Goal: Transaction & Acquisition: Purchase product/service

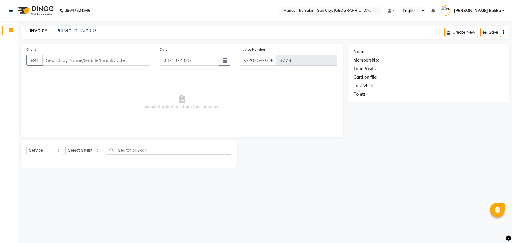
select select "5822"
select select "service"
click at [91, 152] on select "Select Stylist [PERSON_NAME] [PERSON_NAME] Ikrar [PERSON_NAME] K sai [PERSON_NA…" at bounding box center [83, 150] width 37 height 9
select select "82226"
click at [65, 146] on select "Select Stylist [PERSON_NAME] [PERSON_NAME] Ikrar [PERSON_NAME] K sai [PERSON_NA…" at bounding box center [83, 150] width 37 height 9
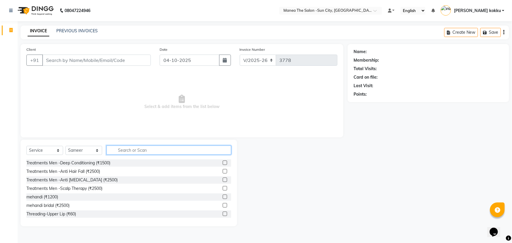
click at [129, 152] on input "text" at bounding box center [168, 150] width 125 height 9
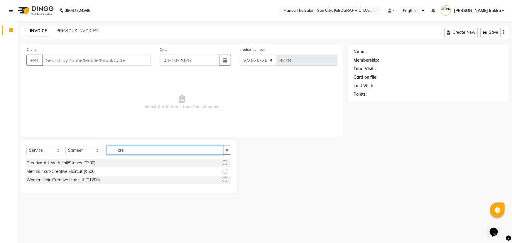
type input "cre"
click at [223, 171] on label at bounding box center [225, 171] width 4 height 4
click at [223, 171] on input "checkbox" at bounding box center [225, 172] width 4 height 4
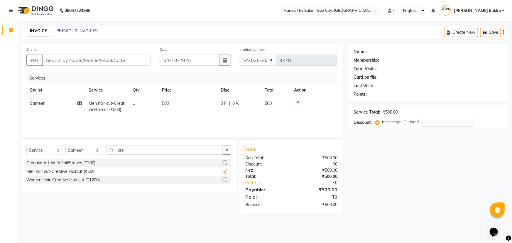
checkbox input "false"
drag, startPoint x: 132, startPoint y: 153, endPoint x: 101, endPoint y: 157, distance: 31.4
click at [102, 156] on div "Select Service Product Membership Package Voucher Prepaid Gift Card Select Styl…" at bounding box center [128, 153] width 205 height 14
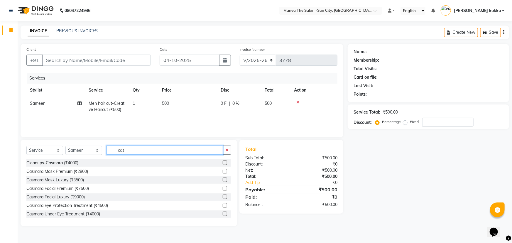
type input "cas"
click at [223, 172] on label at bounding box center [225, 171] width 4 height 4
click at [223, 172] on input "checkbox" at bounding box center [225, 172] width 4 height 4
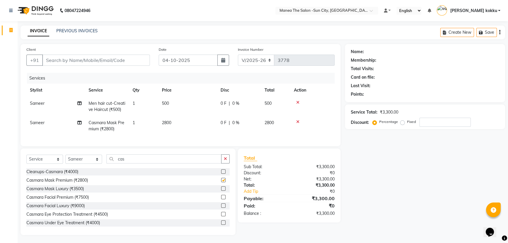
checkbox input "false"
click at [131, 160] on div "Select Service Product Membership Package Voucher Prepaid Gift Card Select Styl…" at bounding box center [128, 191] width 215 height 87
click at [128, 163] on input "cas" at bounding box center [163, 158] width 115 height 9
drag, startPoint x: 118, startPoint y: 175, endPoint x: 117, endPoint y: 177, distance: 3.3
click at [117, 175] on div "Cleanups-Casmara (₹4000)" at bounding box center [127, 171] width 203 height 7
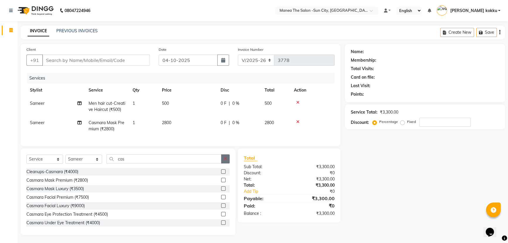
click at [225, 163] on button "button" at bounding box center [225, 158] width 9 height 9
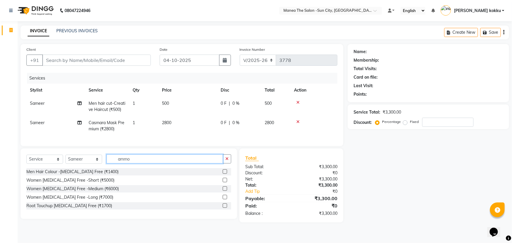
type input "ammo"
click at [224, 174] on label at bounding box center [225, 171] width 4 height 4
click at [224, 174] on input "checkbox" at bounding box center [225, 172] width 4 height 4
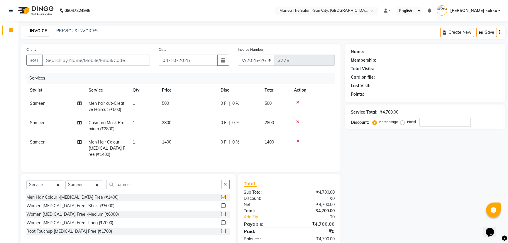
checkbox input "false"
click at [226, 189] on button "button" at bounding box center [225, 184] width 9 height 9
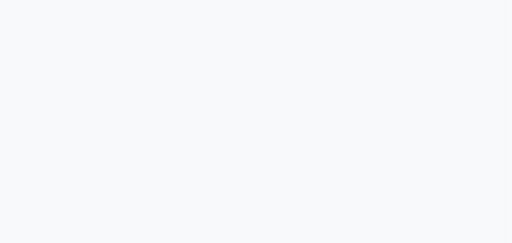
select select "service"
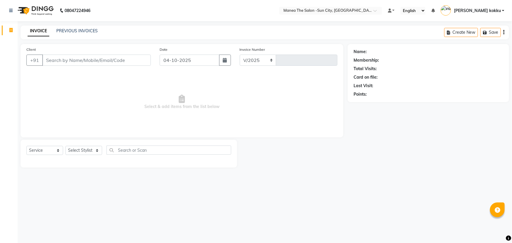
select select "5822"
type input "3778"
click at [89, 146] on select "Select Stylist [PERSON_NAME] [PERSON_NAME] Ikrar [PERSON_NAME] K sai [PERSON_NA…" at bounding box center [83, 150] width 37 height 9
select select "85974"
click at [65, 146] on select "Select Stylist [PERSON_NAME] [PERSON_NAME] Ikrar [PERSON_NAME] K sai [PERSON_NA…" at bounding box center [83, 150] width 37 height 9
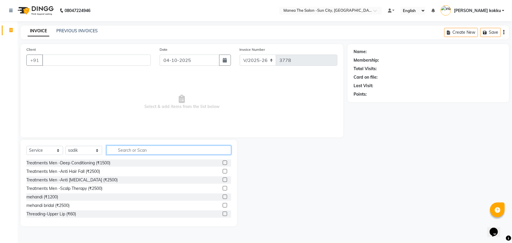
click at [141, 153] on input "text" at bounding box center [168, 150] width 125 height 9
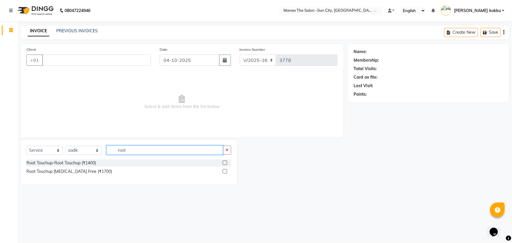
type input "root"
click at [223, 173] on label at bounding box center [225, 171] width 4 height 4
click at [223, 173] on input "checkbox" at bounding box center [225, 172] width 4 height 4
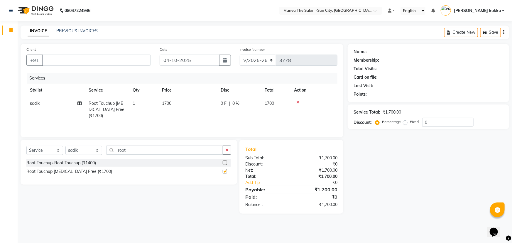
checkbox input "false"
click at [226, 152] on icon "button" at bounding box center [226, 150] width 3 height 4
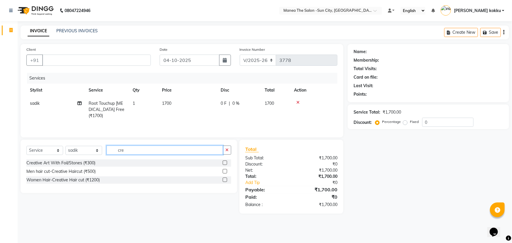
type input "cre"
click at [224, 179] on label at bounding box center [225, 179] width 4 height 4
click at [224, 179] on input "checkbox" at bounding box center [225, 180] width 4 height 4
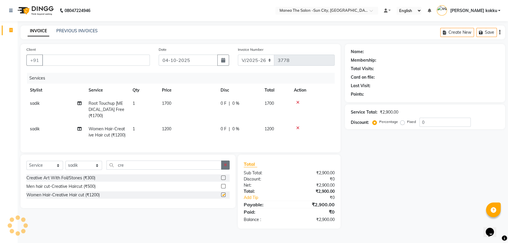
checkbox input "false"
click at [226, 167] on icon "button" at bounding box center [225, 165] width 3 height 4
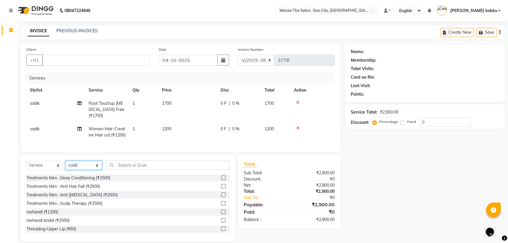
click at [81, 170] on select "Select Stylist [PERSON_NAME] [PERSON_NAME] Ikrar [PERSON_NAME] K sai [PERSON_NA…" at bounding box center [83, 165] width 37 height 9
select select "60026"
click at [65, 170] on select "Select Stylist [PERSON_NAME] [PERSON_NAME] Ikrar [PERSON_NAME] K sai [PERSON_NA…" at bounding box center [83, 165] width 37 height 9
click at [129, 170] on input "text" at bounding box center [167, 164] width 123 height 9
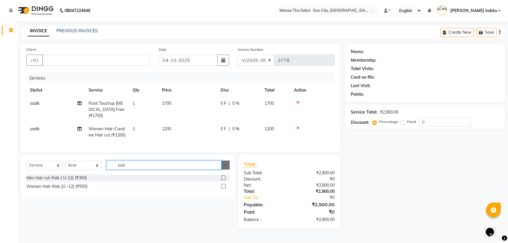
type input "kids"
drag, startPoint x: 227, startPoint y: 174, endPoint x: 190, endPoint y: 174, distance: 37.3
click at [227, 170] on button "button" at bounding box center [225, 164] width 9 height 9
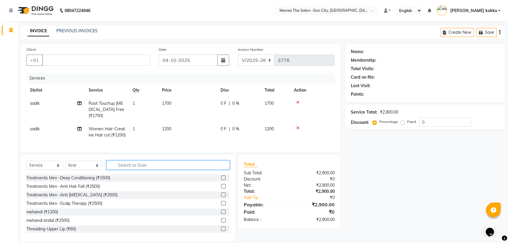
click at [190, 170] on input "text" at bounding box center [167, 164] width 123 height 9
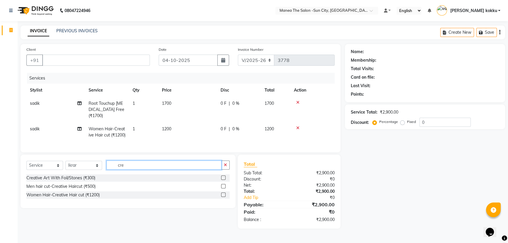
type input "cre"
click at [224, 188] on label at bounding box center [223, 186] width 4 height 4
click at [224, 188] on input "checkbox" at bounding box center [223, 187] width 4 height 4
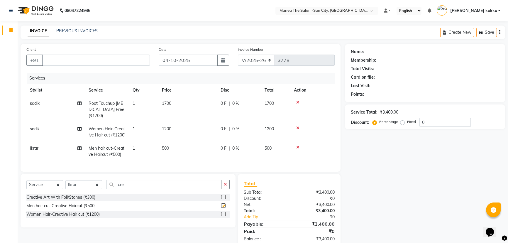
checkbox input "false"
click at [224, 186] on icon "button" at bounding box center [225, 184] width 3 height 4
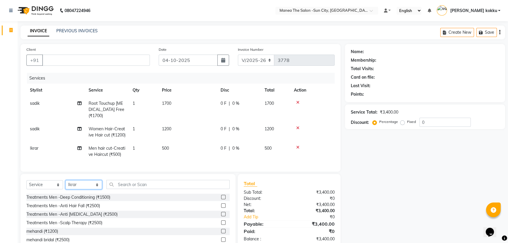
click at [89, 189] on select "Select Stylist [PERSON_NAME] [PERSON_NAME] Ikrar [PERSON_NAME] K sai [PERSON_NA…" at bounding box center [83, 184] width 37 height 9
select select "62892"
click at [65, 189] on select "Select Stylist [PERSON_NAME] [PERSON_NAME] Ikrar [PERSON_NAME] K sai [PERSON_NA…" at bounding box center [83, 184] width 37 height 9
click at [135, 189] on input "text" at bounding box center [167, 184] width 123 height 9
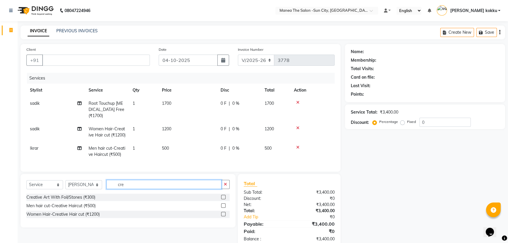
type input "cre"
click at [221, 208] on label at bounding box center [223, 205] width 4 height 4
click at [221, 208] on input "checkbox" at bounding box center [223, 206] width 4 height 4
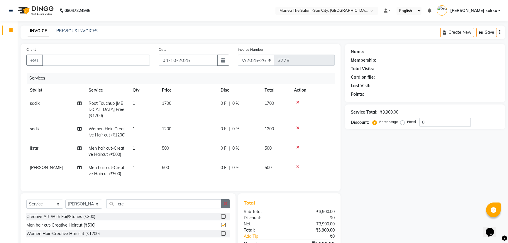
checkbox input "false"
click at [225, 206] on icon "button" at bounding box center [225, 204] width 3 height 4
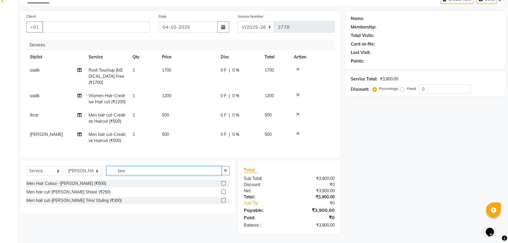
scroll to position [43, 0]
type input "bea"
click at [223, 200] on label at bounding box center [223, 200] width 4 height 4
click at [223, 200] on input "checkbox" at bounding box center [223, 201] width 4 height 4
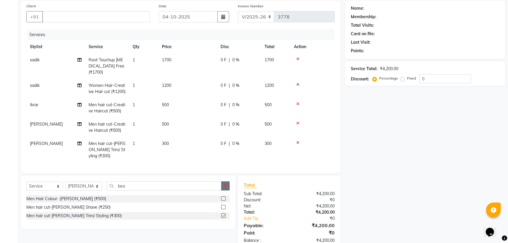
checkbox input "false"
click at [226, 188] on icon "button" at bounding box center [225, 186] width 3 height 4
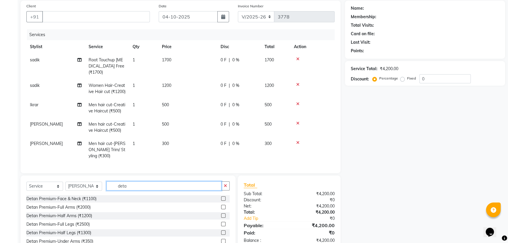
type input "deta"
click at [221, 201] on label at bounding box center [223, 198] width 4 height 4
click at [221, 201] on input "checkbox" at bounding box center [223, 199] width 4 height 4
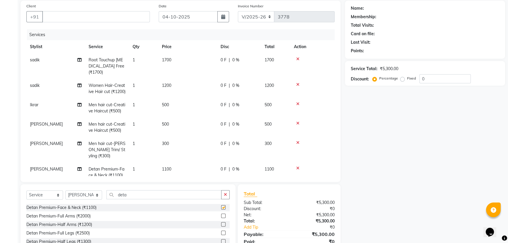
checkbox input "false"
drag, startPoint x: 149, startPoint y: 195, endPoint x: 99, endPoint y: 204, distance: 50.7
click at [99, 204] on div "Select Service Product Membership Package Voucher Prepaid Gift Card Select Styl…" at bounding box center [128, 227] width 215 height 87
type input "cas"
click at [221, 216] on label at bounding box center [223, 216] width 4 height 4
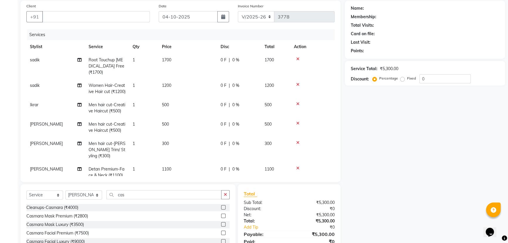
click at [221, 216] on input "checkbox" at bounding box center [223, 216] width 4 height 4
checkbox input "false"
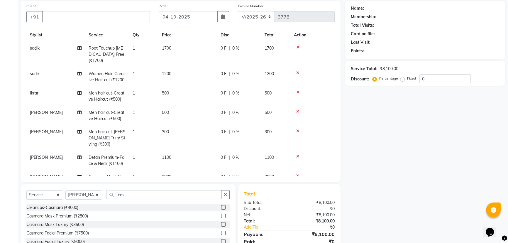
scroll to position [0, 0]
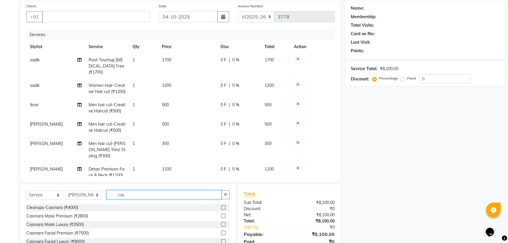
drag, startPoint x: 140, startPoint y: 193, endPoint x: 108, endPoint y: 203, distance: 33.8
click at [109, 201] on div "Select Service Product Membership Package Voucher Prepaid Gift Card Select Styl…" at bounding box center [127, 197] width 203 height 14
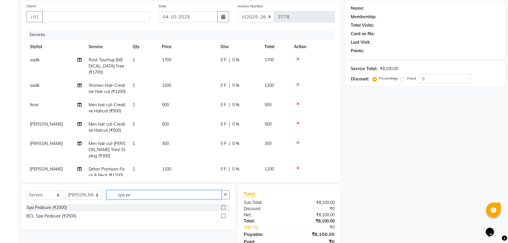
type input "spa pe"
click at [224, 207] on label at bounding box center [223, 207] width 4 height 4
click at [224, 207] on input "checkbox" at bounding box center [223, 208] width 4 height 4
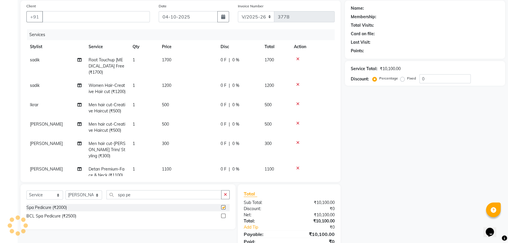
checkbox input "false"
click at [228, 194] on button "button" at bounding box center [225, 194] width 9 height 9
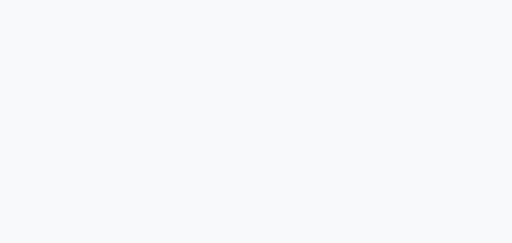
select select "service"
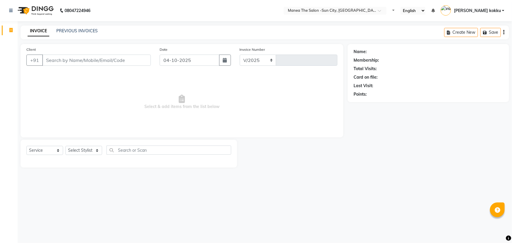
select select "en"
select select "5822"
type input "3778"
click at [90, 150] on select "Select Stylist [PERSON_NAME] [PERSON_NAME] Ikrar [PERSON_NAME] K sai [PERSON_NA…" at bounding box center [83, 150] width 37 height 9
select select "40515"
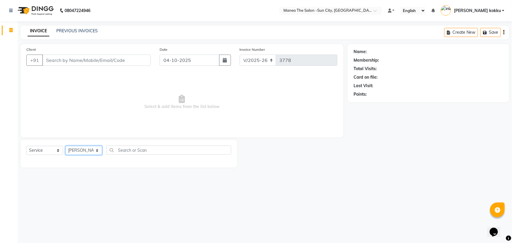
click at [65, 146] on select "Select Stylist [PERSON_NAME] [PERSON_NAME] Ikrar [PERSON_NAME] K sai [PERSON_NA…" at bounding box center [83, 150] width 37 height 9
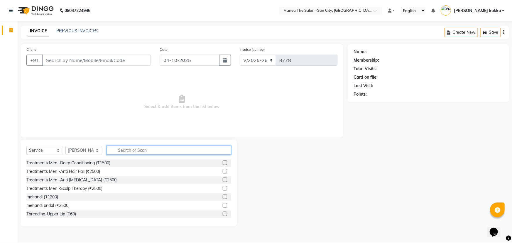
click at [133, 151] on input "text" at bounding box center [168, 150] width 125 height 9
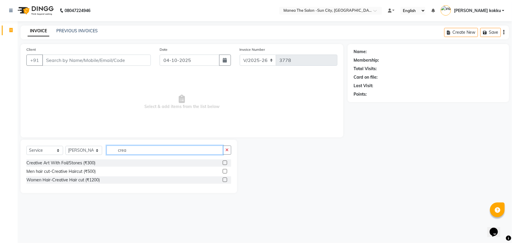
type input "crea"
click at [223, 170] on label at bounding box center [225, 171] width 4 height 4
click at [223, 170] on input "checkbox" at bounding box center [225, 172] width 4 height 4
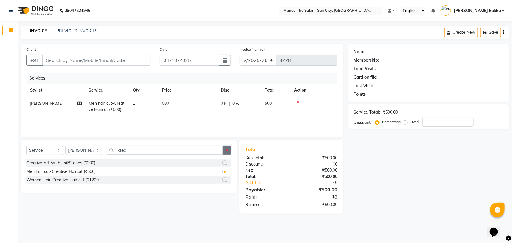
checkbox input "false"
click at [227, 150] on icon "button" at bounding box center [226, 150] width 3 height 4
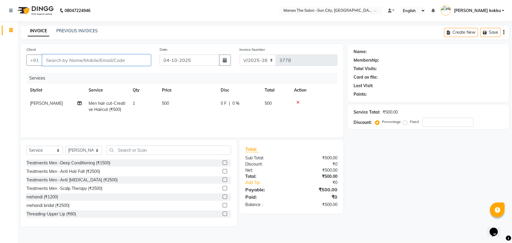
click at [121, 61] on input "Client" at bounding box center [96, 60] width 109 height 11
type input "9"
type input "0"
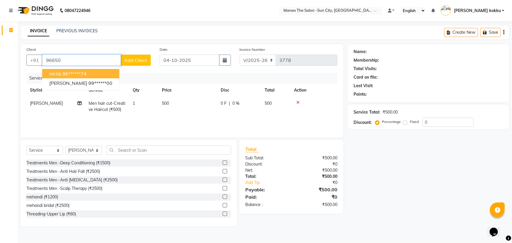
click at [50, 72] on span "hirtik" at bounding box center [55, 74] width 12 height 6
type input "96******74"
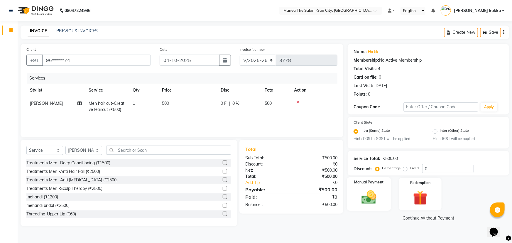
click at [364, 191] on img at bounding box center [369, 197] width 24 height 17
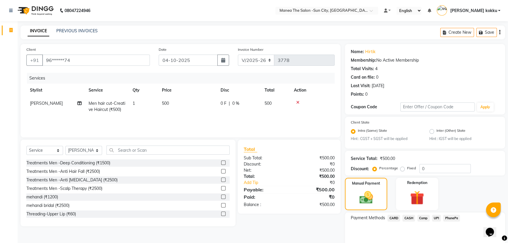
click at [435, 217] on span "UPI" at bounding box center [436, 218] width 9 height 7
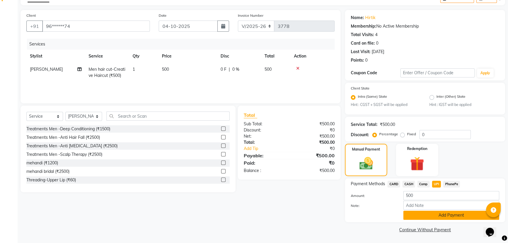
click at [433, 218] on button "Add Payment" at bounding box center [451, 215] width 96 height 9
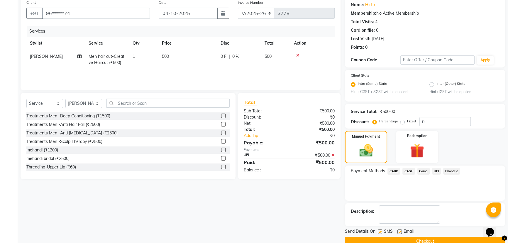
scroll to position [59, 0]
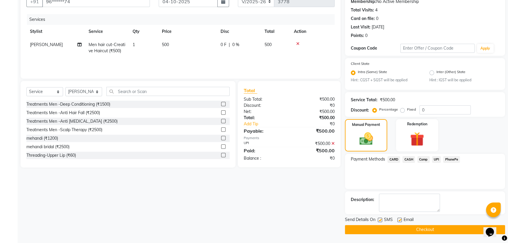
click at [381, 220] on label at bounding box center [380, 220] width 4 height 4
click at [381, 220] on input "checkbox" at bounding box center [380, 220] width 4 height 4
checkbox input "false"
click at [404, 232] on button "Checkout" at bounding box center [425, 229] width 160 height 9
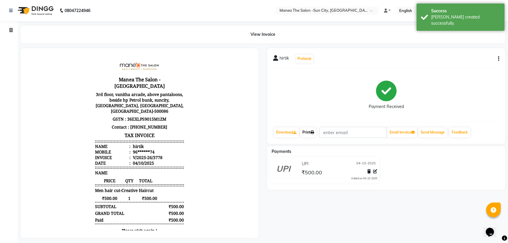
click at [307, 132] on link "Print" at bounding box center [308, 132] width 16 height 10
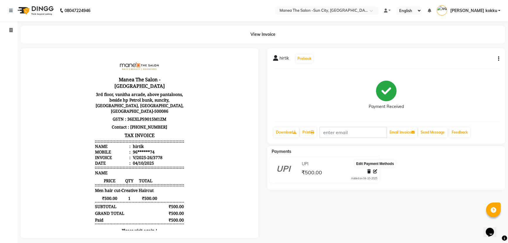
click at [376, 171] on icon at bounding box center [375, 171] width 4 height 4
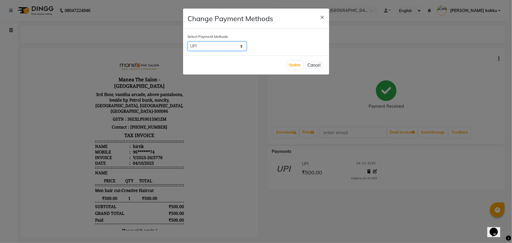
click at [223, 45] on select "CARD CASH Comp UPI PhonePe" at bounding box center [217, 46] width 59 height 9
select select "2"
click at [188, 42] on select "CARD CASH Comp UPI PhonePe" at bounding box center [217, 46] width 59 height 9
click at [293, 64] on button "Update" at bounding box center [295, 65] width 15 height 8
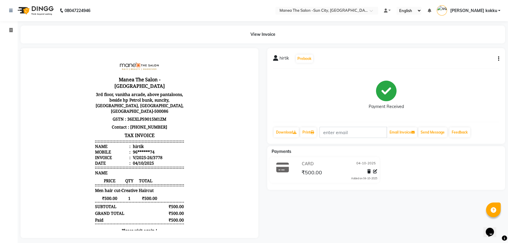
click at [499, 59] on icon "button" at bounding box center [498, 59] width 1 height 0
click at [461, 64] on div "Edit Item Staff" at bounding box center [469, 62] width 40 height 7
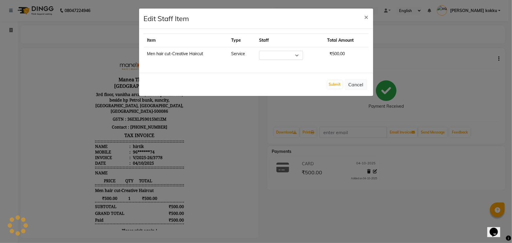
select select "40515"
click at [338, 88] on button "Submit" at bounding box center [334, 84] width 15 height 8
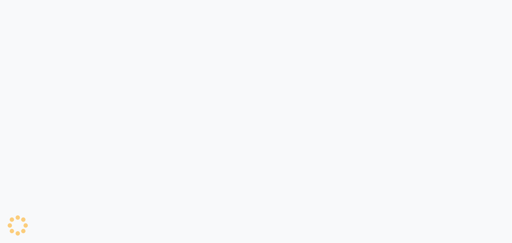
select select "5822"
select select "service"
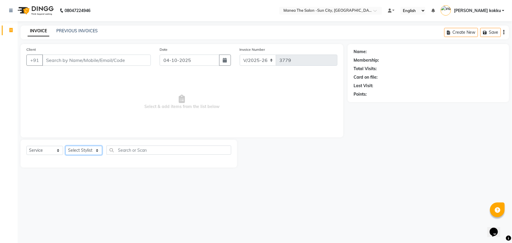
click at [81, 150] on select "Select Stylist [PERSON_NAME] [PERSON_NAME] Ikrar [PERSON_NAME] K sai [PERSON_NA…" at bounding box center [83, 150] width 37 height 9
select select "60378"
click at [65, 146] on select "Select Stylist [PERSON_NAME] [PERSON_NAME] Ikrar [PERSON_NAME] K sai [PERSON_NA…" at bounding box center [83, 150] width 37 height 9
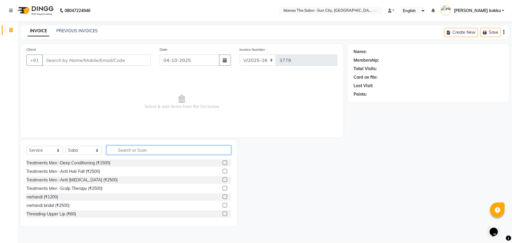
click at [161, 153] on input "text" at bounding box center [168, 150] width 125 height 9
type input "eye"
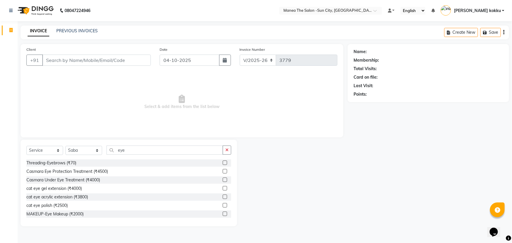
click at [223, 161] on label at bounding box center [225, 162] width 4 height 4
click at [223, 161] on input "checkbox" at bounding box center [225, 163] width 4 height 4
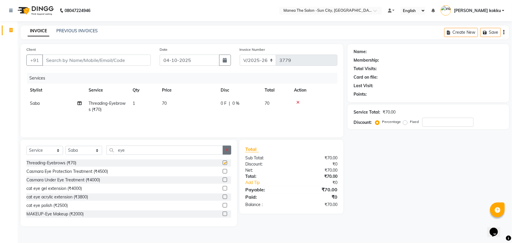
checkbox input "false"
click at [226, 151] on icon "button" at bounding box center [226, 150] width 3 height 4
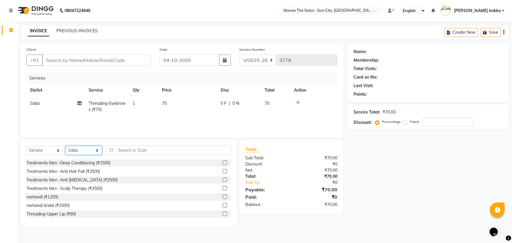
click at [85, 148] on select "Select Stylist [PERSON_NAME] [PERSON_NAME] Ikrar [PERSON_NAME] K sai [PERSON_NA…" at bounding box center [83, 150] width 37 height 9
select select "60026"
click at [65, 146] on select "Select Stylist [PERSON_NAME] [PERSON_NAME] Ikrar [PERSON_NAME] K sai [PERSON_NA…" at bounding box center [83, 150] width 37 height 9
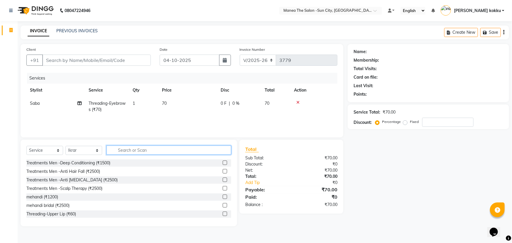
click at [138, 147] on input "text" at bounding box center [168, 150] width 125 height 9
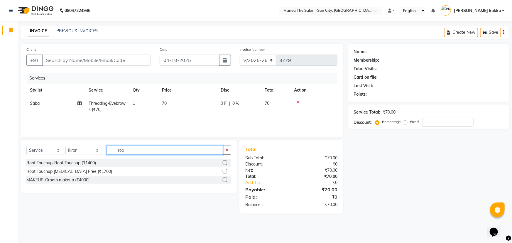
type input "roo"
click at [224, 173] on label at bounding box center [225, 171] width 4 height 4
click at [224, 173] on input "checkbox" at bounding box center [225, 172] width 4 height 4
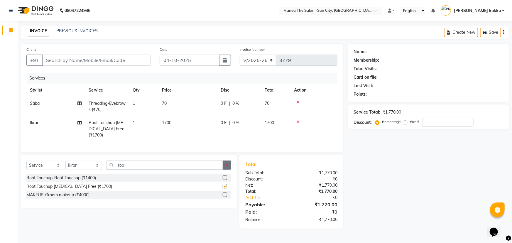
checkbox input "false"
click at [228, 170] on button "button" at bounding box center [227, 164] width 9 height 9
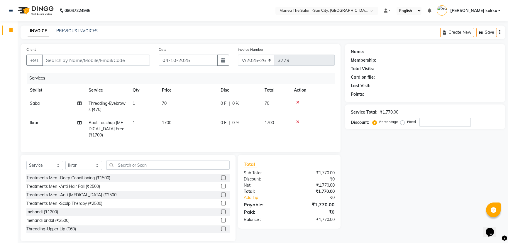
click at [299, 102] on icon at bounding box center [297, 102] width 3 height 4
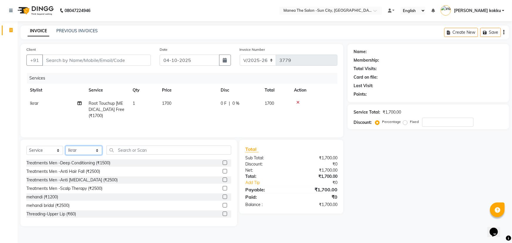
click at [87, 152] on select "Select Stylist [PERSON_NAME] [PERSON_NAME] Ikrar [PERSON_NAME] K sai [PERSON_NA…" at bounding box center [83, 150] width 37 height 9
select select "60378"
click at [65, 146] on select "Select Stylist [PERSON_NAME] [PERSON_NAME] Ikrar [PERSON_NAME] K sai [PERSON_NA…" at bounding box center [83, 150] width 37 height 9
click at [138, 152] on input "text" at bounding box center [168, 150] width 125 height 9
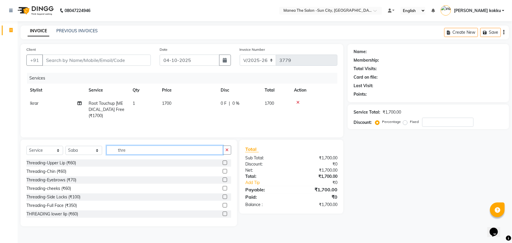
type input "thre"
click at [223, 179] on label at bounding box center [225, 179] width 4 height 4
click at [223, 179] on input "checkbox" at bounding box center [225, 180] width 4 height 4
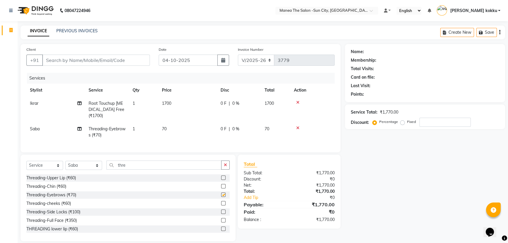
checkbox input "false"
click at [221, 188] on label at bounding box center [223, 186] width 4 height 4
click at [221, 188] on input "checkbox" at bounding box center [223, 187] width 4 height 4
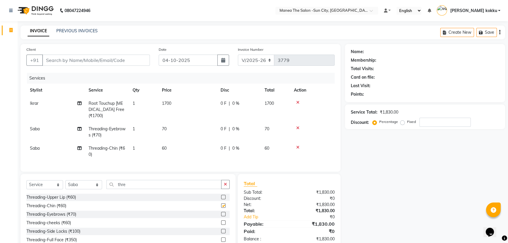
checkbox input "false"
click at [227, 187] on button "button" at bounding box center [225, 184] width 9 height 9
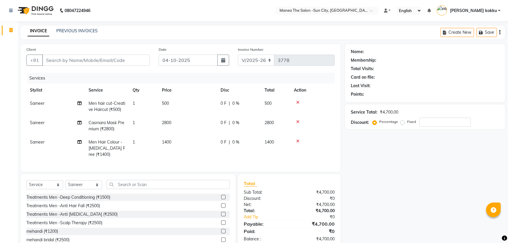
select select "5822"
select select "service"
select select "82226"
click at [101, 62] on input "Client" at bounding box center [96, 60] width 108 height 11
type input "9"
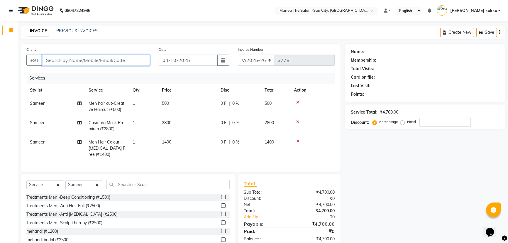
type input "0"
type input "9246240044"
click at [140, 62] on span "Add Client" at bounding box center [134, 60] width 23 height 6
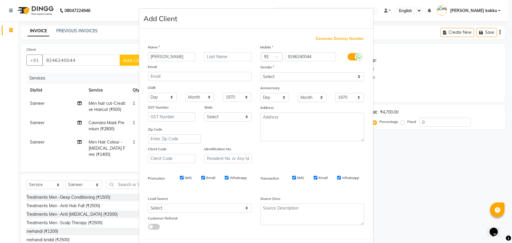
type input "Mohamad hazar"
click at [303, 78] on select "Select [DEMOGRAPHIC_DATA] [DEMOGRAPHIC_DATA] Other Prefer Not To Say" at bounding box center [313, 76] width 104 height 9
select select "[DEMOGRAPHIC_DATA]"
click at [261, 72] on select "Select [DEMOGRAPHIC_DATA] [DEMOGRAPHIC_DATA] Other Prefer Not To Say" at bounding box center [313, 76] width 104 height 9
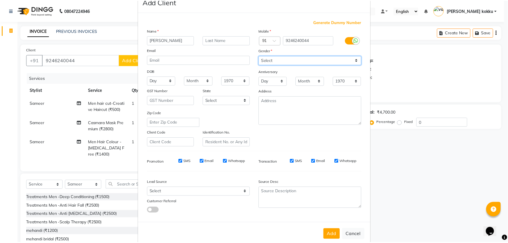
scroll to position [29, 0]
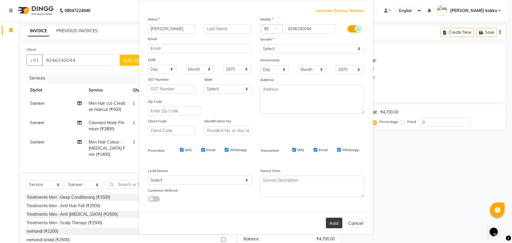
click at [330, 225] on button "Add" at bounding box center [334, 223] width 16 height 11
type input "92******44"
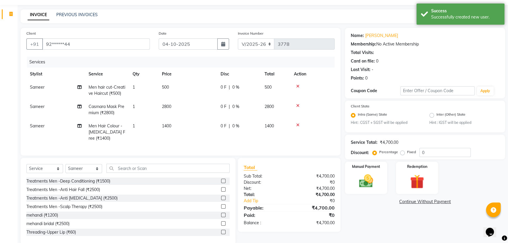
scroll to position [30, 0]
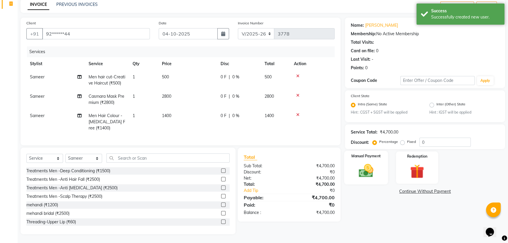
click at [361, 175] on img at bounding box center [366, 171] width 24 height 17
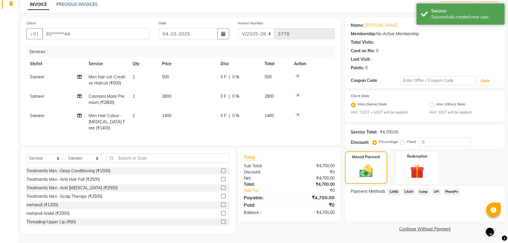
click at [393, 188] on span "CARD" at bounding box center [394, 191] width 13 height 7
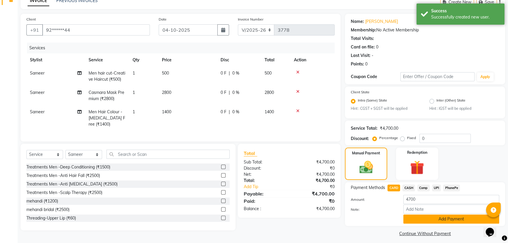
click at [409, 220] on button "Add Payment" at bounding box center [451, 218] width 96 height 9
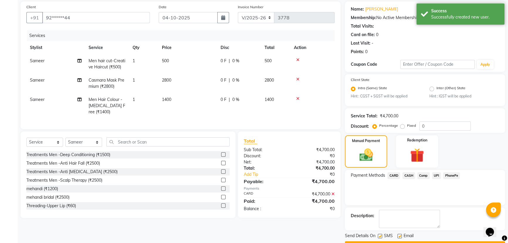
scroll to position [59, 0]
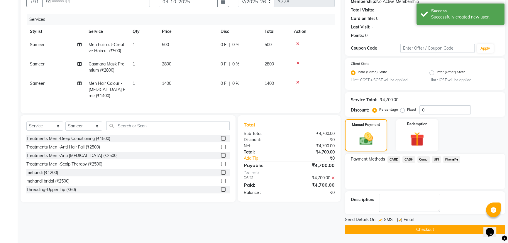
click at [380, 219] on label at bounding box center [380, 220] width 4 height 4
click at [380, 219] on input "checkbox" at bounding box center [380, 220] width 4 height 4
checkbox input "false"
click at [401, 220] on label at bounding box center [400, 220] width 4 height 4
click at [401, 220] on input "checkbox" at bounding box center [400, 220] width 4 height 4
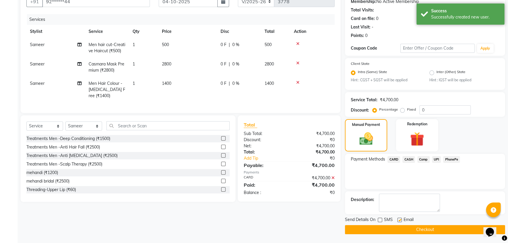
checkbox input "false"
click at [419, 234] on main "INVOICE PREVIOUS INVOICES Create New Save Client +91 92******44 Date 04-10-2025…" at bounding box center [263, 105] width 491 height 276
click at [419, 232] on button "Checkout" at bounding box center [425, 229] width 160 height 9
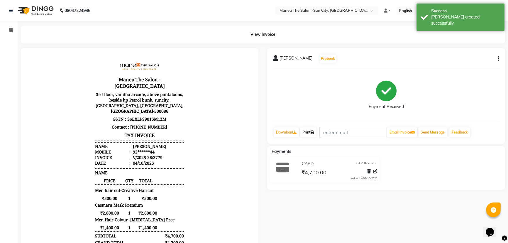
click at [310, 130] on link "Print" at bounding box center [308, 132] width 16 height 10
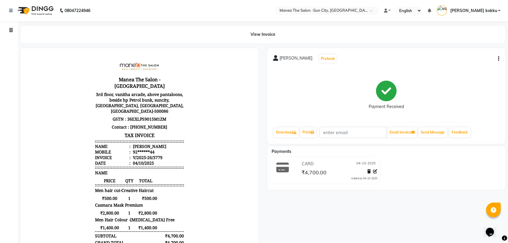
click at [498, 59] on icon "button" at bounding box center [498, 59] width 1 height 0
click at [471, 62] on div "Edit Item Staff" at bounding box center [469, 62] width 40 height 7
select select "82226"
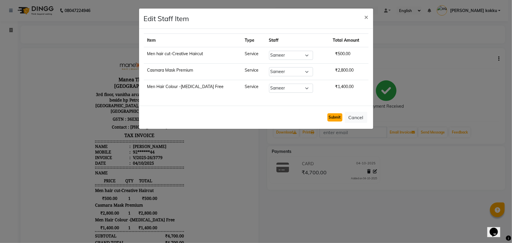
click at [337, 116] on button "Submit" at bounding box center [334, 117] width 15 height 8
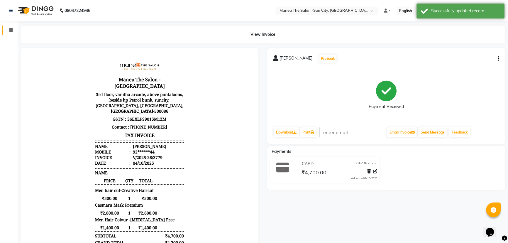
drag, startPoint x: 11, startPoint y: 29, endPoint x: 48, endPoint y: 1, distance: 46.3
click at [11, 29] on icon at bounding box center [10, 30] width 3 height 4
select select "service"
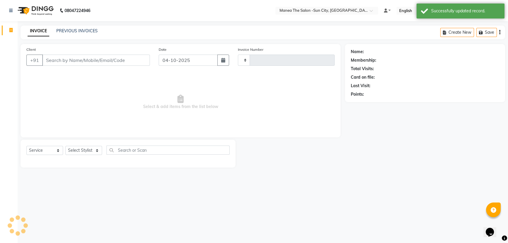
type input "3780"
select select "5822"
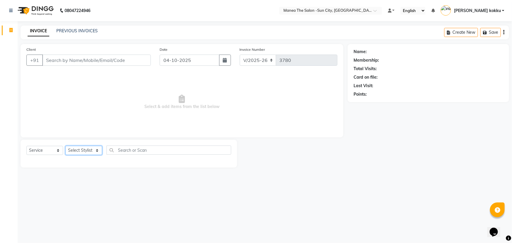
click at [91, 147] on select "Select Stylist [PERSON_NAME] [PERSON_NAME] Ikrar [PERSON_NAME] K sai [PERSON_NA…" at bounding box center [83, 150] width 37 height 9
select select "40515"
click at [65, 146] on select "Select Stylist [PERSON_NAME] [PERSON_NAME] Ikrar [PERSON_NAME] K sai [PERSON_NA…" at bounding box center [83, 150] width 37 height 9
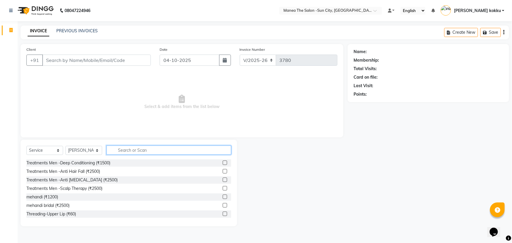
click at [148, 151] on input "text" at bounding box center [168, 150] width 125 height 9
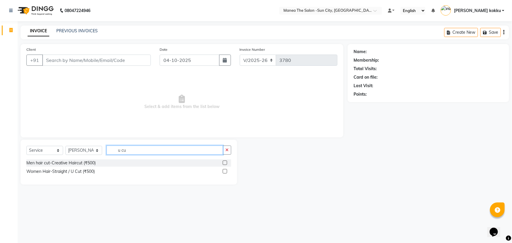
type input "u cu"
drag, startPoint x: 224, startPoint y: 170, endPoint x: 209, endPoint y: 161, distance: 17.0
click at [224, 170] on label at bounding box center [225, 171] width 4 height 4
click at [224, 170] on input "checkbox" at bounding box center [225, 172] width 4 height 4
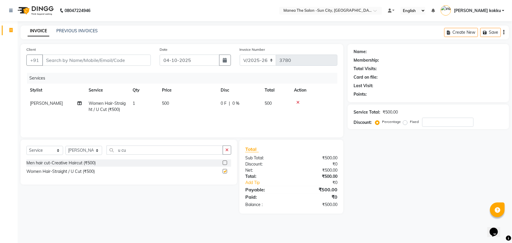
checkbox input "false"
click at [124, 55] on input "Client" at bounding box center [96, 60] width 109 height 11
type input "9"
type input "0"
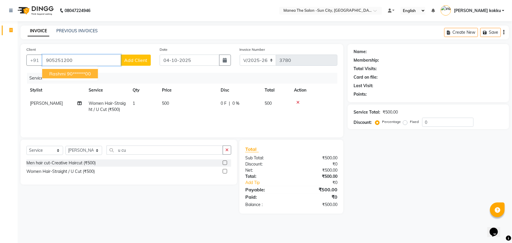
click at [83, 75] on ngb-highlight "90******00" at bounding box center [79, 74] width 24 height 6
type input "90******00"
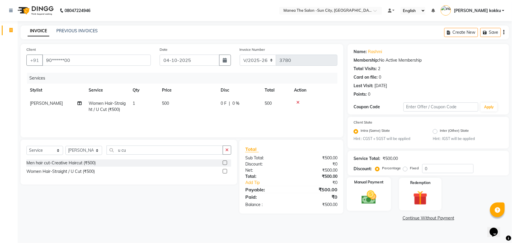
click at [371, 199] on img at bounding box center [369, 197] width 24 height 17
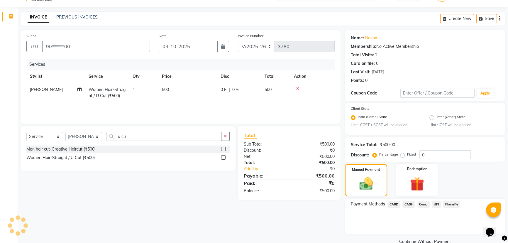
scroll to position [26, 0]
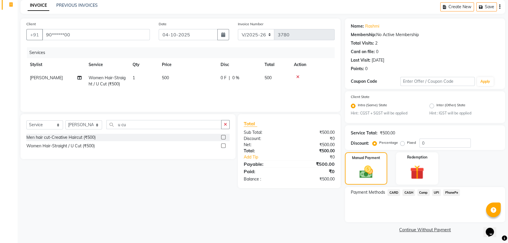
click at [435, 193] on span "UPI" at bounding box center [436, 192] width 9 height 7
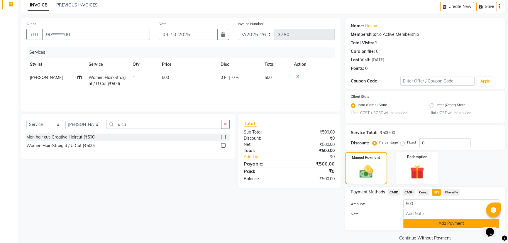
click at [440, 226] on button "Add Payment" at bounding box center [451, 223] width 96 height 9
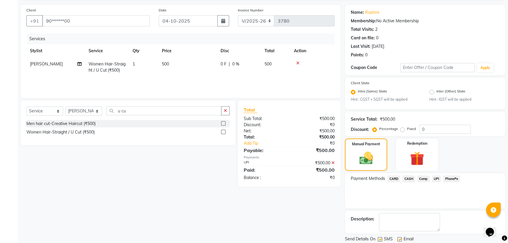
scroll to position [53, 0]
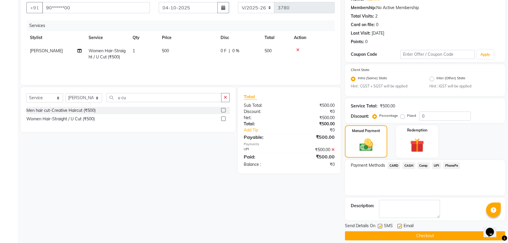
click at [381, 226] on label at bounding box center [380, 226] width 4 height 4
click at [381, 226] on input "checkbox" at bounding box center [380, 226] width 4 height 4
checkbox input "false"
click at [401, 226] on label at bounding box center [400, 226] width 4 height 4
click at [401, 226] on input "checkbox" at bounding box center [400, 226] width 4 height 4
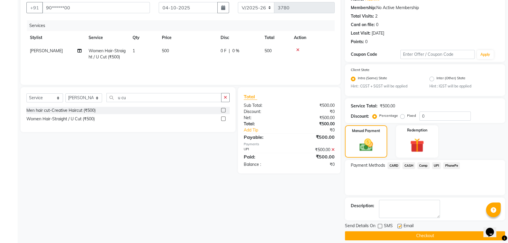
checkbox input "false"
click at [405, 233] on button "Checkout" at bounding box center [425, 235] width 160 height 9
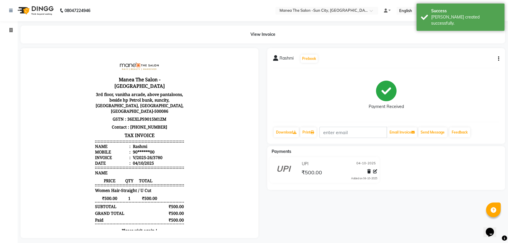
click at [309, 126] on div "Rashmi Prebook Payment Received Download Print Email Invoice Send Message Feedb…" at bounding box center [386, 96] width 238 height 96
click at [308, 132] on link "Print" at bounding box center [308, 132] width 16 height 10
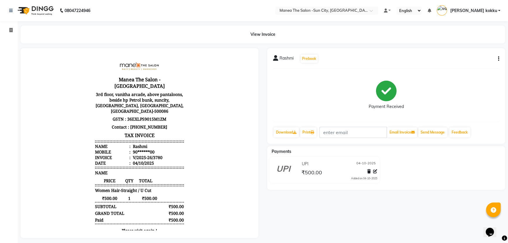
click at [497, 59] on button "button" at bounding box center [498, 59] width 4 height 6
click at [478, 60] on div "Edit Item Staff" at bounding box center [469, 62] width 40 height 7
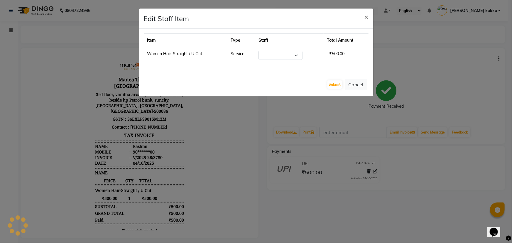
select select "40515"
click at [329, 84] on button "Submit" at bounding box center [334, 84] width 15 height 8
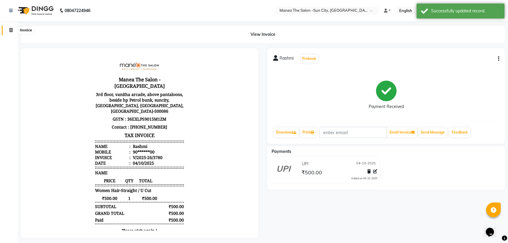
click at [11, 29] on icon at bounding box center [10, 30] width 3 height 4
select select "service"
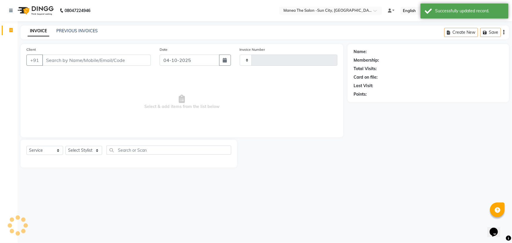
type input "3781"
select select "5822"
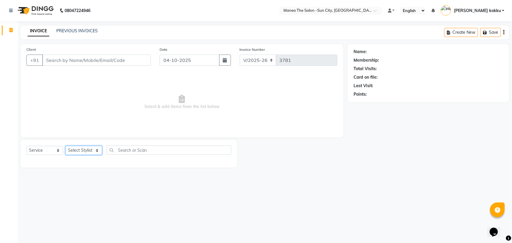
click at [83, 151] on select "Select Stylist [PERSON_NAME] [PERSON_NAME] Ikrar [PERSON_NAME] K sai [PERSON_NA…" at bounding box center [83, 150] width 37 height 9
select select "82226"
click at [65, 146] on select "Select Stylist [PERSON_NAME] [PERSON_NAME] Ikrar [PERSON_NAME] K sai [PERSON_NA…" at bounding box center [83, 150] width 37 height 9
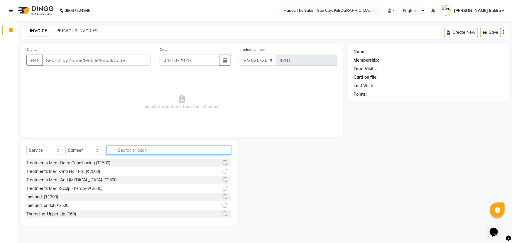
click at [144, 149] on input "text" at bounding box center [168, 150] width 125 height 9
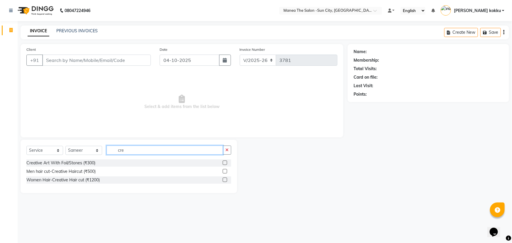
type input "cre"
click at [226, 171] on label at bounding box center [225, 171] width 4 height 4
click at [226, 171] on input "checkbox" at bounding box center [225, 172] width 4 height 4
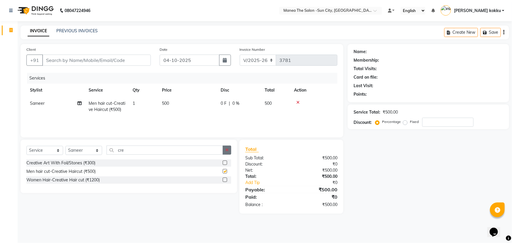
checkbox input "false"
click at [226, 151] on icon "button" at bounding box center [226, 150] width 3 height 4
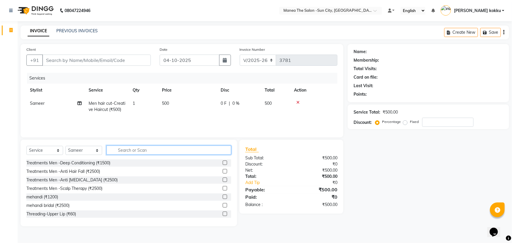
click at [143, 148] on input "text" at bounding box center [168, 150] width 125 height 9
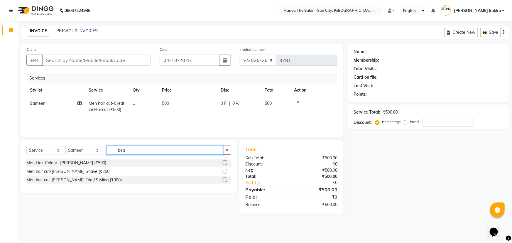
type input "bea"
click at [226, 178] on label at bounding box center [225, 179] width 4 height 4
click at [226, 178] on input "checkbox" at bounding box center [225, 180] width 4 height 4
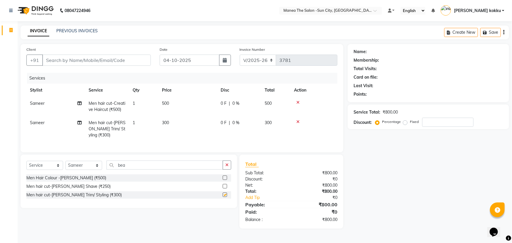
checkbox input "false"
drag, startPoint x: 121, startPoint y: 170, endPoint x: 111, endPoint y: 171, distance: 10.4
click at [111, 170] on input "bea" at bounding box center [164, 164] width 116 height 9
click at [113, 58] on input "Client" at bounding box center [96, 60] width 109 height 11
type input "8"
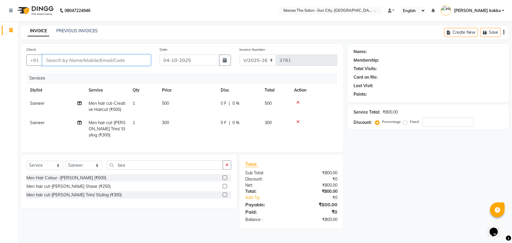
type input "0"
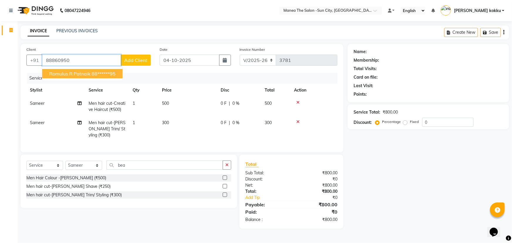
click at [105, 73] on ngb-highlight "88******95" at bounding box center [104, 74] width 24 height 6
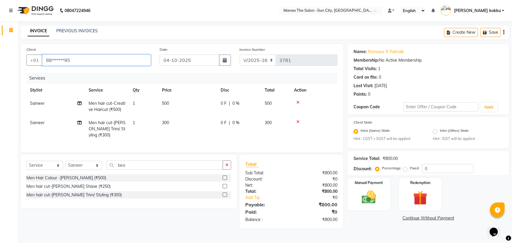
click at [91, 56] on input "88******95" at bounding box center [96, 60] width 109 height 11
type input "8"
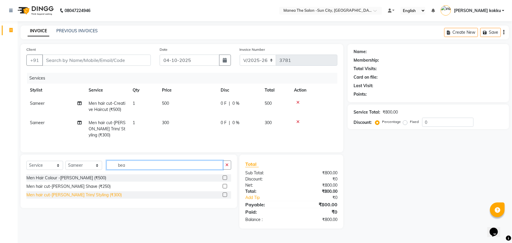
drag, startPoint x: 133, startPoint y: 169, endPoint x: 93, endPoint y: 200, distance: 51.1
click at [84, 197] on div "Select Service Product Membership Package Voucher Prepaid Gift Card Select Styl…" at bounding box center [129, 181] width 217 height 53
type input "anti hai"
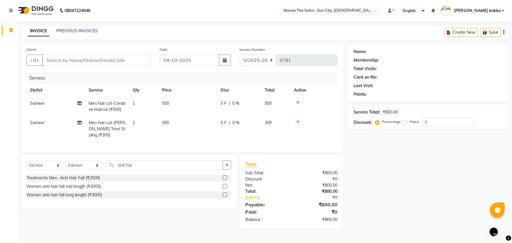
click at [226, 180] on label at bounding box center [225, 177] width 4 height 4
click at [226, 180] on input "checkbox" at bounding box center [225, 178] width 4 height 4
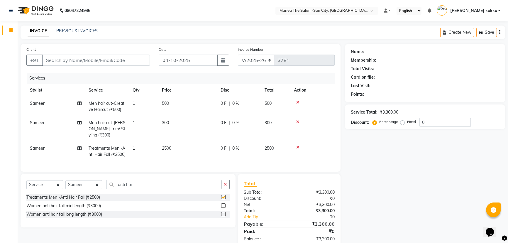
checkbox input "false"
click at [227, 189] on button "button" at bounding box center [225, 184] width 9 height 9
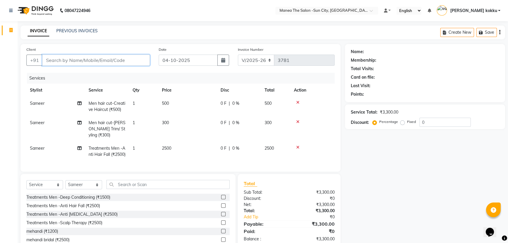
click at [94, 59] on input "Client" at bounding box center [96, 60] width 108 height 11
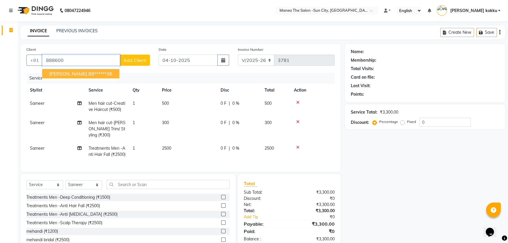
click at [88, 71] on ngb-highlight "88******36" at bounding box center [100, 74] width 24 height 6
type input "88******36"
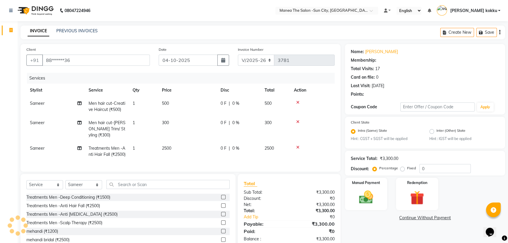
select select "1: Object"
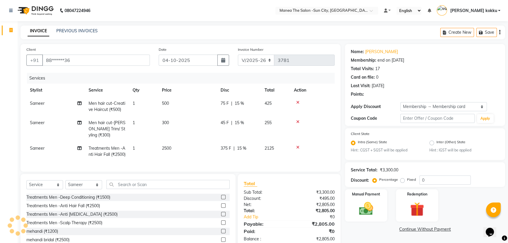
type input "15"
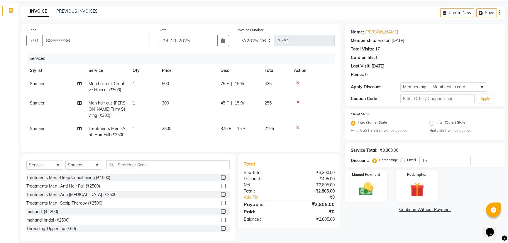
scroll to position [36, 0]
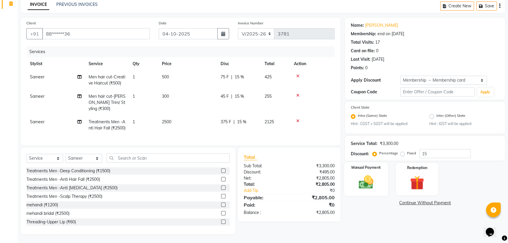
click at [364, 177] on img at bounding box center [366, 182] width 24 height 17
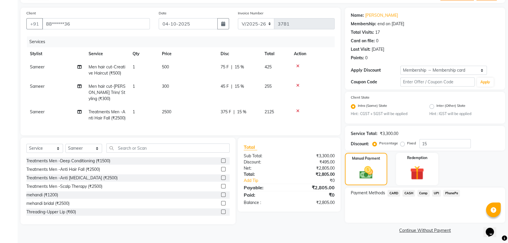
click at [435, 193] on span "UPI" at bounding box center [436, 193] width 9 height 7
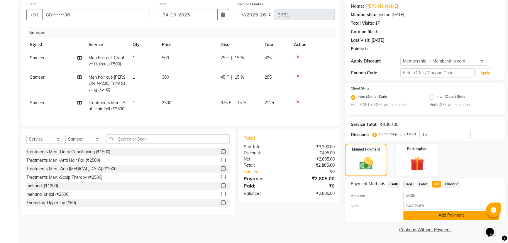
click at [435, 218] on button "Add Payment" at bounding box center [451, 215] width 96 height 9
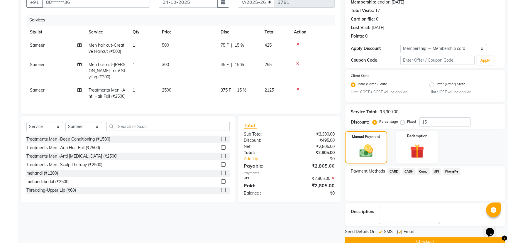
scroll to position [70, 0]
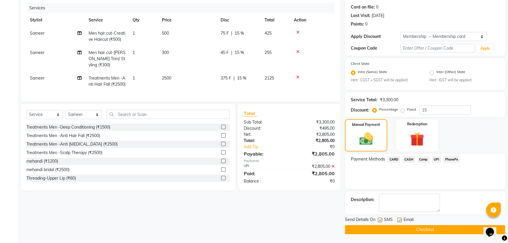
click at [379, 219] on label at bounding box center [380, 220] width 4 height 4
click at [379, 219] on input "checkbox" at bounding box center [380, 220] width 4 height 4
checkbox input "false"
click at [399, 220] on label at bounding box center [400, 220] width 4 height 4
click at [399, 220] on input "checkbox" at bounding box center [400, 220] width 4 height 4
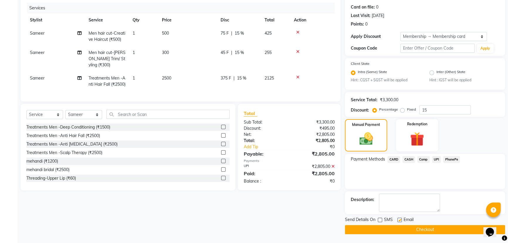
checkbox input "false"
click at [402, 231] on button "Checkout" at bounding box center [425, 229] width 160 height 9
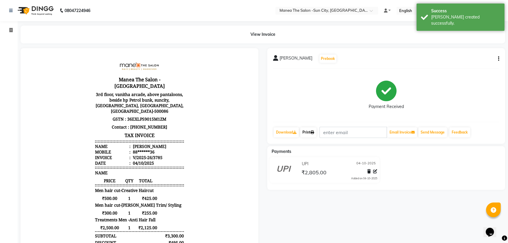
click at [312, 133] on link "Print" at bounding box center [308, 132] width 16 height 10
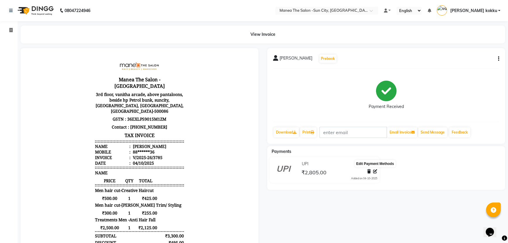
click at [376, 171] on icon at bounding box center [375, 171] width 4 height 4
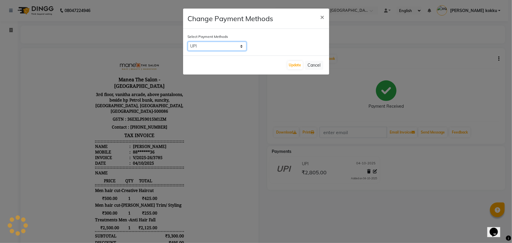
click at [225, 48] on select "CARD CASH Comp UPI PhonePe" at bounding box center [217, 46] width 59 height 9
select select "2"
click at [188, 42] on select "CARD CASH Comp UPI PhonePe" at bounding box center [217, 46] width 59 height 9
click at [290, 65] on button "Update" at bounding box center [295, 65] width 15 height 8
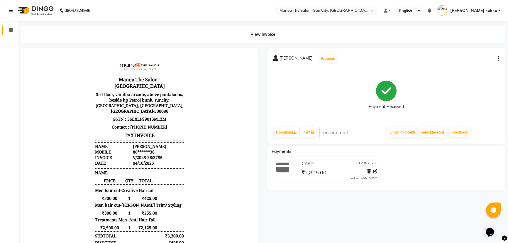
click at [10, 34] on link "Invoice" at bounding box center [9, 31] width 14 height 10
select select "service"
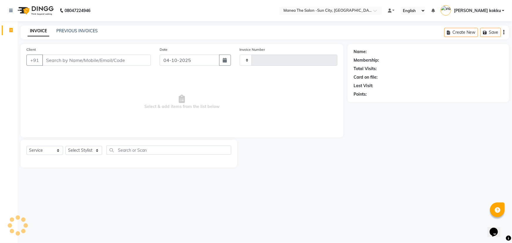
type input "3786"
select select "5822"
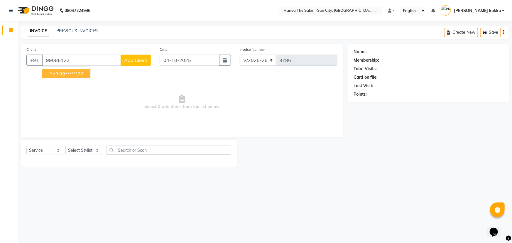
click at [70, 74] on ngb-highlight "99******77" at bounding box center [71, 74] width 24 height 6
type input "99******77"
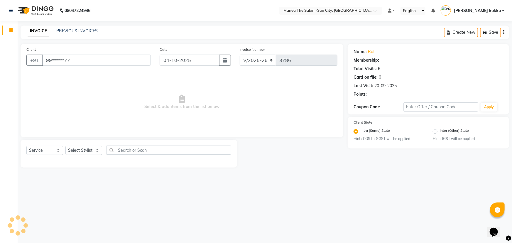
select select "1: Object"
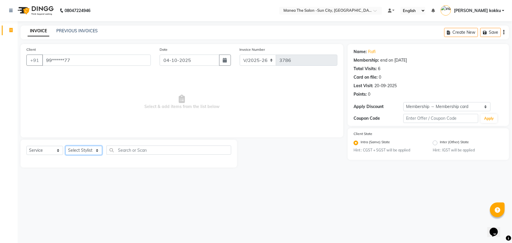
click at [81, 150] on select "Select Stylist [PERSON_NAME] [PERSON_NAME] Ikrar [PERSON_NAME] K sai [PERSON_NA…" at bounding box center [83, 150] width 37 height 9
select select "82226"
click at [65, 146] on select "Select Stylist [PERSON_NAME] [PERSON_NAME] Ikrar [PERSON_NAME] K sai [PERSON_NA…" at bounding box center [83, 150] width 37 height 9
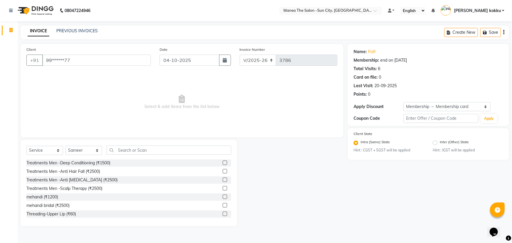
click at [121, 143] on div "Select Service Product Membership Package Voucher Prepaid Gift Card Select Styl…" at bounding box center [129, 183] width 217 height 87
click at [126, 150] on input "text" at bounding box center [168, 150] width 125 height 9
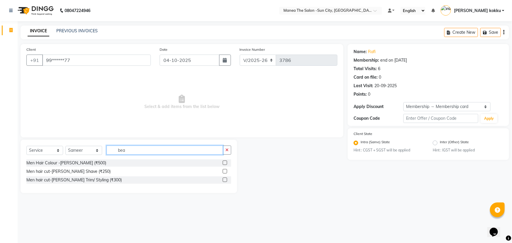
type input "bea"
click at [225, 163] on label at bounding box center [225, 162] width 4 height 4
click at [225, 163] on input "checkbox" at bounding box center [225, 163] width 4 height 4
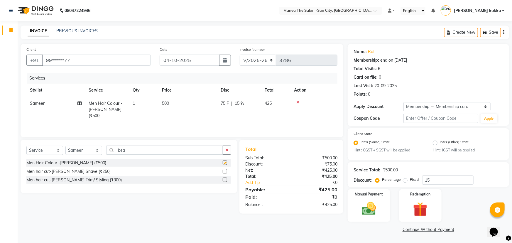
checkbox input "false"
click at [226, 180] on label at bounding box center [225, 179] width 4 height 4
click at [226, 180] on input "checkbox" at bounding box center [225, 180] width 4 height 4
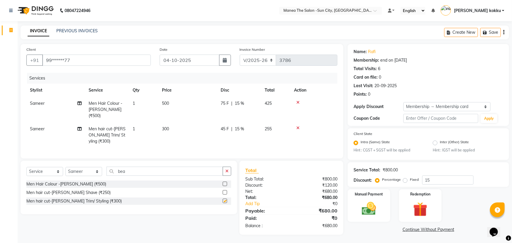
checkbox input "false"
click at [374, 212] on img at bounding box center [369, 208] width 24 height 17
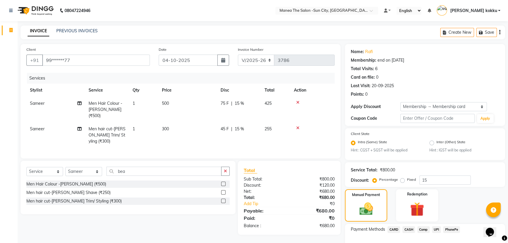
scroll to position [37, 0]
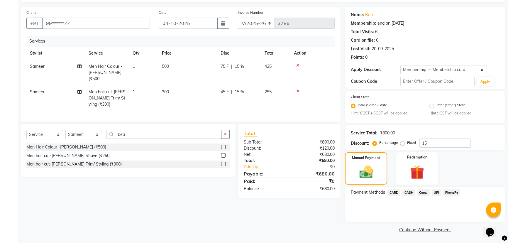
click at [435, 193] on span "UPI" at bounding box center [436, 192] width 9 height 7
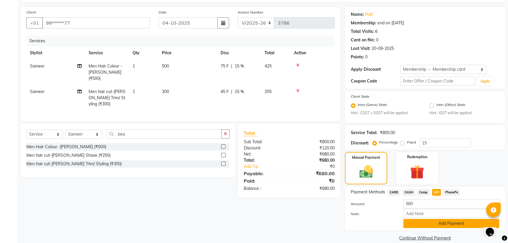
click at [424, 226] on button "Add Payment" at bounding box center [451, 223] width 96 height 9
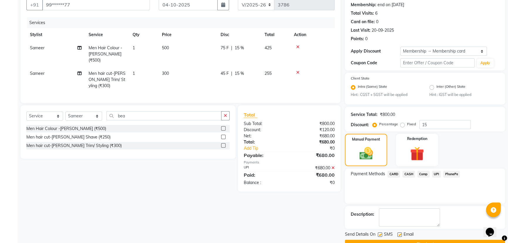
scroll to position [70, 0]
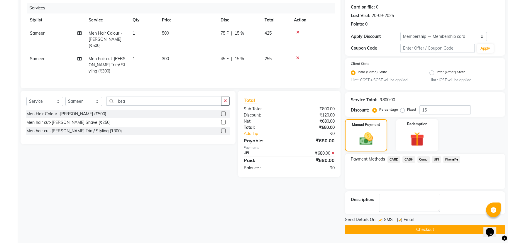
click at [380, 219] on label at bounding box center [380, 220] width 4 height 4
click at [380, 219] on input "checkbox" at bounding box center [380, 220] width 4 height 4
checkbox input "false"
click at [401, 221] on label at bounding box center [400, 220] width 4 height 4
click at [401, 221] on input "checkbox" at bounding box center [400, 220] width 4 height 4
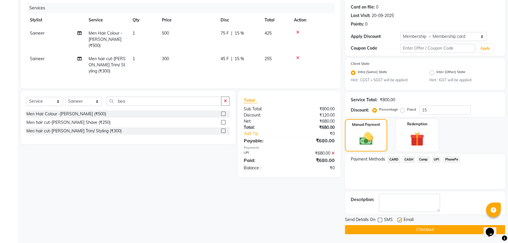
checkbox input "false"
click at [403, 230] on button "Checkout" at bounding box center [425, 229] width 160 height 9
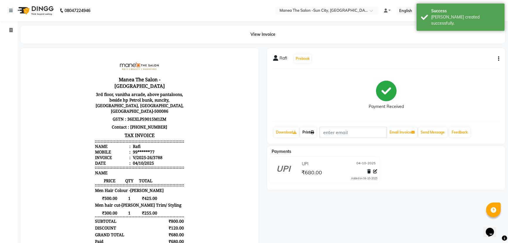
click at [313, 131] on icon at bounding box center [313, 133] width 4 height 4
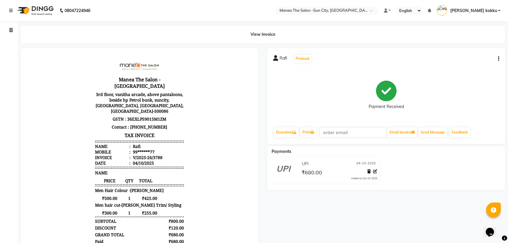
click at [499, 59] on div "Rafi Prebook Payment Received Download Print Email Invoice Send Message Feedback" at bounding box center [386, 96] width 238 height 96
click at [499, 59] on icon "button" at bounding box center [498, 59] width 1 height 0
click at [480, 62] on div "Edit Item Staff" at bounding box center [469, 62] width 40 height 7
select select "82226"
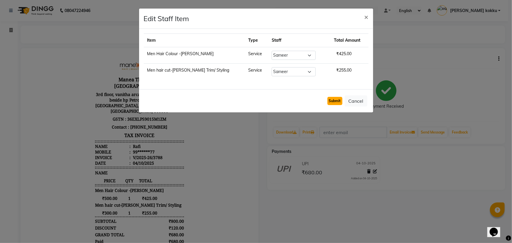
click at [334, 104] on button "Submit" at bounding box center [334, 101] width 15 height 8
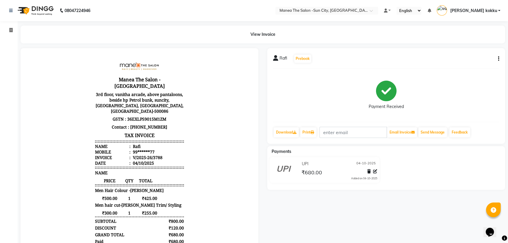
click at [498, 59] on icon "button" at bounding box center [498, 59] width 1 height 0
click at [487, 64] on div "Edit Item Staff" at bounding box center [469, 62] width 40 height 7
select select "82226"
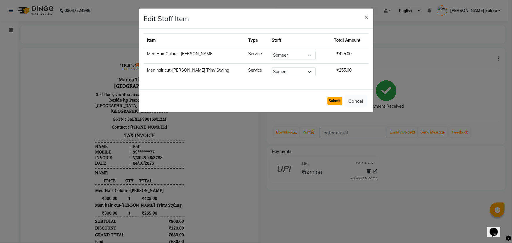
click at [330, 97] on button "Submit" at bounding box center [334, 101] width 15 height 8
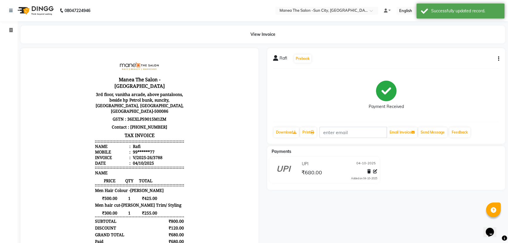
click at [17, 30] on div "View Invoice" at bounding box center [262, 35] width 493 height 18
click at [12, 32] on icon at bounding box center [10, 30] width 3 height 4
select select "service"
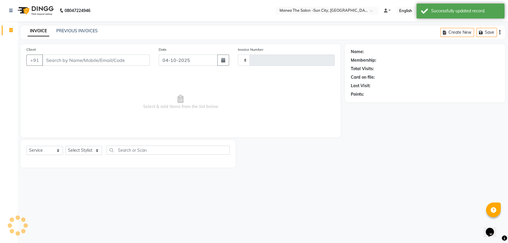
type input "3789"
select select "5822"
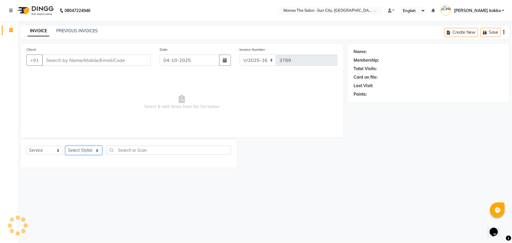
click at [84, 146] on select "Select Stylist [PERSON_NAME] [PERSON_NAME] Ikrar [PERSON_NAME] K sai [PERSON_NA…" at bounding box center [83, 150] width 37 height 9
select select "78639"
click at [65, 146] on select "Select Stylist [PERSON_NAME] [PERSON_NAME] Ikrar [PERSON_NAME] K sai [PERSON_NA…" at bounding box center [83, 150] width 37 height 9
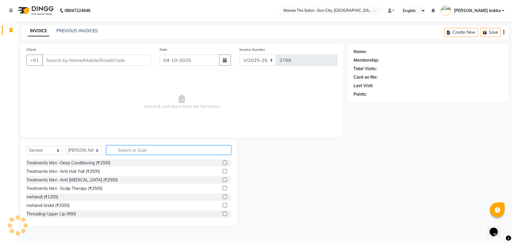
click at [136, 148] on input "text" at bounding box center [168, 150] width 125 height 9
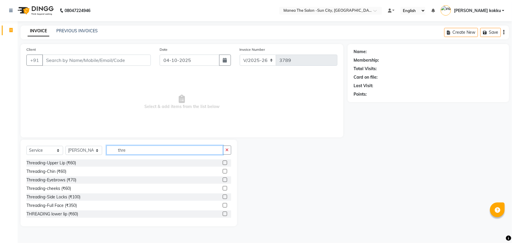
type input "thre"
click at [223, 180] on label at bounding box center [225, 179] width 4 height 4
click at [223, 180] on input "checkbox" at bounding box center [225, 180] width 4 height 4
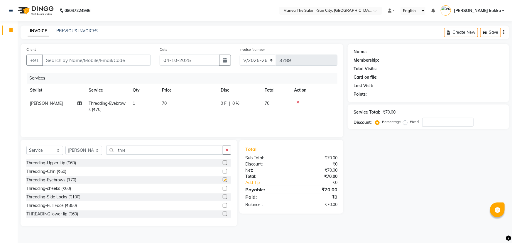
checkbox input "false"
click at [223, 161] on label at bounding box center [225, 162] width 4 height 4
click at [223, 161] on input "checkbox" at bounding box center [225, 163] width 4 height 4
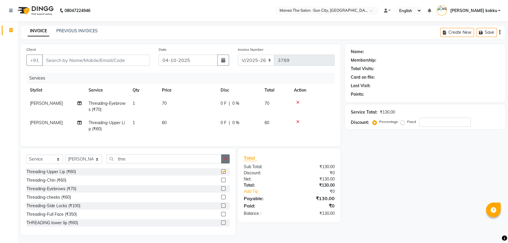
checkbox input "false"
click at [224, 161] on icon "button" at bounding box center [225, 159] width 3 height 4
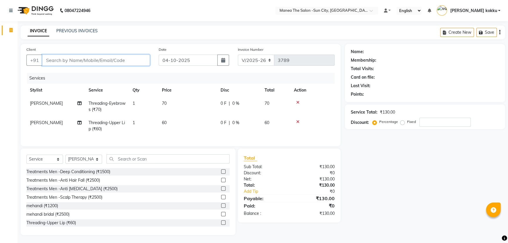
click at [134, 59] on input "Client" at bounding box center [96, 60] width 108 height 11
click at [113, 59] on input "Client" at bounding box center [96, 60] width 108 height 11
click at [155, 163] on input "text" at bounding box center [167, 158] width 123 height 9
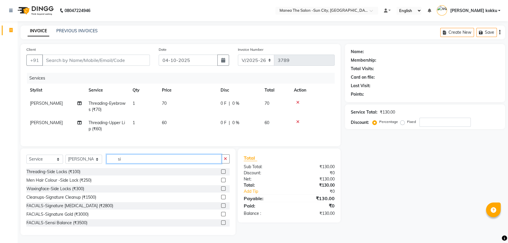
type input "si"
click at [221, 216] on label at bounding box center [223, 214] width 4 height 4
click at [221, 216] on input "checkbox" at bounding box center [223, 214] width 4 height 4
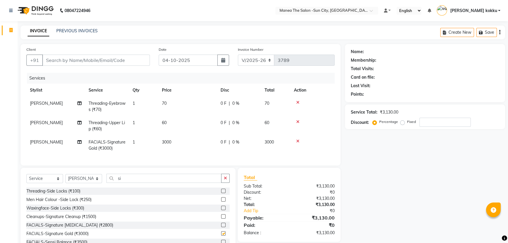
checkbox input "false"
click at [226, 180] on icon "button" at bounding box center [225, 178] width 3 height 4
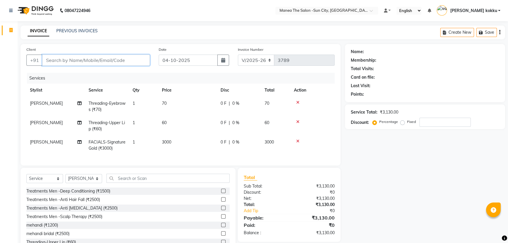
click at [109, 58] on input "Client" at bounding box center [96, 60] width 108 height 11
type input "9"
type input "0"
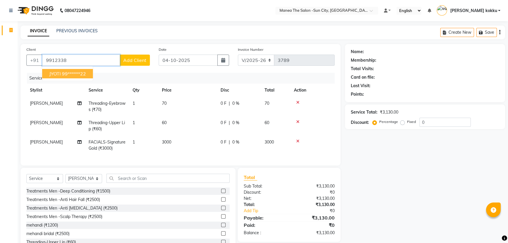
click at [77, 75] on ngb-highlight "99******22" at bounding box center [74, 74] width 24 height 6
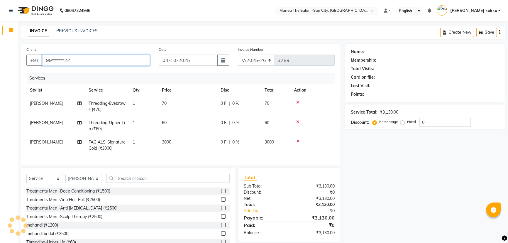
type input "99******22"
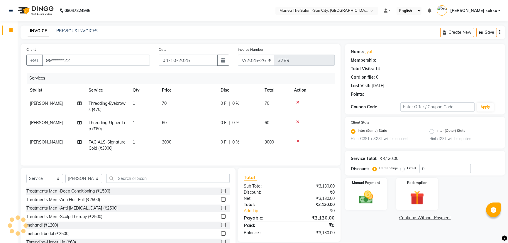
type input "15"
select select "1: Object"
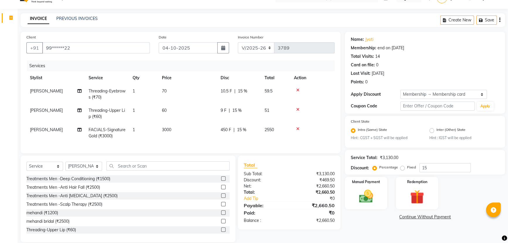
scroll to position [24, 0]
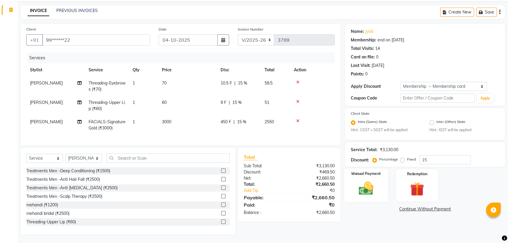
click at [360, 184] on img at bounding box center [366, 188] width 24 height 17
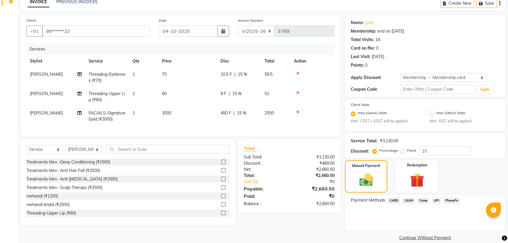
scroll to position [37, 0]
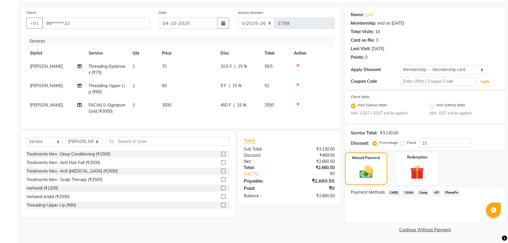
click at [391, 192] on span "CARD" at bounding box center [394, 192] width 13 height 7
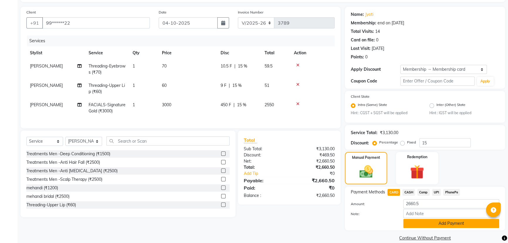
click at [433, 222] on button "Add Payment" at bounding box center [451, 223] width 96 height 9
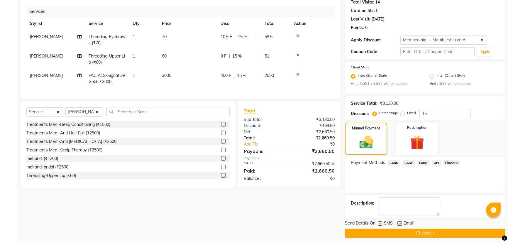
scroll to position [70, 0]
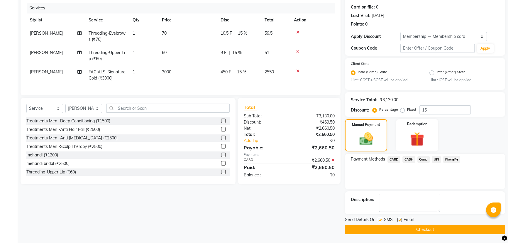
click at [379, 220] on label at bounding box center [380, 220] width 4 height 4
click at [379, 220] on input "checkbox" at bounding box center [380, 220] width 4 height 4
checkbox input "false"
click at [400, 219] on label at bounding box center [400, 220] width 4 height 4
click at [400, 219] on input "checkbox" at bounding box center [400, 220] width 4 height 4
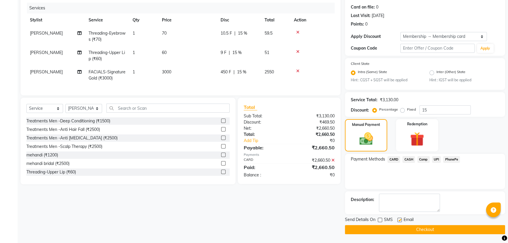
checkbox input "false"
click at [402, 226] on button "Checkout" at bounding box center [425, 229] width 160 height 9
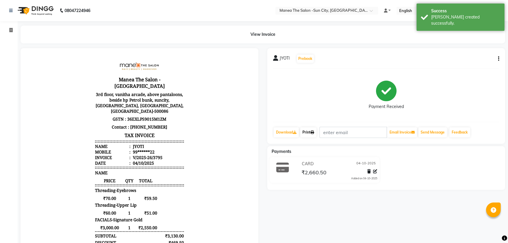
click at [308, 129] on link "Print" at bounding box center [308, 132] width 16 height 10
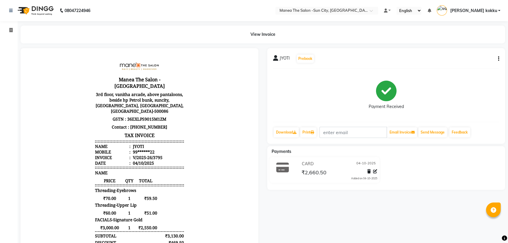
click at [499, 59] on icon "button" at bounding box center [498, 59] width 1 height 0
click at [478, 63] on div "Edit Item Staff" at bounding box center [469, 62] width 40 height 7
select select
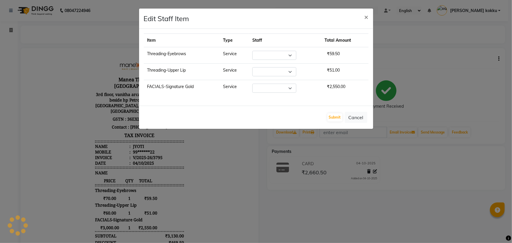
select select "78639"
click at [334, 118] on button "Submit" at bounding box center [334, 117] width 15 height 8
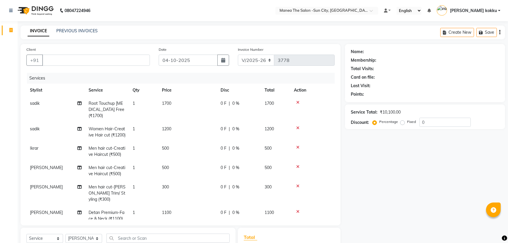
select select "5822"
select select "service"
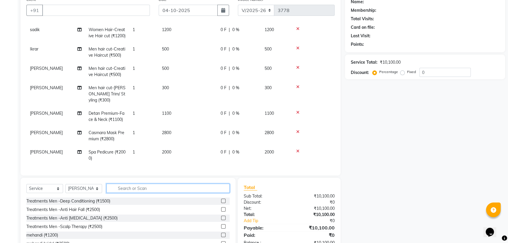
scroll to position [80, 0]
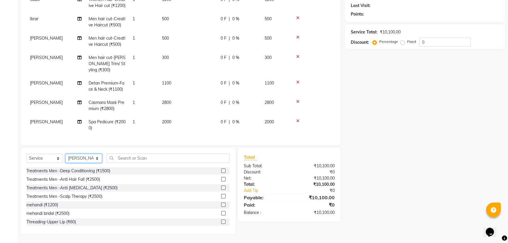
click at [90, 159] on select "Select Stylist [PERSON_NAME] [PERSON_NAME] Ikrar [PERSON_NAME] K sai [PERSON_NA…" at bounding box center [83, 158] width 37 height 9
select select "85914"
click at [65, 154] on select "Select Stylist [PERSON_NAME] [PERSON_NAME] Ikrar [PERSON_NAME] K sai [PERSON_NA…" at bounding box center [83, 158] width 37 height 9
click at [129, 161] on input "text" at bounding box center [167, 157] width 123 height 9
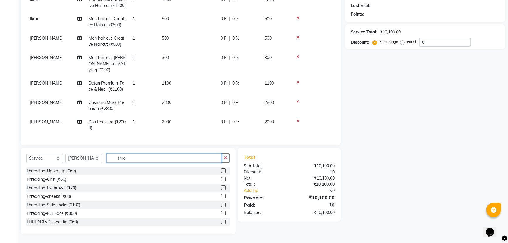
type input "thre"
click at [221, 188] on label at bounding box center [223, 187] width 4 height 4
click at [221, 188] on input "checkbox" at bounding box center [223, 188] width 4 height 4
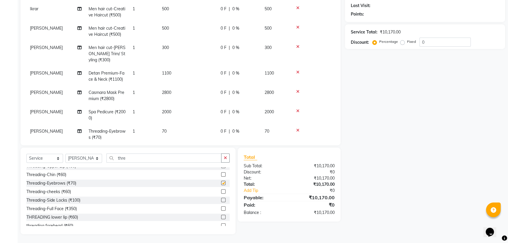
checkbox input "false"
click at [221, 221] on label at bounding box center [223, 221] width 4 height 4
click at [221, 221] on input "checkbox" at bounding box center [223, 221] width 4 height 4
checkbox input "false"
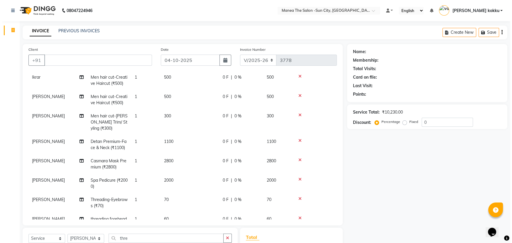
scroll to position [18, 0]
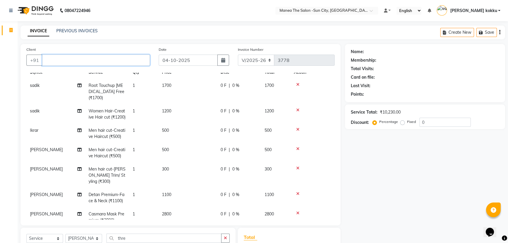
click at [104, 62] on input "Client" at bounding box center [96, 60] width 108 height 11
type input "9849754888"
click at [142, 64] on button "Add Client" at bounding box center [135, 60] width 30 height 11
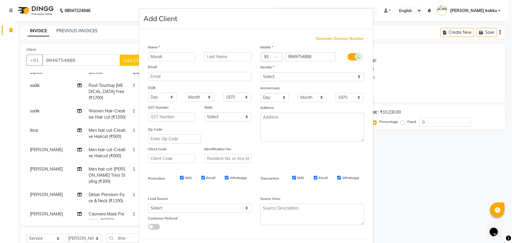
type input "Murali"
click at [281, 79] on select "Select [DEMOGRAPHIC_DATA] [DEMOGRAPHIC_DATA] Other Prefer Not To Say" at bounding box center [313, 76] width 104 height 9
select select "[DEMOGRAPHIC_DATA]"
click at [261, 72] on select "Select Male Female Other Prefer Not To Say" at bounding box center [313, 76] width 104 height 9
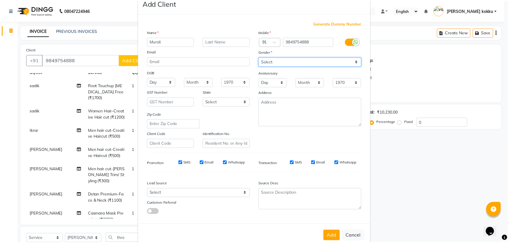
scroll to position [29, 0]
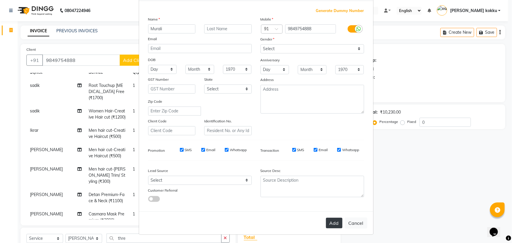
click at [329, 226] on button "Add" at bounding box center [334, 223] width 16 height 11
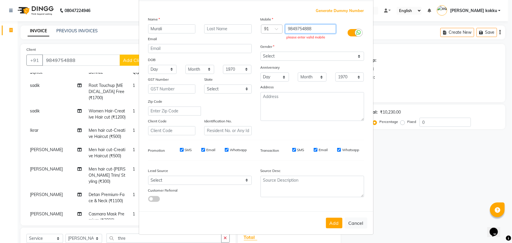
drag, startPoint x: 286, startPoint y: 34, endPoint x: 242, endPoint y: 77, distance: 61.2
click at [242, 77] on div "Name Murali Email DOB Day 01 02 03 04 05 06 07 08 09 10 11 12 13 14 15 16 17 18…" at bounding box center [256, 75] width 225 height 119
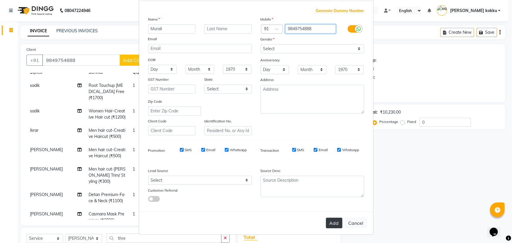
type input "9849754888"
click at [329, 224] on button "Add" at bounding box center [334, 223] width 16 height 11
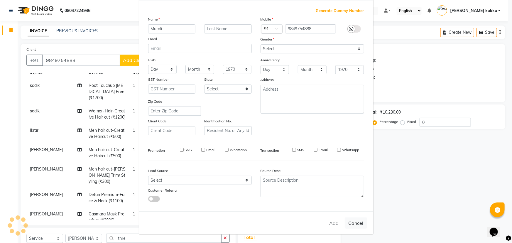
type input "98******88"
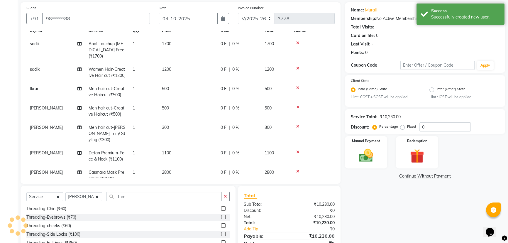
scroll to position [80, 0]
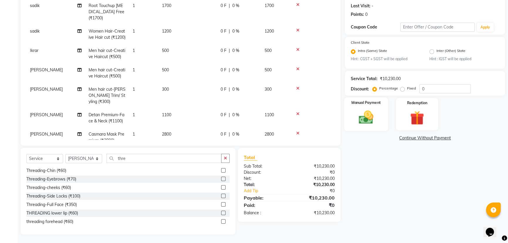
click at [367, 114] on img at bounding box center [366, 117] width 24 height 17
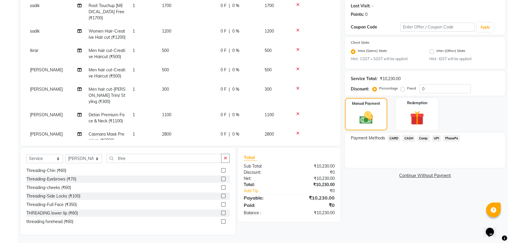
click at [432, 136] on span "UPI" at bounding box center [436, 138] width 9 height 7
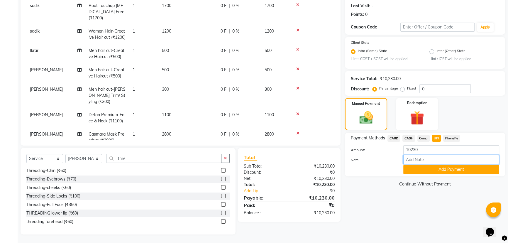
click at [440, 164] on input "Note:" at bounding box center [451, 159] width 96 height 9
click at [410, 166] on button "Add Payment" at bounding box center [451, 169] width 96 height 9
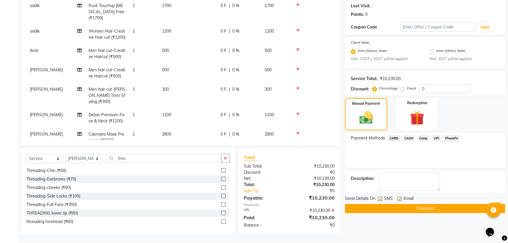
click at [380, 200] on label at bounding box center [380, 199] width 4 height 4
click at [380, 200] on input "checkbox" at bounding box center [380, 199] width 4 height 4
checkbox input "false"
click at [399, 199] on label at bounding box center [400, 199] width 4 height 4
click at [399, 199] on input "checkbox" at bounding box center [400, 199] width 4 height 4
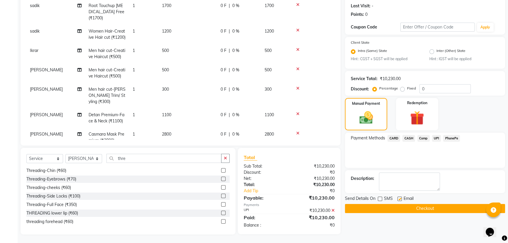
checkbox input "false"
click at [405, 206] on button "Checkout" at bounding box center [425, 208] width 160 height 9
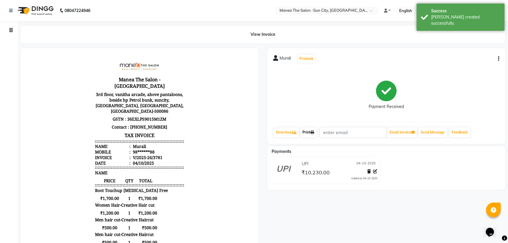
click at [307, 132] on link "Print" at bounding box center [308, 132] width 16 height 10
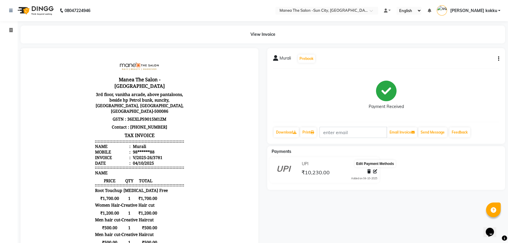
click at [374, 173] on icon at bounding box center [375, 171] width 4 height 4
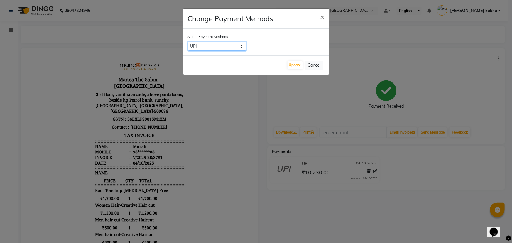
click at [215, 44] on select "CARD CASH Comp UPI PhonePe" at bounding box center [217, 46] width 59 height 9
select select "1"
click at [188, 42] on select "CARD CASH Comp UPI PhonePe" at bounding box center [217, 46] width 59 height 9
click at [296, 65] on button "Update" at bounding box center [295, 65] width 15 height 8
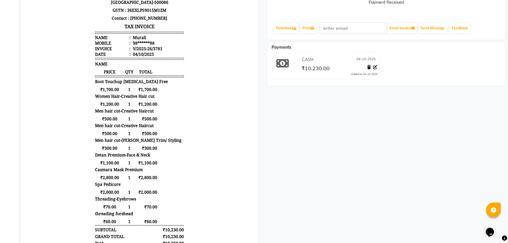
scroll to position [133, 0]
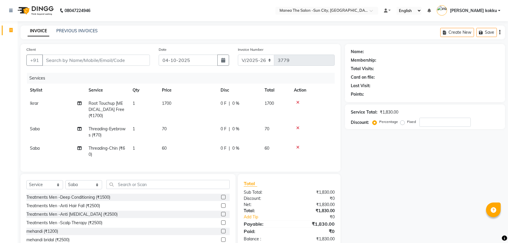
select select "5822"
select select "service"
select select "60378"
click at [134, 62] on input "Client" at bounding box center [96, 60] width 108 height 11
click at [133, 62] on input "Client" at bounding box center [96, 60] width 108 height 11
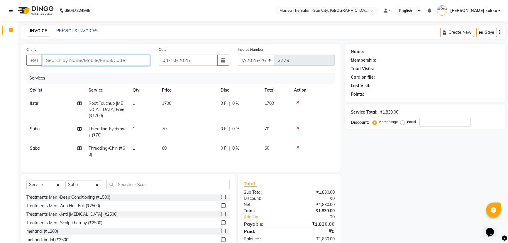
type input "9"
type input "0"
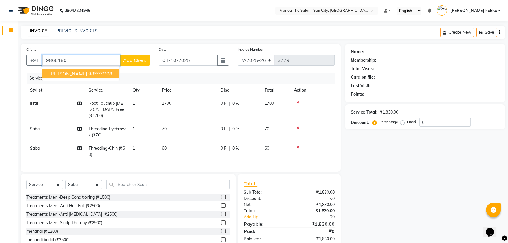
click at [61, 73] on span "[PERSON_NAME]" at bounding box center [68, 74] width 38 height 6
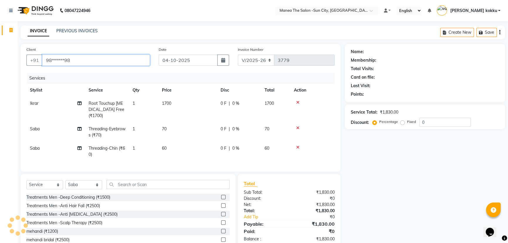
type input "98******98"
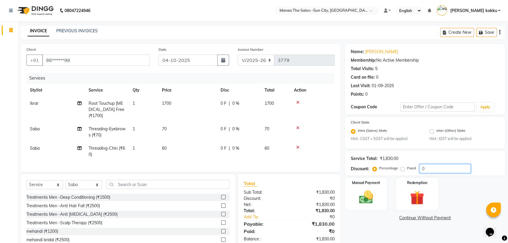
click at [432, 170] on input "0" at bounding box center [445, 168] width 51 height 9
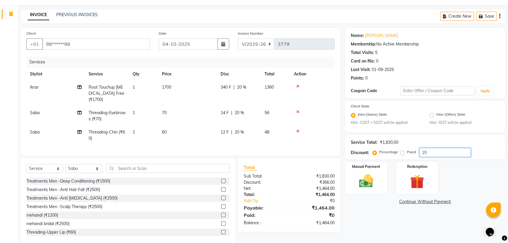
scroll to position [30, 0]
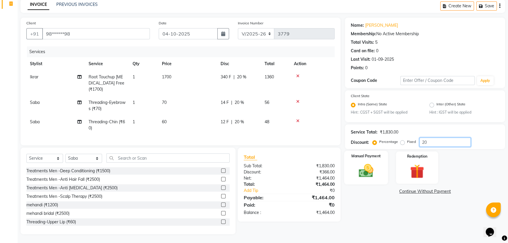
type input "20"
click at [370, 171] on img at bounding box center [366, 171] width 24 height 17
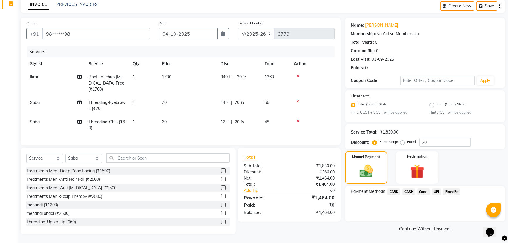
click at [438, 188] on span "UPI" at bounding box center [436, 191] width 9 height 7
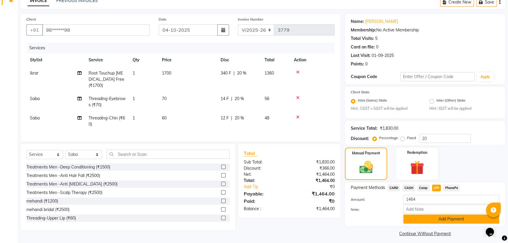
click at [435, 216] on button "Add Payment" at bounding box center [451, 218] width 96 height 9
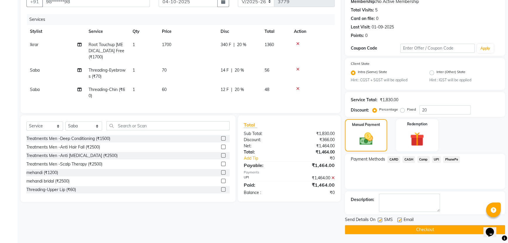
scroll to position [59, 0]
click at [380, 220] on label at bounding box center [380, 220] width 4 height 4
click at [380, 220] on input "checkbox" at bounding box center [380, 220] width 4 height 4
checkbox input "false"
click at [399, 218] on label at bounding box center [400, 220] width 4 height 4
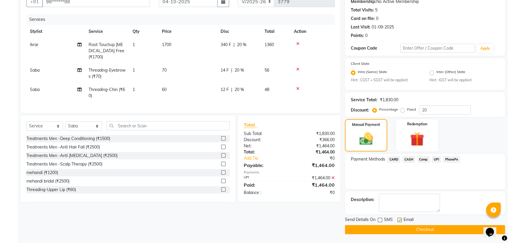
click at [399, 218] on input "checkbox" at bounding box center [400, 220] width 4 height 4
checkbox input "false"
click at [405, 227] on button "Checkout" at bounding box center [425, 229] width 160 height 9
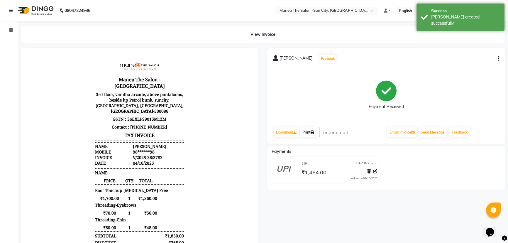
click at [311, 133] on link "Print" at bounding box center [308, 132] width 16 height 10
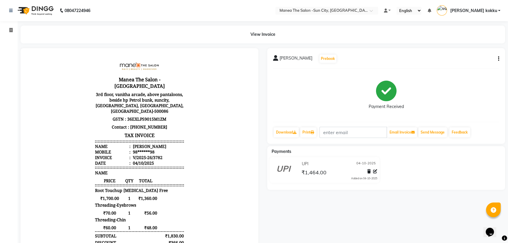
click at [498, 59] on icon "button" at bounding box center [498, 59] width 1 height 0
click at [473, 62] on div "Edit Item Staff" at bounding box center [469, 62] width 40 height 7
select select
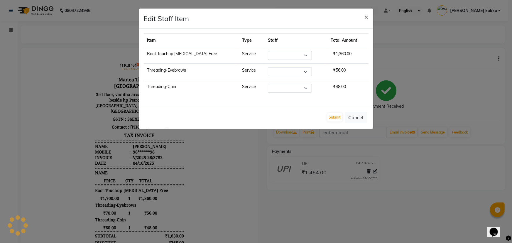
select select "60026"
select select "60378"
click at [336, 118] on button "Submit" at bounding box center [334, 117] width 15 height 8
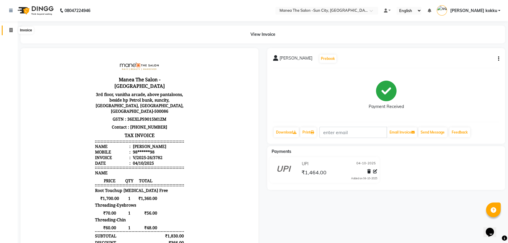
click at [10, 32] on icon at bounding box center [10, 30] width 3 height 4
select select "5822"
select select "service"
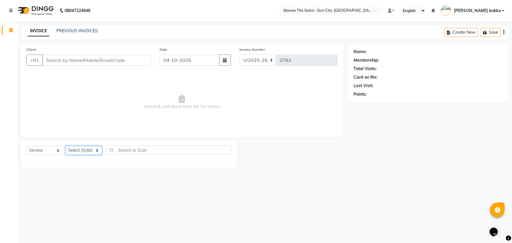
click at [84, 153] on select "Select Stylist" at bounding box center [83, 150] width 37 height 9
click at [65, 146] on select "Select Stylist [PERSON_NAME] [PERSON_NAME] Ikrar [PERSON_NAME] K sai [PERSON_NA…" at bounding box center [83, 150] width 37 height 9
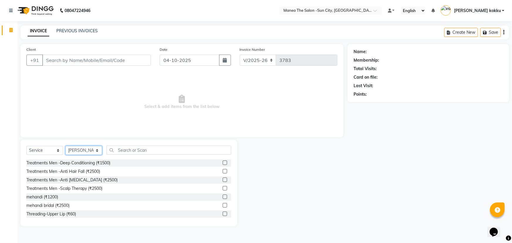
click at [83, 153] on select "Select Stylist [PERSON_NAME] [PERSON_NAME] Ikrar [PERSON_NAME] K sai [PERSON_NA…" at bounding box center [83, 150] width 37 height 9
select select "84191"
click at [65, 146] on select "Select Stylist [PERSON_NAME] [PERSON_NAME] Ikrar [PERSON_NAME] K sai [PERSON_NA…" at bounding box center [83, 150] width 37 height 9
click at [139, 148] on input "text" at bounding box center [168, 150] width 125 height 9
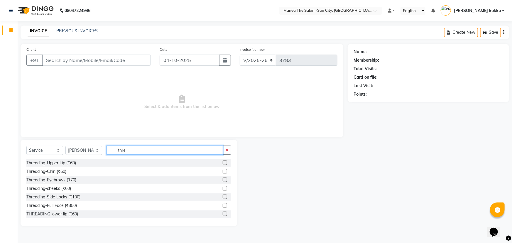
type input "thre"
click at [223, 180] on label at bounding box center [225, 179] width 4 height 4
click at [223, 180] on input "checkbox" at bounding box center [225, 180] width 4 height 4
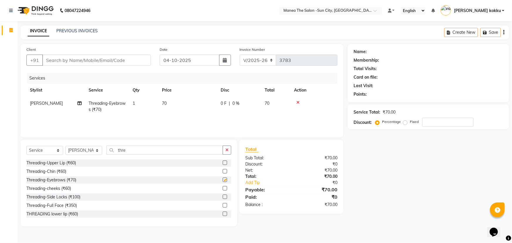
checkbox input "false"
click at [79, 153] on select "Select Stylist [PERSON_NAME] [PERSON_NAME] Ikrar [PERSON_NAME] K sai [PERSON_NA…" at bounding box center [83, 150] width 37 height 9
select select "78639"
click at [65, 146] on select "Select Stylist [PERSON_NAME] [PERSON_NAME] Ikrar [PERSON_NAME] K sai [PERSON_NA…" at bounding box center [83, 150] width 37 height 9
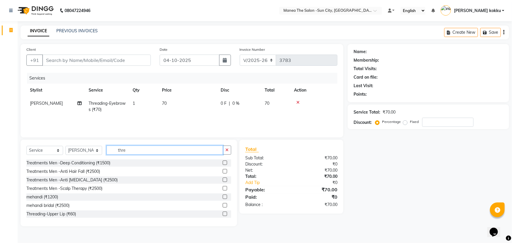
click at [133, 151] on input "thre" at bounding box center [164, 150] width 116 height 9
type input "threa"
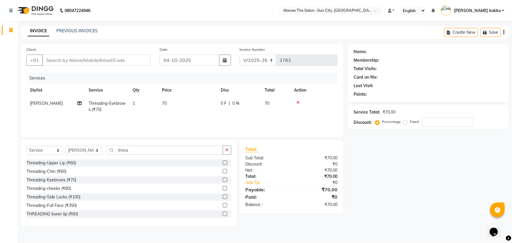
click at [223, 180] on label at bounding box center [225, 179] width 4 height 4
click at [223, 180] on input "checkbox" at bounding box center [225, 180] width 4 height 4
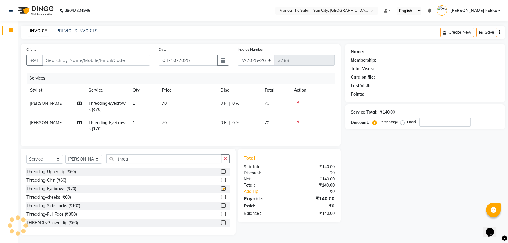
checkbox input "false"
click at [101, 64] on input "Client" at bounding box center [96, 60] width 108 height 11
type input "7"
type input "0"
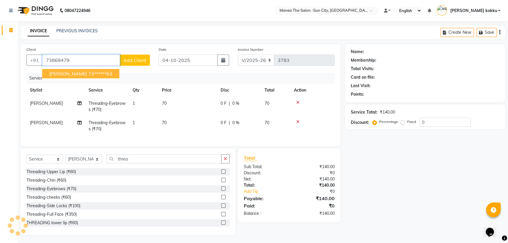
click at [87, 77] on button "bhargavi 73******63" at bounding box center [80, 73] width 77 height 9
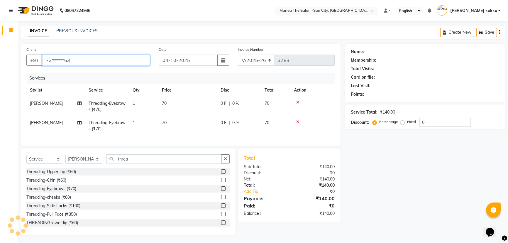
type input "73******63"
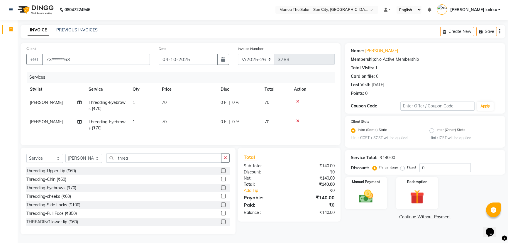
scroll to position [5, 0]
click at [367, 195] on img at bounding box center [366, 196] width 24 height 17
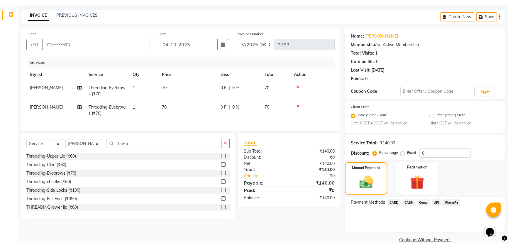
scroll to position [26, 0]
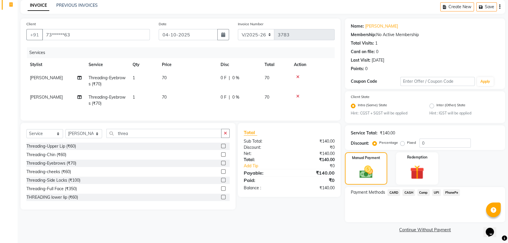
click at [437, 193] on span "UPI" at bounding box center [436, 192] width 9 height 7
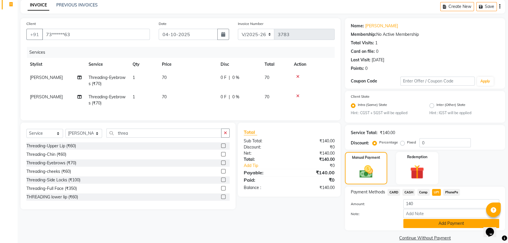
click at [444, 221] on button "Add Payment" at bounding box center [451, 223] width 96 height 9
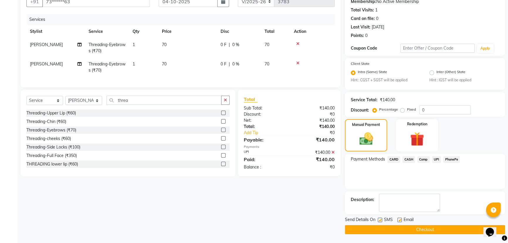
scroll to position [59, 0]
click at [378, 219] on label at bounding box center [380, 220] width 4 height 4
click at [378, 219] on input "checkbox" at bounding box center [380, 220] width 4 height 4
checkbox input "false"
click at [399, 220] on label at bounding box center [400, 220] width 4 height 4
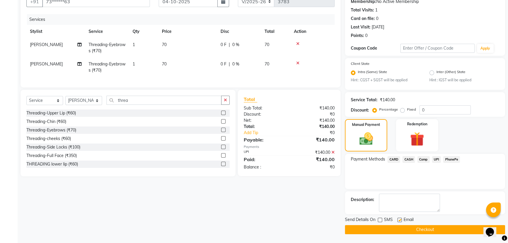
click at [399, 220] on input "checkbox" at bounding box center [400, 220] width 4 height 4
checkbox input "false"
click at [403, 230] on button "Checkout" at bounding box center [425, 229] width 160 height 9
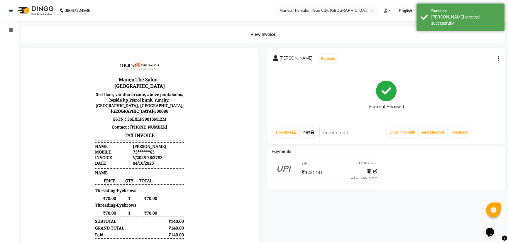
click at [309, 133] on link "Print" at bounding box center [308, 132] width 16 height 10
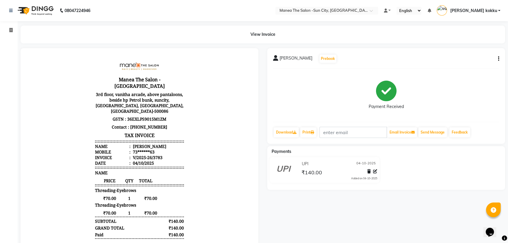
click at [498, 59] on icon "button" at bounding box center [498, 59] width 1 height 0
click at [473, 62] on div "Edit Item Staff" at bounding box center [469, 62] width 40 height 7
select select
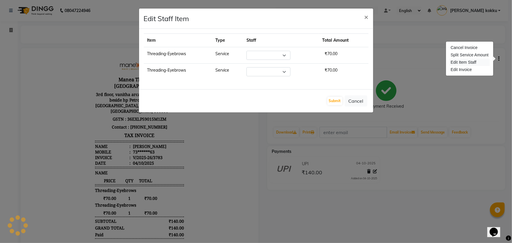
select select "84191"
select select "78639"
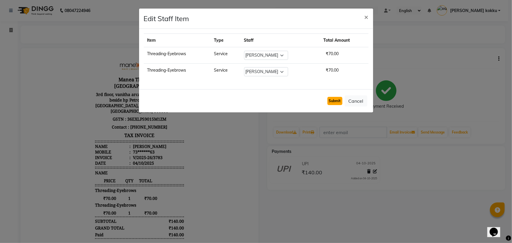
click at [335, 102] on button "Submit" at bounding box center [334, 101] width 15 height 8
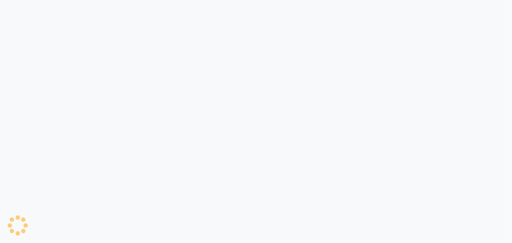
select select "service"
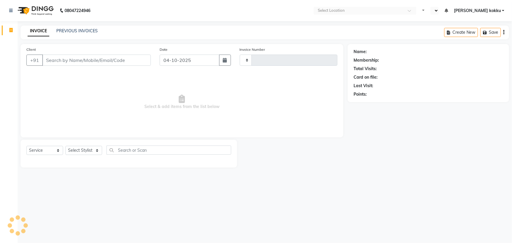
type input "3782"
select select "en"
select select "5822"
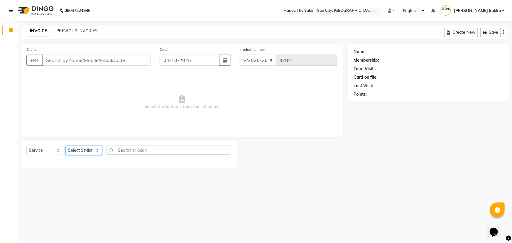
click at [82, 147] on select "Select Stylist [PERSON_NAME] [PERSON_NAME] Ikrar [PERSON_NAME] K sai [PERSON_NA…" at bounding box center [83, 150] width 37 height 9
select select "62892"
click at [65, 146] on select "Select Stylist [PERSON_NAME] [PERSON_NAME] Ikrar [PERSON_NAME] K sai [PERSON_NA…" at bounding box center [83, 150] width 37 height 9
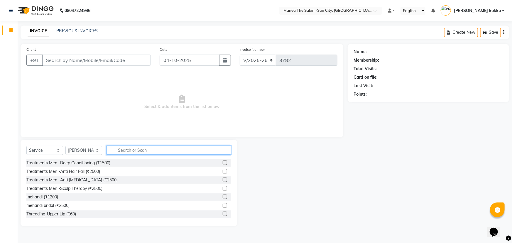
click at [121, 153] on input "text" at bounding box center [168, 150] width 125 height 9
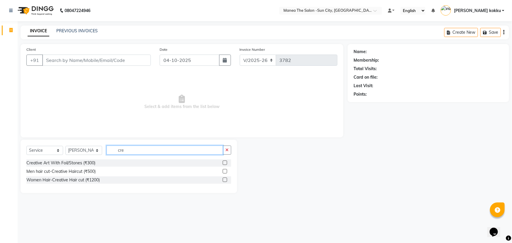
type input "cre"
click at [224, 170] on label at bounding box center [225, 171] width 4 height 4
click at [224, 170] on input "checkbox" at bounding box center [225, 172] width 4 height 4
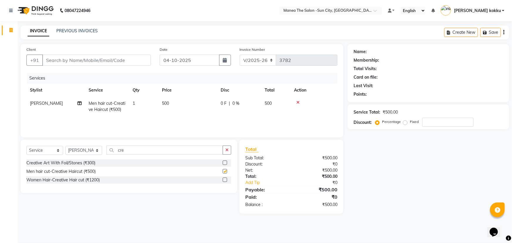
checkbox input "false"
click at [229, 149] on button "button" at bounding box center [227, 150] width 9 height 9
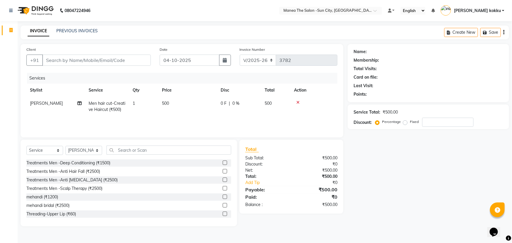
click at [297, 102] on icon at bounding box center [297, 102] width 3 height 4
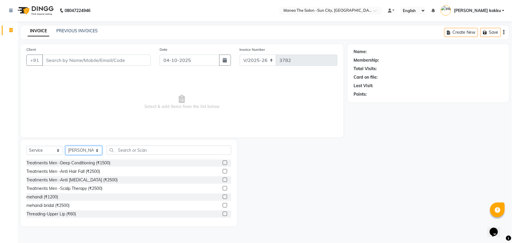
click at [87, 149] on select "Select Stylist [PERSON_NAME] [PERSON_NAME] Ikrar [PERSON_NAME] K sai [PERSON_NA…" at bounding box center [83, 150] width 37 height 9
select select "84191"
click at [65, 146] on select "Select Stylist [PERSON_NAME] [PERSON_NAME] Ikrar [PERSON_NAME] K sai [PERSON_NA…" at bounding box center [83, 150] width 37 height 9
click at [128, 153] on input "text" at bounding box center [168, 150] width 125 height 9
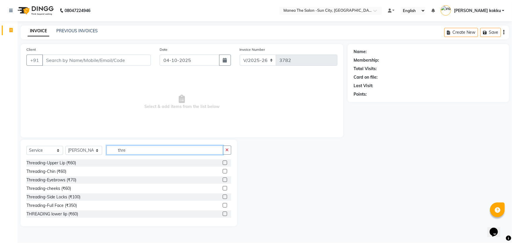
type input "thre"
click at [223, 180] on label at bounding box center [225, 179] width 4 height 4
click at [223, 180] on input "checkbox" at bounding box center [225, 180] width 4 height 4
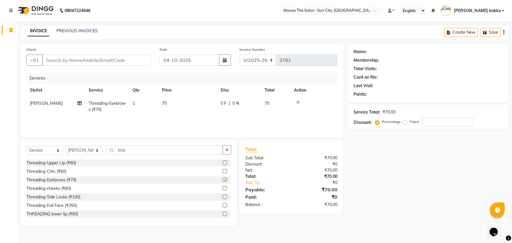
checkbox input "false"
click at [223, 162] on label at bounding box center [225, 162] width 4 height 4
click at [223, 162] on input "checkbox" at bounding box center [225, 163] width 4 height 4
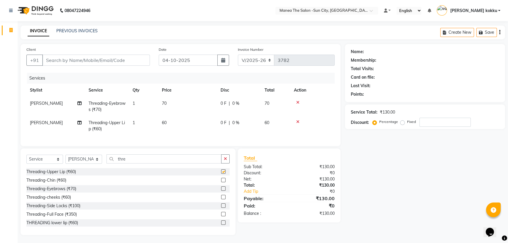
checkbox input "false"
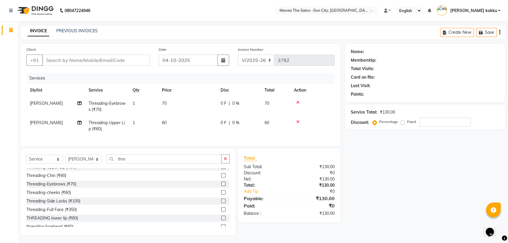
scroll to position [9, 0]
click at [221, 224] on label at bounding box center [223, 222] width 4 height 4
click at [221, 224] on input "checkbox" at bounding box center [223, 222] width 4 height 4
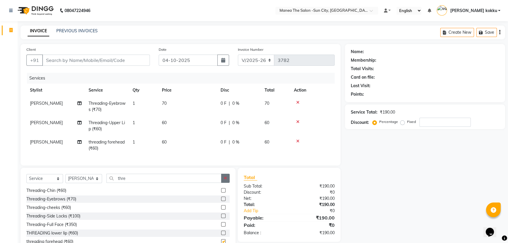
checkbox input "false"
click at [226, 180] on icon "button" at bounding box center [225, 178] width 3 height 4
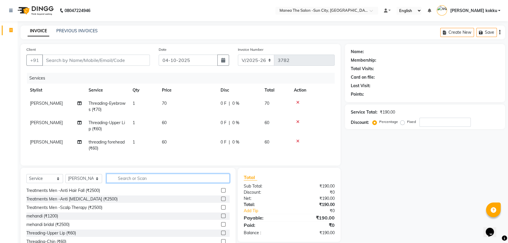
scroll to position [60, 0]
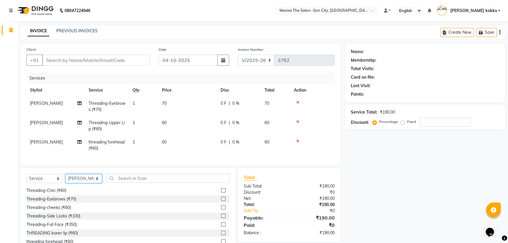
click at [86, 183] on select "Select Stylist [PERSON_NAME] [PERSON_NAME] Ikrar [PERSON_NAME] K sai [PERSON_NA…" at bounding box center [83, 178] width 37 height 9
select select "62892"
click at [65, 178] on select "Select Stylist [PERSON_NAME] [PERSON_NAME] Ikrar [PERSON_NAME] K sai [PERSON_NA…" at bounding box center [83, 178] width 37 height 9
drag, startPoint x: 127, startPoint y: 177, endPoint x: 129, endPoint y: 182, distance: 4.7
click at [128, 179] on input "text" at bounding box center [167, 178] width 123 height 9
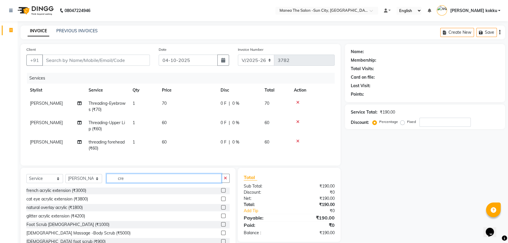
scroll to position [0, 0]
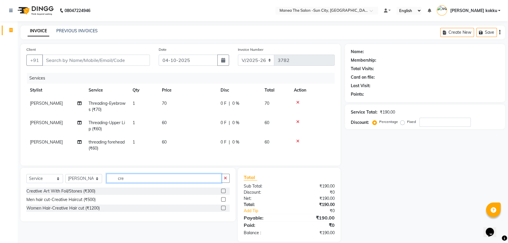
type input "cre"
click at [224, 202] on label at bounding box center [223, 199] width 4 height 4
click at [224, 202] on input "checkbox" at bounding box center [223, 200] width 4 height 4
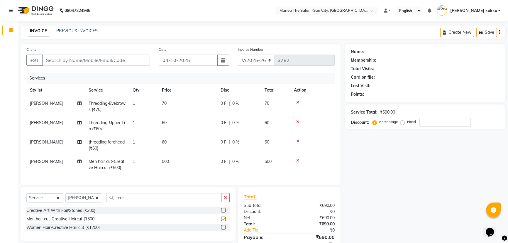
checkbox input "false"
drag, startPoint x: 142, startPoint y: 198, endPoint x: 109, endPoint y: 215, distance: 36.7
click at [109, 215] on div "Select Service Product Membership Package Voucher Prepaid Gift Card Select Styl…" at bounding box center [128, 213] width 215 height 53
type input "bea"
click at [223, 229] on label at bounding box center [223, 227] width 4 height 4
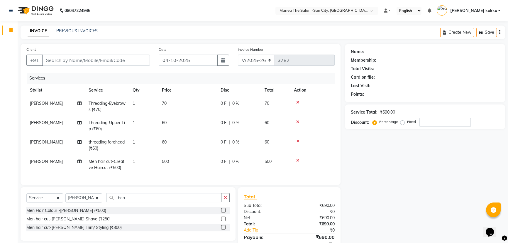
click at [223, 229] on input "checkbox" at bounding box center [223, 228] width 4 height 4
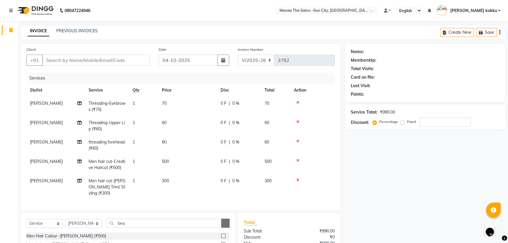
checkbox input "false"
click at [86, 59] on input "Client" at bounding box center [96, 60] width 108 height 11
type input "9"
type input "0"
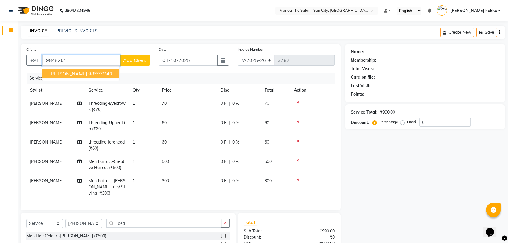
click at [84, 77] on button "sripal reddy 98******40" at bounding box center [80, 73] width 77 height 9
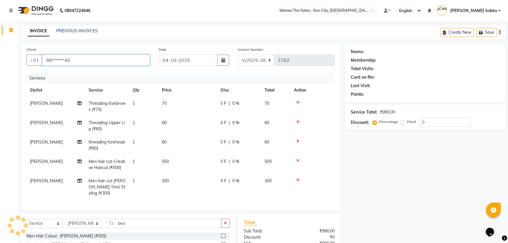
type input "98******40"
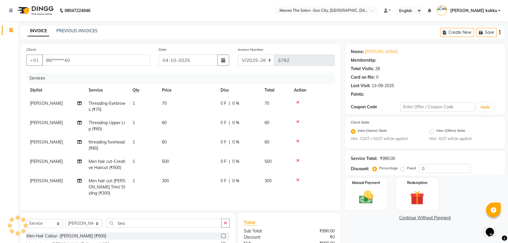
select select "1: Object"
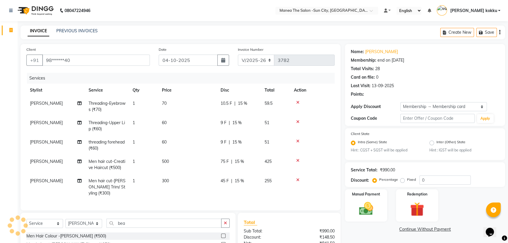
type input "15"
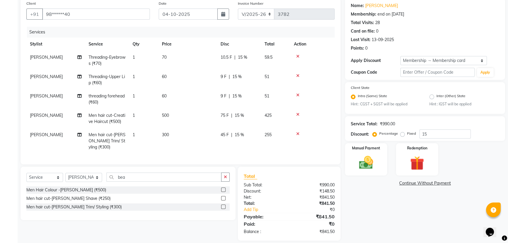
scroll to position [56, 0]
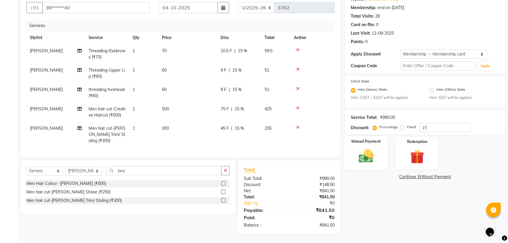
click at [365, 155] on img at bounding box center [366, 156] width 24 height 17
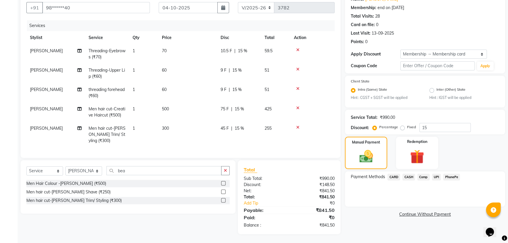
click at [434, 174] on span "UPI" at bounding box center [436, 177] width 9 height 7
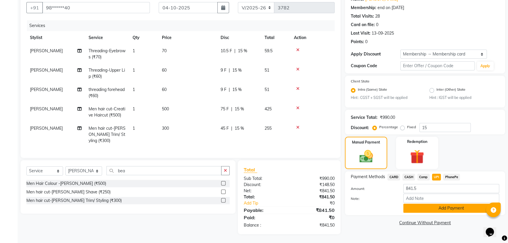
click at [431, 204] on button "Add Payment" at bounding box center [451, 208] width 96 height 9
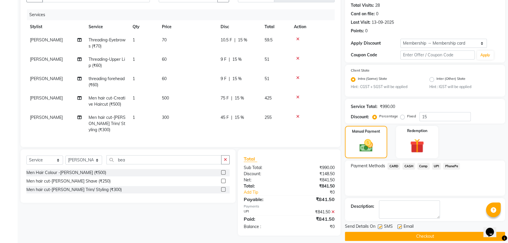
scroll to position [70, 0]
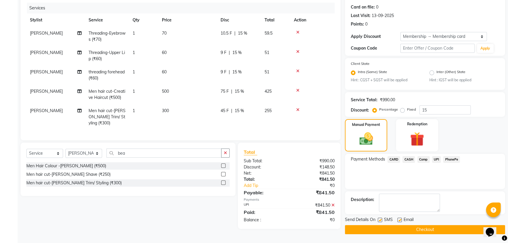
click at [381, 219] on label at bounding box center [380, 220] width 4 height 4
click at [381, 219] on input "checkbox" at bounding box center [380, 220] width 4 height 4
checkbox input "false"
drag, startPoint x: 398, startPoint y: 220, endPoint x: 407, endPoint y: 231, distance: 13.4
click at [399, 220] on label at bounding box center [400, 220] width 4 height 4
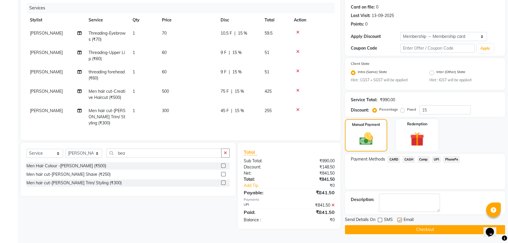
click at [399, 220] on input "checkbox" at bounding box center [400, 220] width 4 height 4
checkbox input "false"
click at [407, 231] on button "Checkout" at bounding box center [425, 229] width 160 height 9
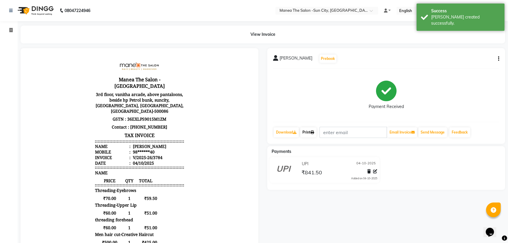
click at [317, 135] on link "Print" at bounding box center [308, 132] width 16 height 10
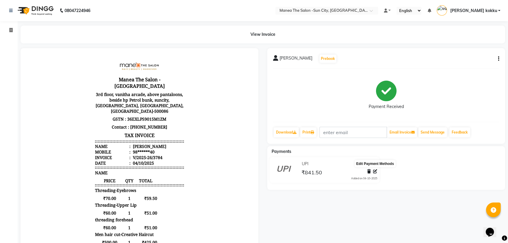
click at [376, 171] on icon at bounding box center [375, 171] width 4 height 4
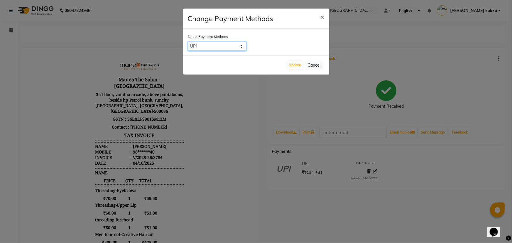
click at [227, 44] on select "CARD CASH Comp UPI PhonePe" at bounding box center [217, 46] width 59 height 9
select select "1"
click at [188, 42] on select "CARD CASH Comp UPI PhonePe" at bounding box center [217, 46] width 59 height 9
click at [295, 64] on button "Update" at bounding box center [295, 65] width 15 height 8
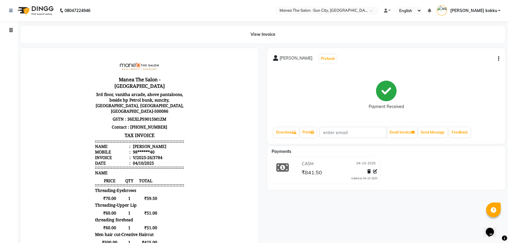
click at [498, 59] on icon "button" at bounding box center [498, 59] width 1 height 0
click at [476, 60] on div "Edit Item Staff" at bounding box center [469, 62] width 40 height 7
select select
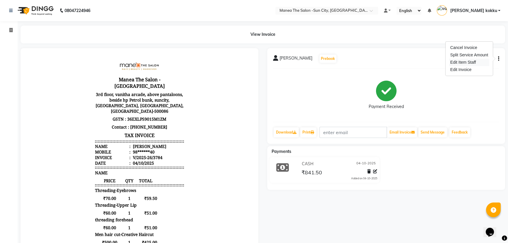
select select
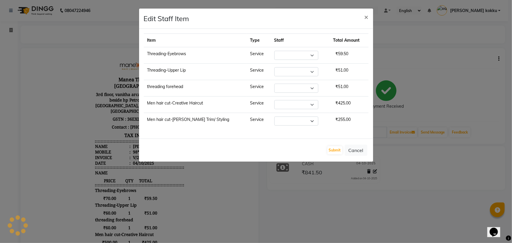
select select "84191"
select select "62892"
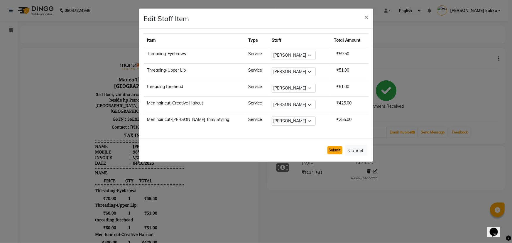
click at [333, 149] on button "Submit" at bounding box center [334, 150] width 15 height 8
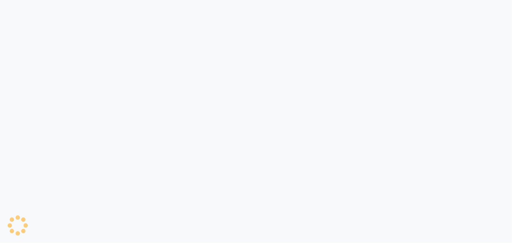
select select "service"
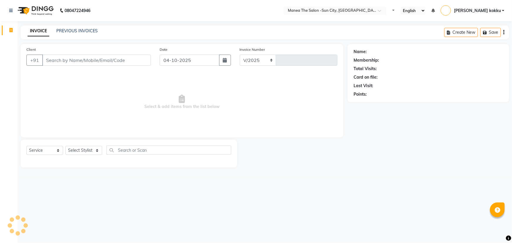
select select "5822"
type input "3782"
click at [95, 153] on select "Select Stylist" at bounding box center [83, 150] width 37 height 9
click at [92, 149] on select "Select Stylist" at bounding box center [83, 150] width 37 height 9
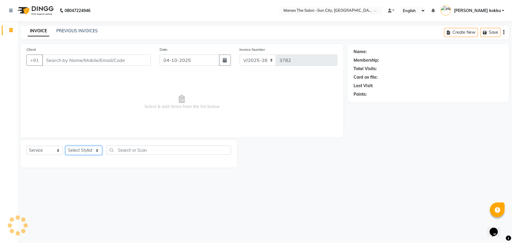
click at [92, 149] on select "Select Stylist" at bounding box center [83, 150] width 37 height 9
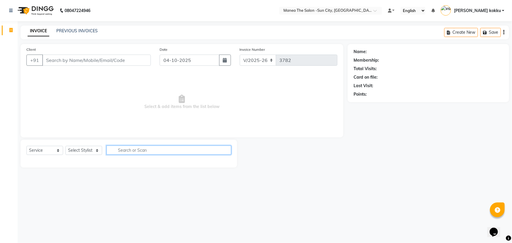
click at [148, 148] on input "text" at bounding box center [168, 150] width 125 height 9
click at [92, 153] on select "Select Stylist [PERSON_NAME] [PERSON_NAME] Ikrar [PERSON_NAME] K sai [PERSON_NA…" at bounding box center [83, 150] width 37 height 9
select select "85974"
click at [65, 146] on select "Select Stylist [PERSON_NAME] [PERSON_NAME] Ikrar [PERSON_NAME] K sai [PERSON_NA…" at bounding box center [83, 150] width 37 height 9
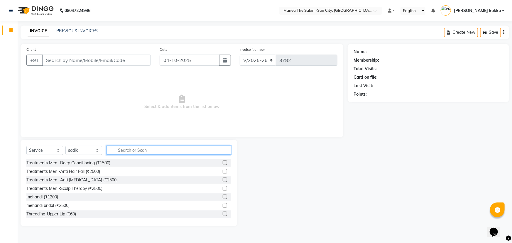
click at [153, 150] on input "text" at bounding box center [168, 150] width 125 height 9
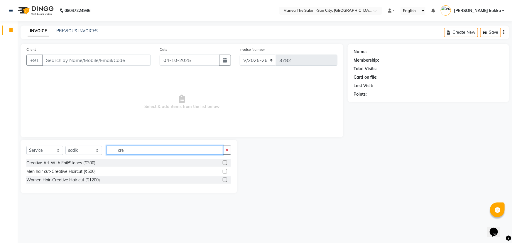
type input "cre"
click at [225, 180] on label at bounding box center [225, 179] width 4 height 4
click at [225, 180] on input "checkbox" at bounding box center [225, 180] width 4 height 4
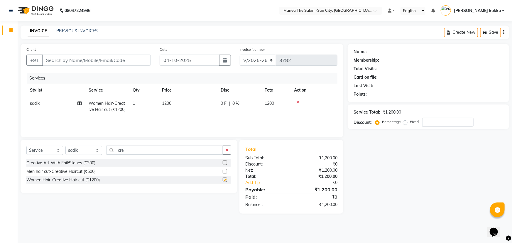
checkbox input "false"
drag, startPoint x: 129, startPoint y: 149, endPoint x: 100, endPoint y: 158, distance: 30.3
click at [100, 157] on div "Select Service Product Membership Package Voucher Prepaid Gift Card Select Styl…" at bounding box center [128, 153] width 205 height 14
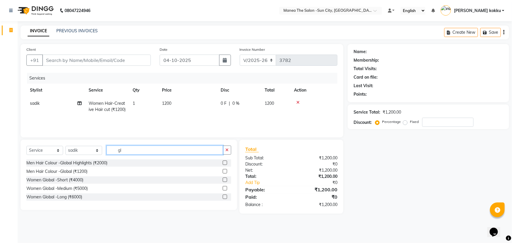
type input "g"
type input "ammo"
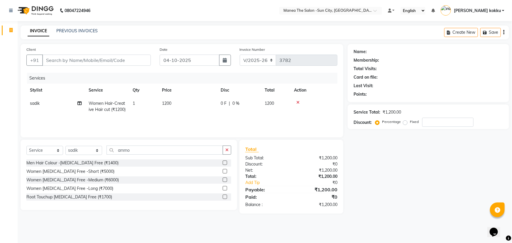
click at [226, 181] on label at bounding box center [225, 179] width 4 height 4
click at [226, 181] on input "checkbox" at bounding box center [225, 180] width 4 height 4
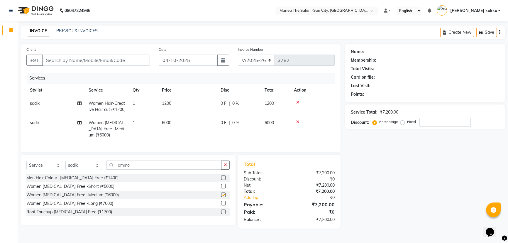
checkbox input "false"
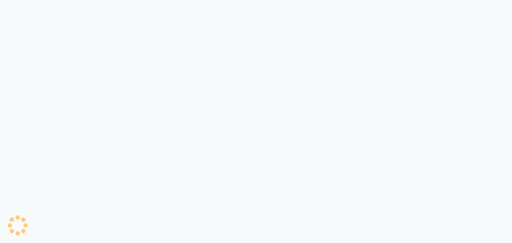
select select "service"
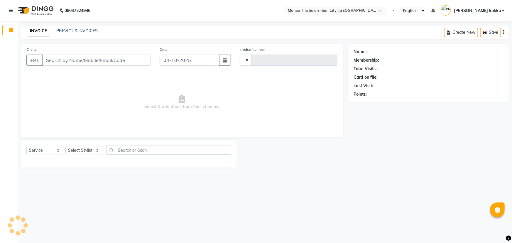
type input "3782"
select select "5822"
click at [83, 151] on select "Select Stylist" at bounding box center [83, 150] width 37 height 9
select select "85914"
click at [65, 146] on select "Select Stylist [PERSON_NAME] [PERSON_NAME] Ikrar [PERSON_NAME] K sai [PERSON_NA…" at bounding box center [83, 150] width 37 height 9
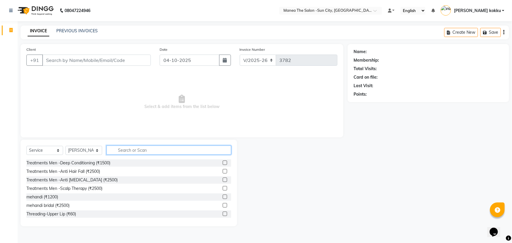
click at [142, 148] on input "text" at bounding box center [168, 150] width 125 height 9
type input "[PERSON_NAME]"
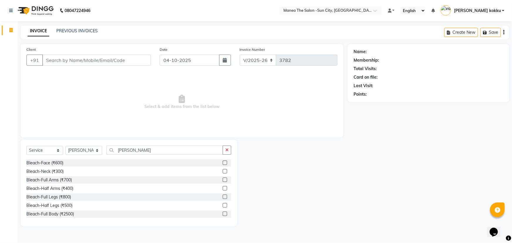
click at [223, 162] on label at bounding box center [225, 162] width 4 height 4
click at [223, 162] on input "checkbox" at bounding box center [225, 163] width 4 height 4
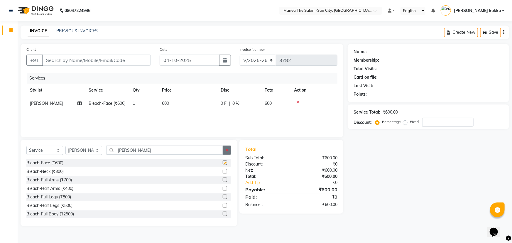
checkbox input "false"
click at [226, 150] on icon "button" at bounding box center [226, 150] width 3 height 4
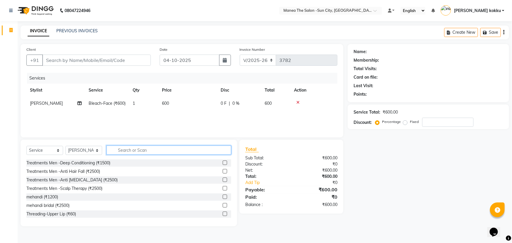
click at [144, 152] on input "text" at bounding box center [168, 150] width 125 height 9
type input "endu"
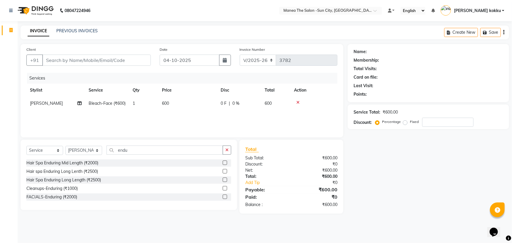
click at [224, 195] on label at bounding box center [225, 197] width 4 height 4
click at [224, 195] on input "checkbox" at bounding box center [225, 197] width 4 height 4
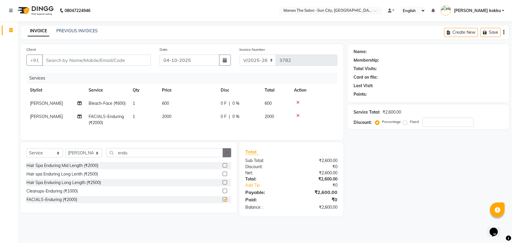
checkbox input "false"
click at [229, 157] on button "button" at bounding box center [227, 152] width 9 height 9
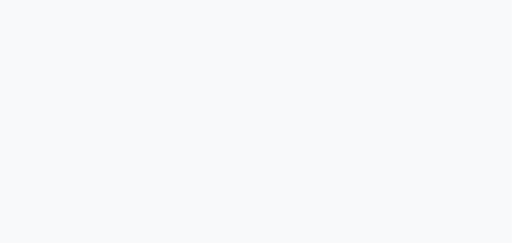
select select "service"
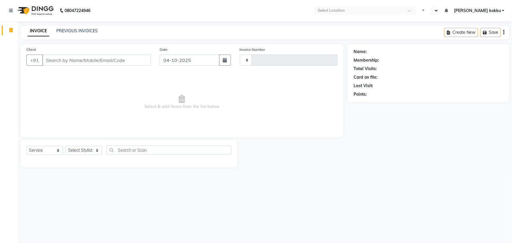
type input "3782"
select select "en"
select select "5822"
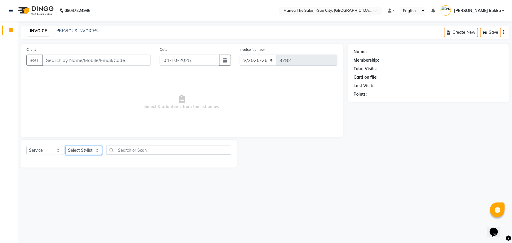
click at [94, 150] on select "Select Stylist" at bounding box center [83, 150] width 37 height 9
click at [86, 149] on select "Select Stylist [PERSON_NAME] [PERSON_NAME] Ikrar [PERSON_NAME] K sai [PERSON_NA…" at bounding box center [83, 150] width 37 height 9
select select "40515"
click at [65, 146] on select "Select Stylist [PERSON_NAME] [PERSON_NAME] Ikrar [PERSON_NAME] K sai [PERSON_NA…" at bounding box center [83, 150] width 37 height 9
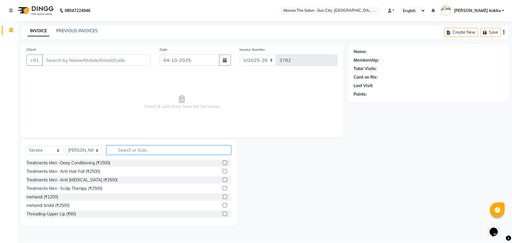
click at [136, 150] on input "text" at bounding box center [168, 150] width 125 height 9
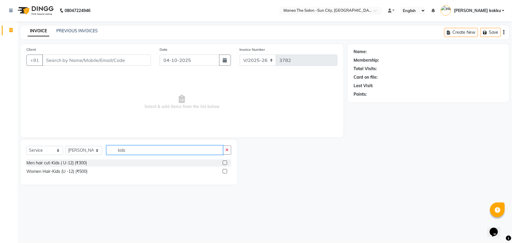
type input "kids"
click at [223, 163] on label at bounding box center [225, 162] width 4 height 4
click at [223, 163] on input "checkbox" at bounding box center [225, 163] width 4 height 4
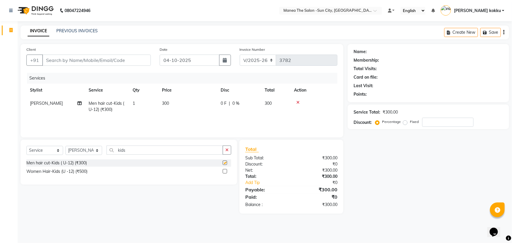
checkbox input "false"
click at [224, 150] on button "button" at bounding box center [227, 150] width 9 height 9
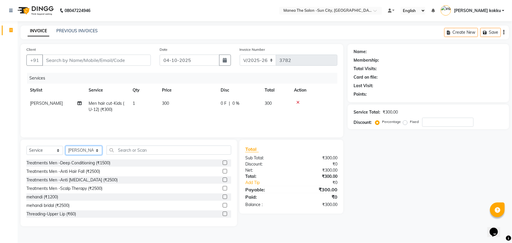
click at [89, 151] on select "Select Stylist [PERSON_NAME] [PERSON_NAME] Ikrar [PERSON_NAME] K sai [PERSON_NA…" at bounding box center [83, 150] width 37 height 9
select select "62892"
click at [65, 146] on select "Select Stylist [PERSON_NAME] [PERSON_NAME] Ikrar [PERSON_NAME] K sai [PERSON_NA…" at bounding box center [83, 150] width 37 height 9
click at [132, 151] on input "text" at bounding box center [168, 150] width 125 height 9
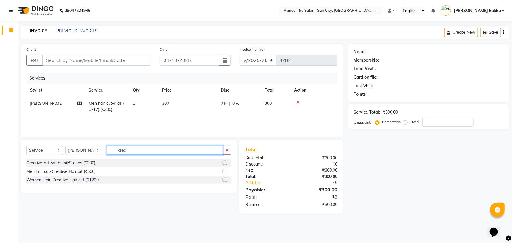
type input "crea"
click at [225, 171] on label at bounding box center [225, 171] width 4 height 4
click at [225, 171] on input "checkbox" at bounding box center [225, 172] width 4 height 4
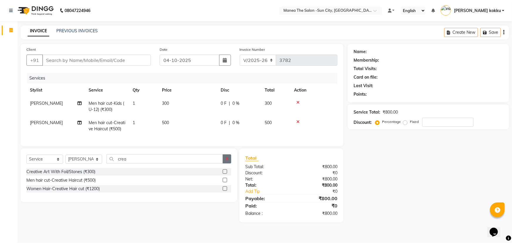
checkbox input "false"
click at [226, 161] on icon "button" at bounding box center [226, 159] width 3 height 4
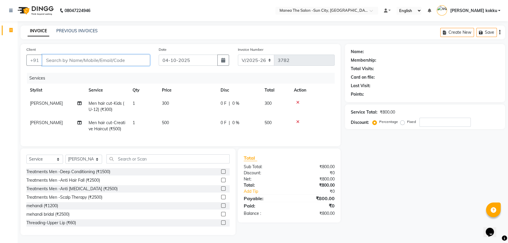
click at [120, 58] on input "Client" at bounding box center [96, 60] width 108 height 11
type input "8"
type input "0"
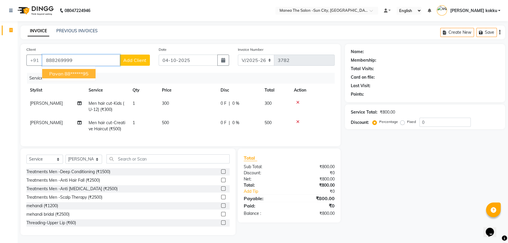
click at [88, 76] on ngb-highlight "88******95" at bounding box center [77, 74] width 24 height 6
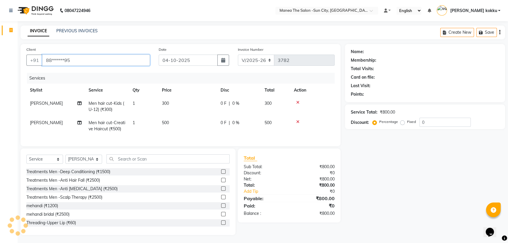
type input "88******95"
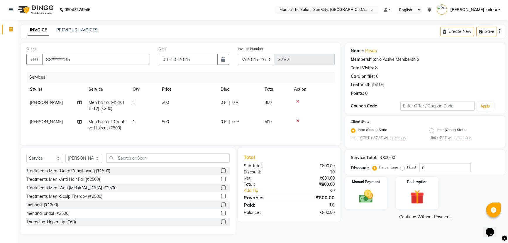
scroll to position [5, 0]
click at [371, 194] on img at bounding box center [366, 196] width 24 height 17
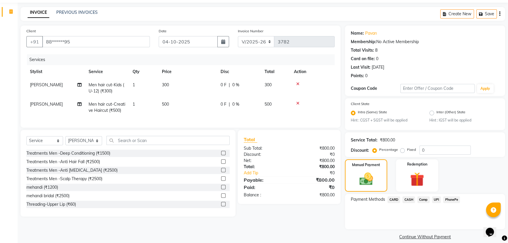
scroll to position [26, 0]
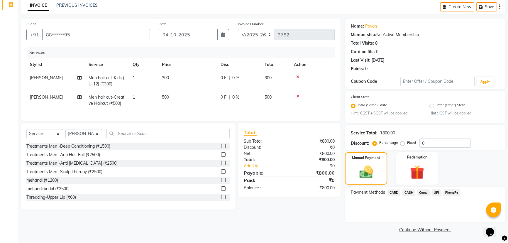
click at [434, 193] on span "UPI" at bounding box center [436, 192] width 9 height 7
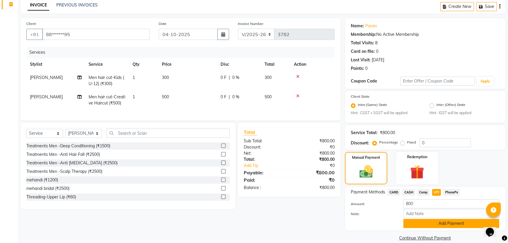
click at [431, 227] on button "Add Payment" at bounding box center [451, 223] width 96 height 9
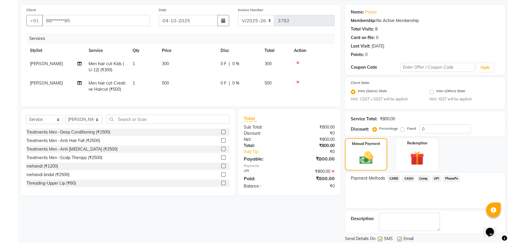
scroll to position [59, 0]
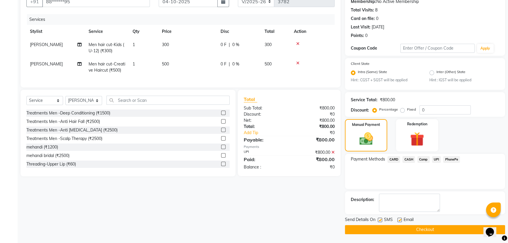
click at [381, 221] on label at bounding box center [380, 220] width 4 height 4
click at [381, 221] on input "checkbox" at bounding box center [380, 220] width 4 height 4
checkbox input "false"
click at [400, 219] on label at bounding box center [400, 220] width 4 height 4
click at [400, 219] on input "checkbox" at bounding box center [400, 220] width 4 height 4
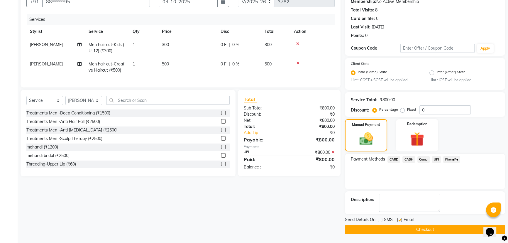
checkbox input "false"
click at [403, 226] on button "Checkout" at bounding box center [425, 229] width 160 height 9
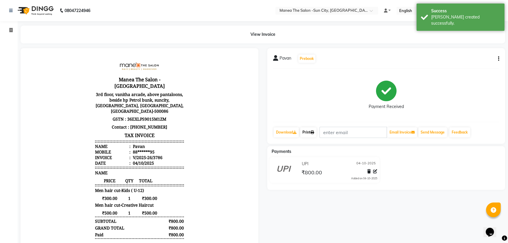
click at [308, 133] on link "Print" at bounding box center [308, 132] width 16 height 10
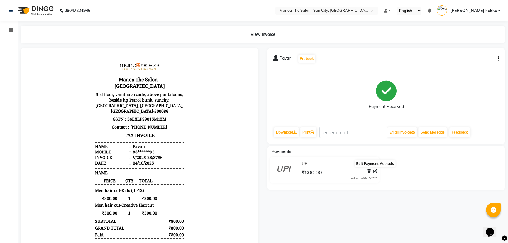
click at [374, 173] on icon at bounding box center [375, 171] width 4 height 4
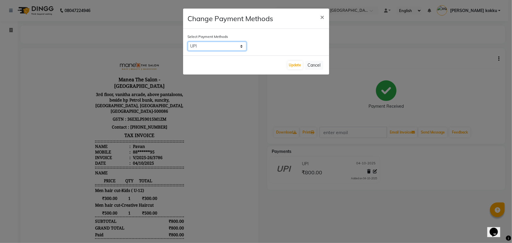
click at [213, 48] on select "CARD CASH Comp UPI PhonePe" at bounding box center [217, 46] width 59 height 9
select select "2"
click at [188, 42] on select "CARD CASH Comp UPI PhonePe" at bounding box center [217, 46] width 59 height 9
click at [291, 64] on button "Update" at bounding box center [295, 65] width 15 height 8
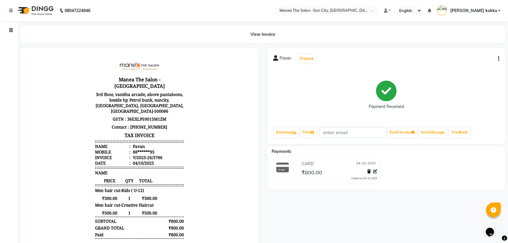
click at [499, 59] on icon "button" at bounding box center [498, 59] width 1 height 0
click at [478, 62] on div "Edit Item Staff" at bounding box center [469, 62] width 40 height 7
select select "40515"
select select "62892"
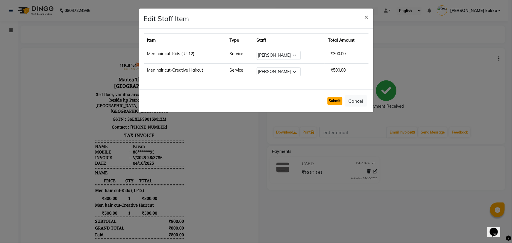
click at [331, 100] on button "Submit" at bounding box center [334, 101] width 15 height 8
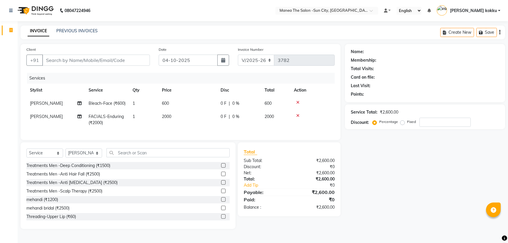
select select "5822"
select select "service"
click at [95, 158] on select "Select Stylist [PERSON_NAME] [PERSON_NAME] Ikrar [PERSON_NAME] K sai [PERSON_NA…" at bounding box center [83, 152] width 37 height 9
select select "60378"
click at [65, 158] on select "Select Stylist [PERSON_NAME] [PERSON_NAME] Ikrar [PERSON_NAME] K sai [PERSON_NA…" at bounding box center [83, 152] width 37 height 9
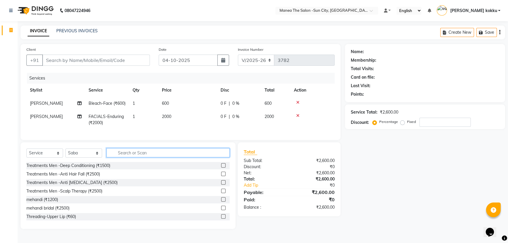
click at [121, 157] on input "text" at bounding box center [167, 152] width 123 height 9
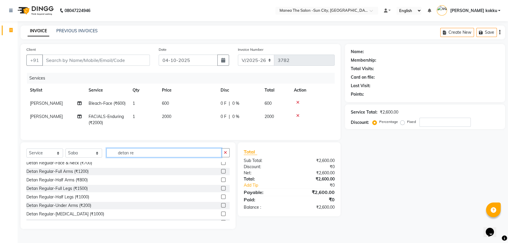
scroll to position [80, 0]
type input "detan re"
click at [221, 164] on label at bounding box center [223, 162] width 4 height 4
click at [221, 164] on input "checkbox" at bounding box center [223, 162] width 4 height 4
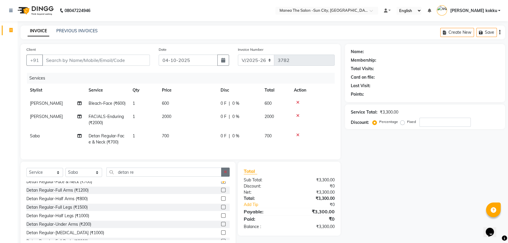
checkbox input "false"
click at [226, 174] on icon "button" at bounding box center [225, 172] width 3 height 4
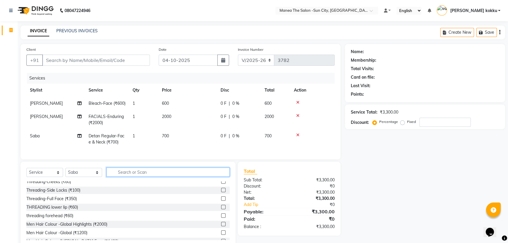
click at [183, 177] on input "text" at bounding box center [167, 172] width 123 height 9
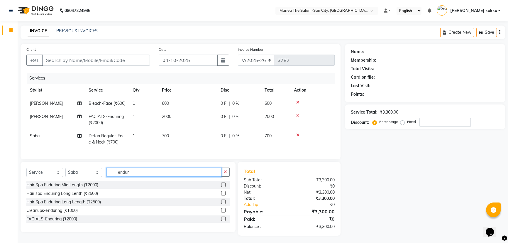
type input "endur"
click at [224, 221] on label at bounding box center [223, 219] width 4 height 4
click at [224, 221] on input "checkbox" at bounding box center [223, 219] width 4 height 4
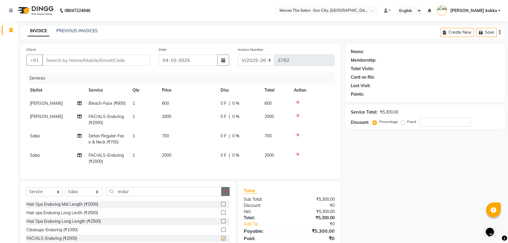
checkbox input "false"
click at [227, 196] on button "button" at bounding box center [225, 191] width 9 height 9
click at [171, 197] on div "Select Service Product Membership Package Voucher Prepaid Gift Card Select Styl…" at bounding box center [128, 224] width 215 height 87
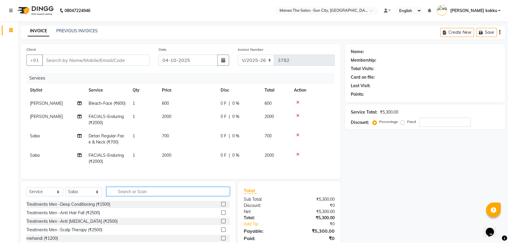
click at [172, 196] on input "text" at bounding box center [167, 191] width 123 height 9
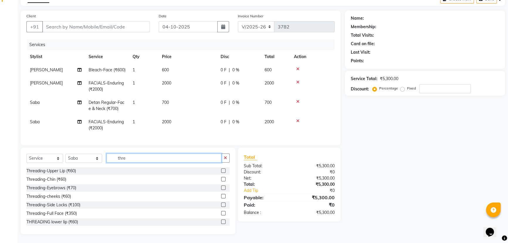
scroll to position [44, 0]
type input "thre"
click at [221, 188] on label at bounding box center [223, 187] width 4 height 4
click at [221, 188] on input "checkbox" at bounding box center [223, 188] width 4 height 4
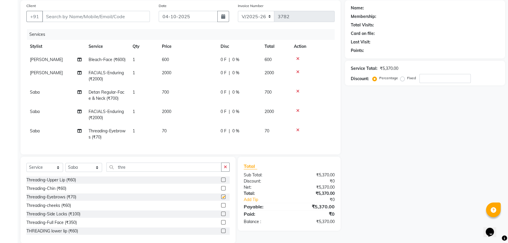
checkbox input "false"
click at [223, 172] on button "button" at bounding box center [225, 167] width 9 height 9
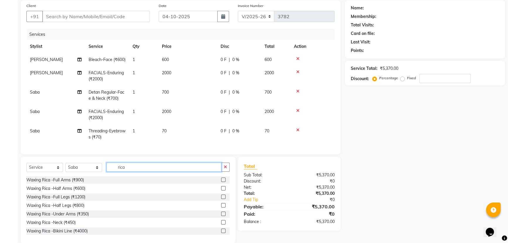
type input "rica"
click at [221, 190] on label at bounding box center [223, 188] width 4 height 4
click at [221, 190] on input "checkbox" at bounding box center [223, 189] width 4 height 4
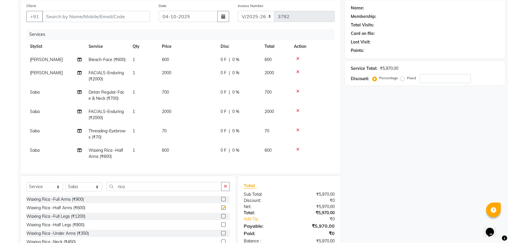
checkbox input "false"
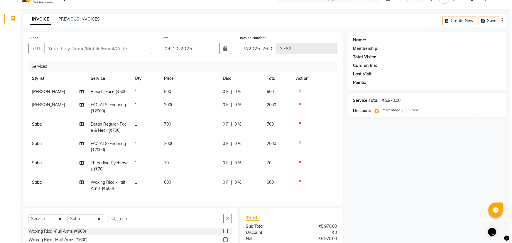
scroll to position [0, 0]
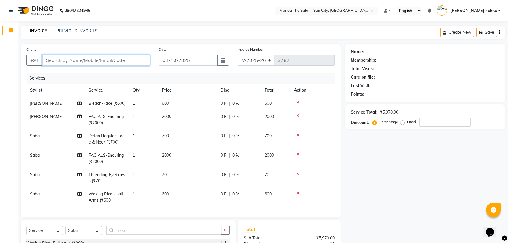
click at [104, 60] on input "Client" at bounding box center [96, 60] width 108 height 11
type input "9"
type input "0"
type input "9966666981"
click at [137, 60] on span "Add Client" at bounding box center [134, 60] width 23 height 6
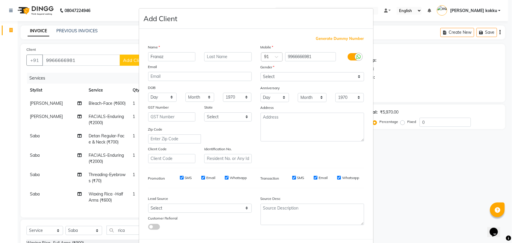
type input "Franaz"
click at [284, 80] on select "Select [DEMOGRAPHIC_DATA] [DEMOGRAPHIC_DATA] Other Prefer Not To Say" at bounding box center [313, 76] width 104 height 9
select select "[DEMOGRAPHIC_DATA]"
click at [261, 72] on select "Select [DEMOGRAPHIC_DATA] [DEMOGRAPHIC_DATA] Other Prefer Not To Say" at bounding box center [313, 76] width 104 height 9
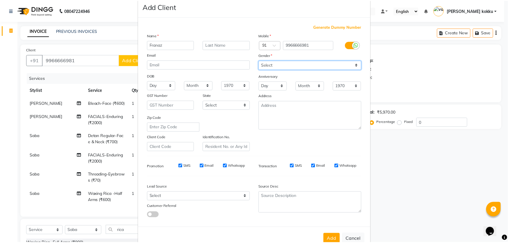
scroll to position [29, 0]
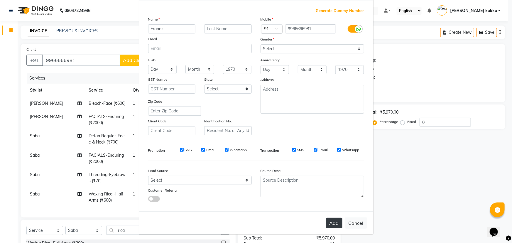
click at [330, 221] on button "Add" at bounding box center [334, 223] width 16 height 11
type input "99******81"
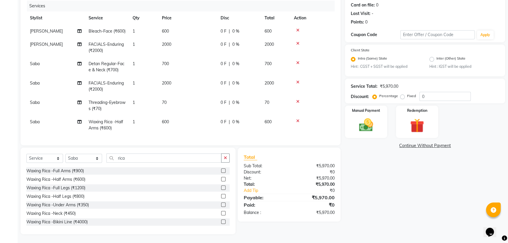
scroll to position [80, 0]
click at [365, 117] on img at bounding box center [366, 125] width 24 height 17
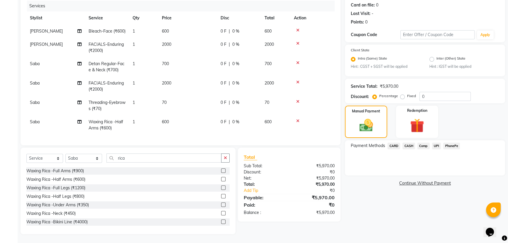
click at [436, 143] on span "UPI" at bounding box center [436, 146] width 9 height 7
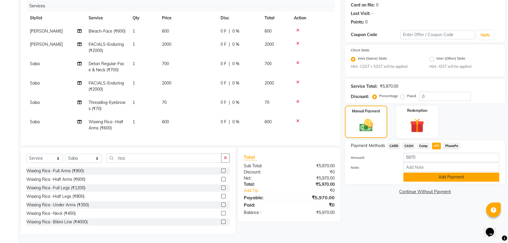
click at [437, 173] on button "Add Payment" at bounding box center [451, 177] width 96 height 9
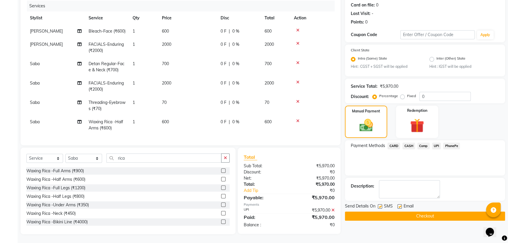
click at [379, 204] on label at bounding box center [380, 206] width 4 height 4
click at [379, 205] on input "checkbox" at bounding box center [380, 207] width 4 height 4
checkbox input "false"
click at [399, 204] on label at bounding box center [400, 206] width 4 height 4
click at [399, 205] on input "checkbox" at bounding box center [400, 207] width 4 height 4
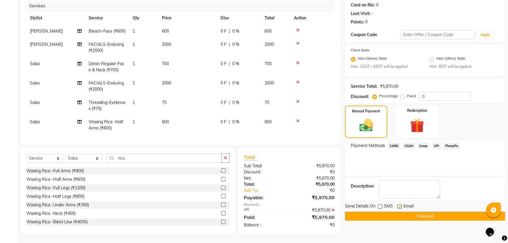
checkbox input "false"
click at [400, 212] on button "Checkout" at bounding box center [425, 216] width 160 height 9
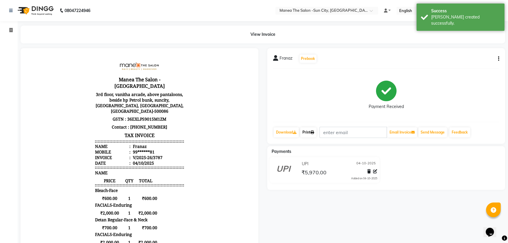
click at [314, 132] on icon at bounding box center [313, 133] width 4 height 4
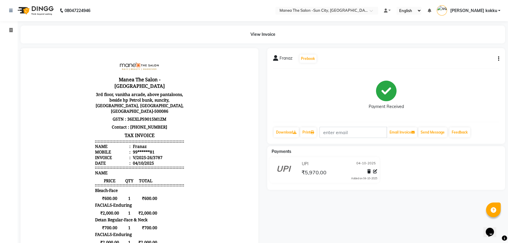
click at [498, 59] on icon "button" at bounding box center [498, 59] width 1 height 0
click at [470, 69] on div "Edit Invoice" at bounding box center [469, 69] width 40 height 7
select select "service"
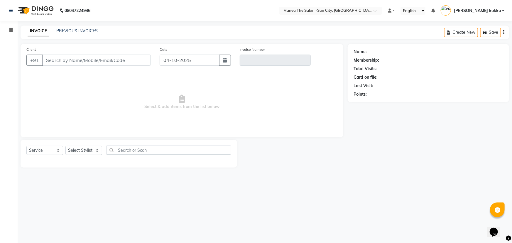
type input "99******81"
type input "V/2025-26/3787"
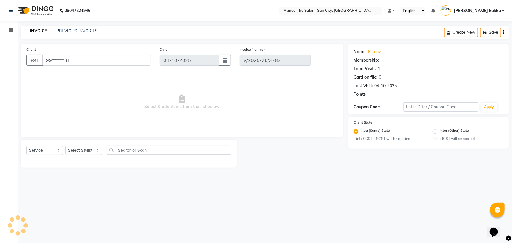
select select "select"
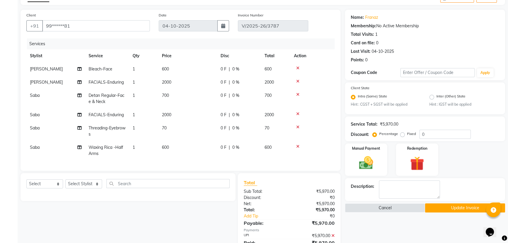
scroll to position [63, 0]
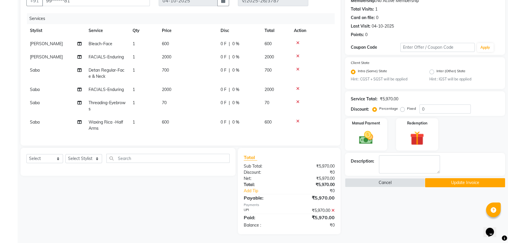
click at [334, 209] on icon at bounding box center [333, 210] width 3 height 4
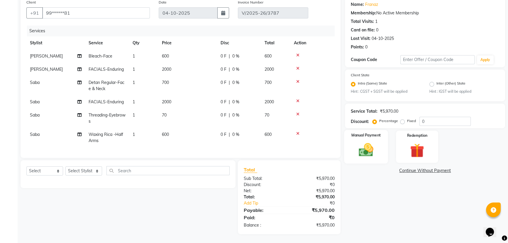
click at [367, 146] on img at bounding box center [366, 150] width 24 height 17
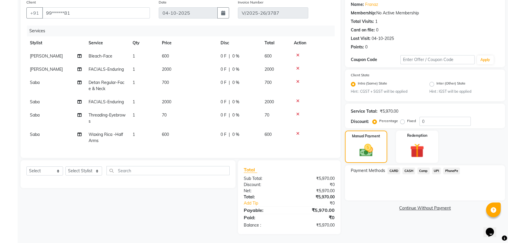
click at [436, 168] on span "UPI" at bounding box center [436, 171] width 9 height 7
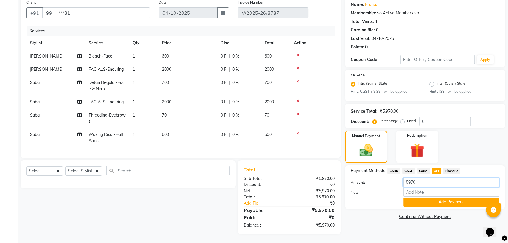
click at [426, 181] on input "5970" at bounding box center [451, 182] width 96 height 9
type input "5000"
click at [437, 197] on button "Add Payment" at bounding box center [451, 201] width 96 height 9
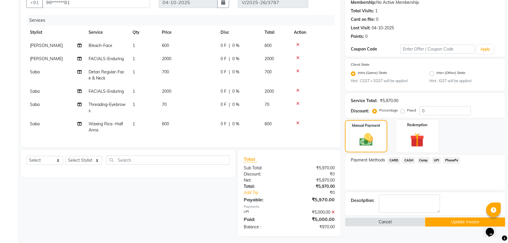
scroll to position [63, 0]
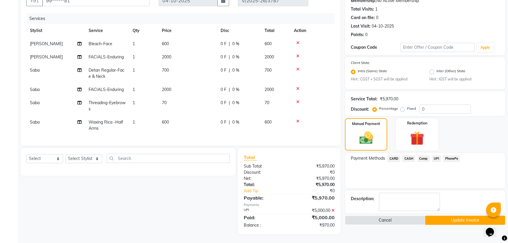
click at [408, 155] on span "CASH" at bounding box center [409, 158] width 13 height 7
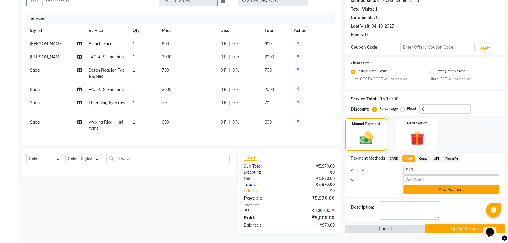
click at [419, 185] on button "Add Payment" at bounding box center [451, 189] width 96 height 9
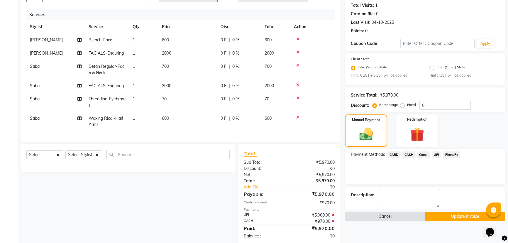
scroll to position [78, 0]
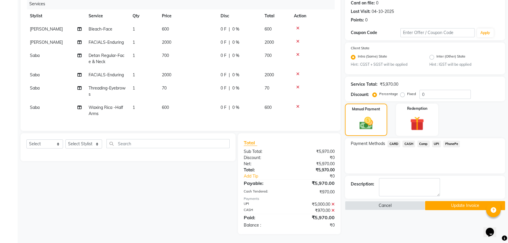
click at [452, 208] on div "Name: Franaz Membership: No Active Membership Total Visits: 1 Card on file: 0 L…" at bounding box center [427, 102] width 165 height 264
click at [453, 203] on button "Update Invoice" at bounding box center [465, 205] width 80 height 9
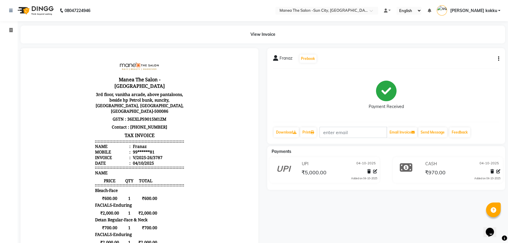
click at [498, 59] on icon "button" at bounding box center [498, 59] width 1 height 0
click at [478, 62] on div "Edit Item Staff" at bounding box center [469, 62] width 40 height 7
select select
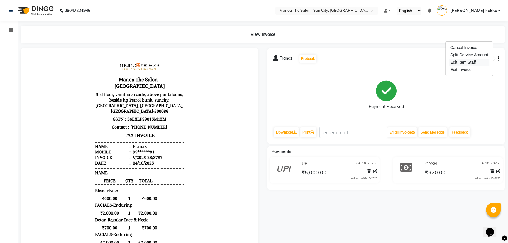
select select
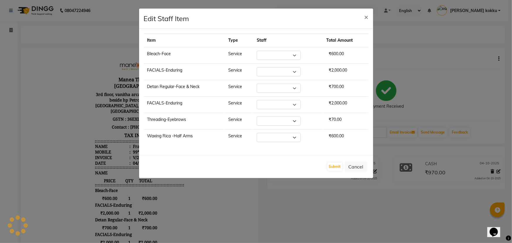
select select "85914"
select select "60378"
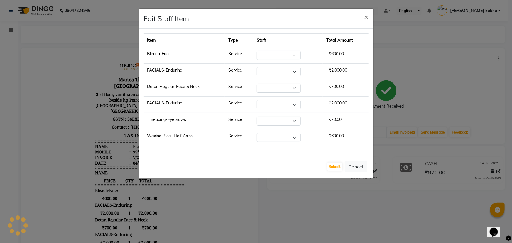
select select "60378"
click at [330, 168] on button "Submit" at bounding box center [334, 167] width 15 height 8
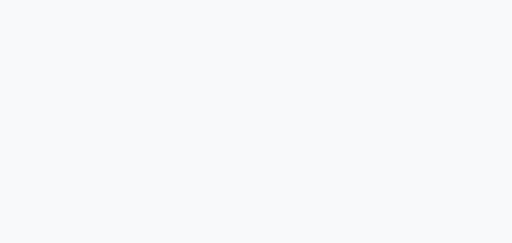
select select "5822"
select select "service"
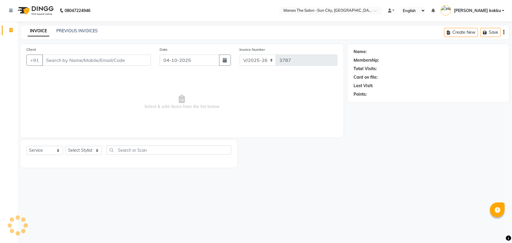
click at [130, 59] on input "Client" at bounding box center [96, 60] width 109 height 11
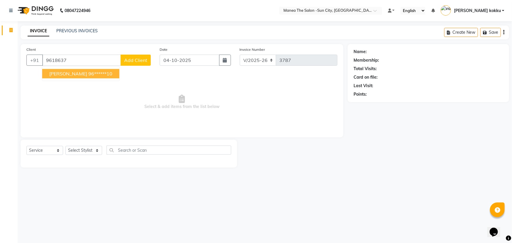
click at [88, 72] on button "[PERSON_NAME] 96******10" at bounding box center [80, 73] width 77 height 9
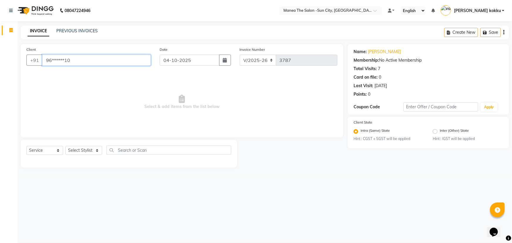
click at [119, 61] on input "96******10" at bounding box center [96, 60] width 109 height 11
type input "9"
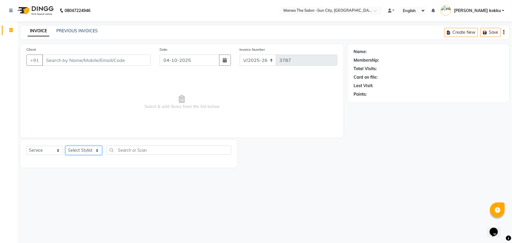
click at [86, 150] on select "Select Stylist [PERSON_NAME] [PERSON_NAME] Ikrar [PERSON_NAME] K sai [PERSON_NA…" at bounding box center [83, 150] width 37 height 9
select select "40515"
click at [65, 146] on select "Select Stylist [PERSON_NAME] [PERSON_NAME] Ikrar [PERSON_NAME] K sai [PERSON_NA…" at bounding box center [83, 150] width 37 height 9
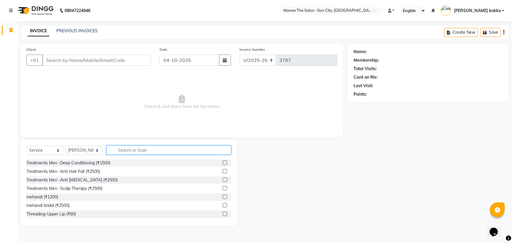
click at [137, 150] on input "text" at bounding box center [168, 150] width 125 height 9
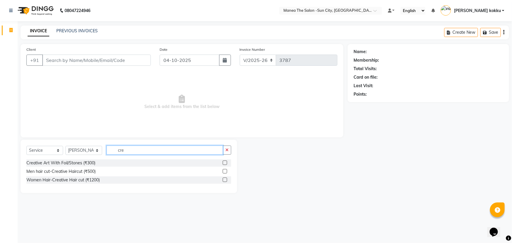
type input "cre"
click at [224, 180] on label at bounding box center [225, 179] width 4 height 4
click at [224, 180] on input "checkbox" at bounding box center [225, 180] width 4 height 4
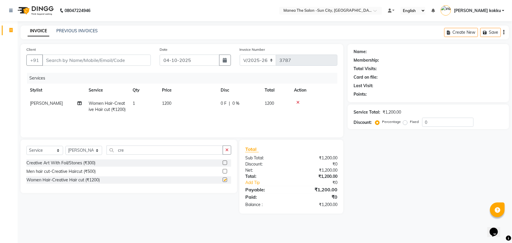
checkbox input "false"
click at [91, 151] on select "Select Stylist [PERSON_NAME] [PERSON_NAME] Ikrar [PERSON_NAME] K sai [PERSON_NA…" at bounding box center [83, 150] width 37 height 9
select select "85914"
click at [65, 146] on select "Select Stylist [PERSON_NAME] [PERSON_NAME] Ikrar [PERSON_NAME] K sai [PERSON_NA…" at bounding box center [83, 150] width 37 height 9
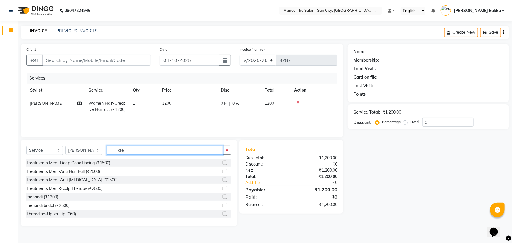
click at [127, 149] on input "cre" at bounding box center [164, 150] width 116 height 9
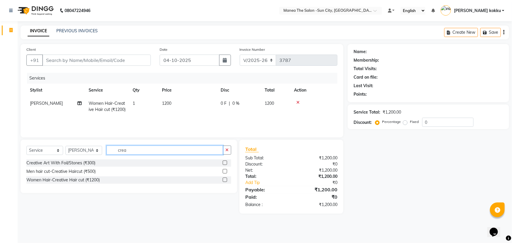
type input "crea"
click at [225, 180] on label at bounding box center [225, 179] width 4 height 4
click at [225, 180] on input "checkbox" at bounding box center [225, 180] width 4 height 4
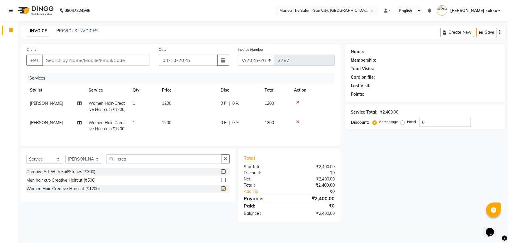
checkbox input "false"
click at [84, 164] on select "Select Stylist [PERSON_NAME] [PERSON_NAME] Ikrar [PERSON_NAME] K sai [PERSON_NA…" at bounding box center [83, 159] width 37 height 9
select select "84191"
click at [65, 164] on select "Select Stylist [PERSON_NAME] [PERSON_NAME] Ikrar [PERSON_NAME] K sai [PERSON_NA…" at bounding box center [83, 159] width 37 height 9
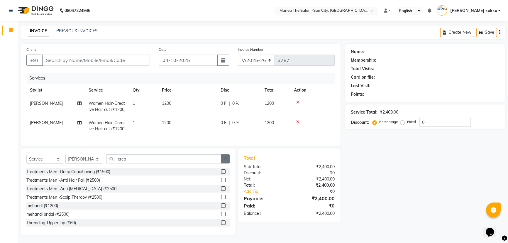
click at [225, 161] on icon "button" at bounding box center [225, 159] width 3 height 4
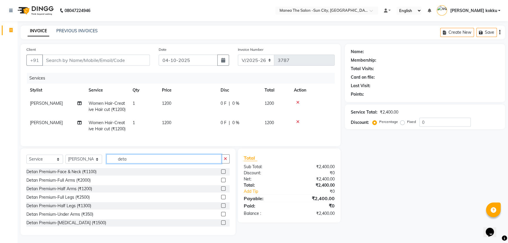
type input "deta"
click at [221, 174] on label at bounding box center [223, 171] width 4 height 4
click at [221, 174] on input "checkbox" at bounding box center [223, 172] width 4 height 4
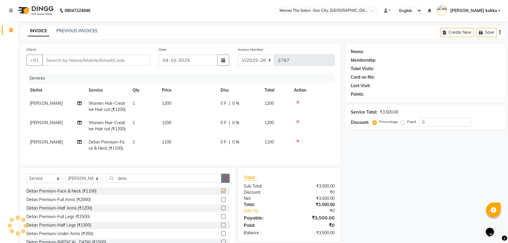
checkbox input "false"
click at [226, 183] on button "button" at bounding box center [225, 178] width 9 height 9
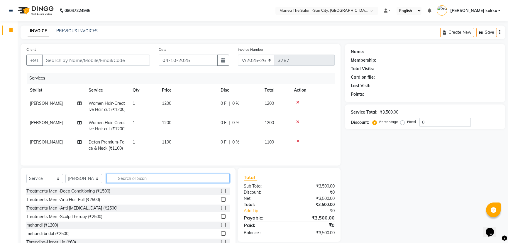
click at [195, 183] on input "text" at bounding box center [167, 178] width 123 height 9
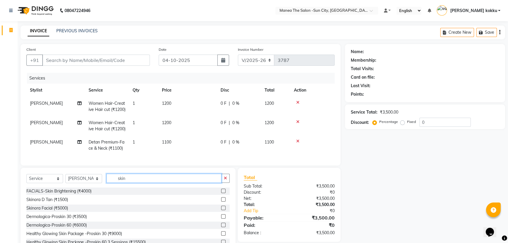
type input "skin"
click at [221, 193] on label at bounding box center [223, 191] width 4 height 4
click at [221, 193] on input "checkbox" at bounding box center [223, 191] width 4 height 4
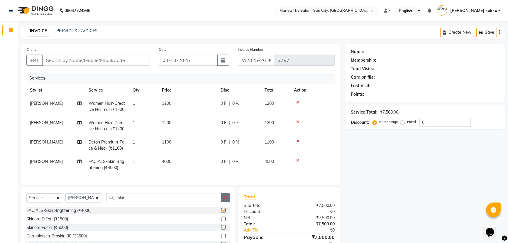
checkbox input "false"
click at [224, 199] on icon "button" at bounding box center [225, 197] width 3 height 4
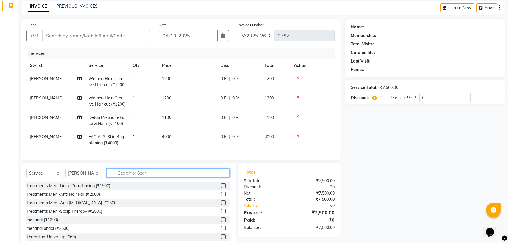
scroll to position [56, 0]
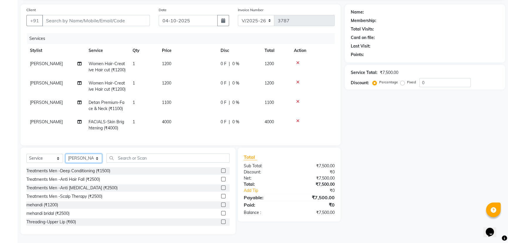
click at [85, 157] on select "Select Stylist [PERSON_NAME] [PERSON_NAME] Ikrar [PERSON_NAME] K sai [PERSON_NA…" at bounding box center [83, 158] width 37 height 9
select select "85914"
click at [65, 154] on select "Select Stylist [PERSON_NAME] [PERSON_NAME] Ikrar [PERSON_NAME] K sai [PERSON_NA…" at bounding box center [83, 158] width 37 height 9
click at [146, 160] on input "text" at bounding box center [167, 157] width 123 height 9
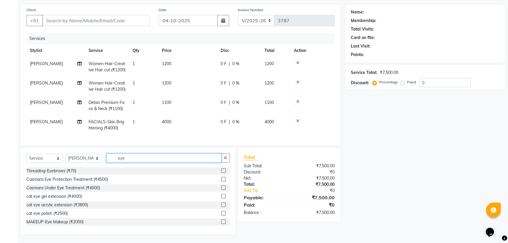
type input "eye"
click at [221, 171] on label at bounding box center [223, 170] width 4 height 4
click at [221, 171] on input "checkbox" at bounding box center [223, 171] width 4 height 4
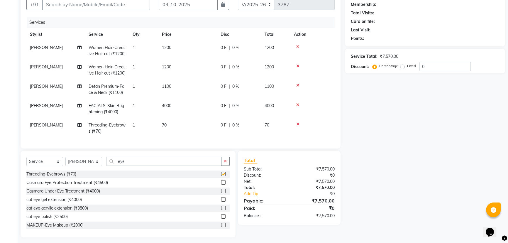
checkbox input "false"
click at [228, 166] on button "button" at bounding box center [225, 161] width 9 height 9
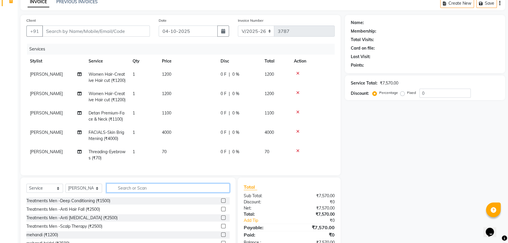
scroll to position [0, 0]
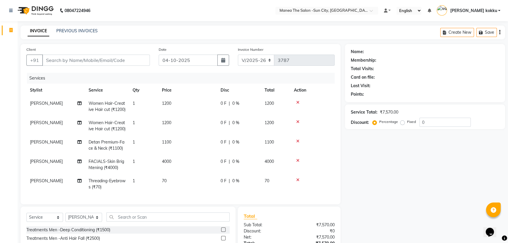
click at [298, 124] on icon at bounding box center [297, 122] width 3 height 4
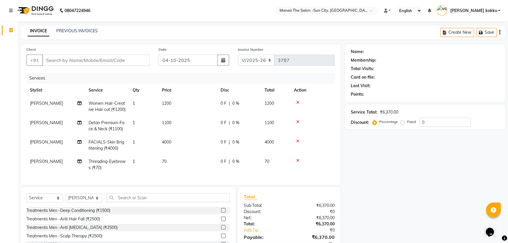
click at [297, 124] on icon at bounding box center [297, 122] width 3 height 4
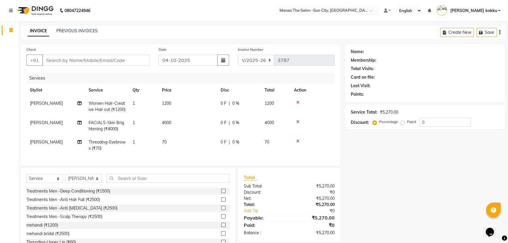
click at [297, 124] on icon at bounding box center [297, 122] width 3 height 4
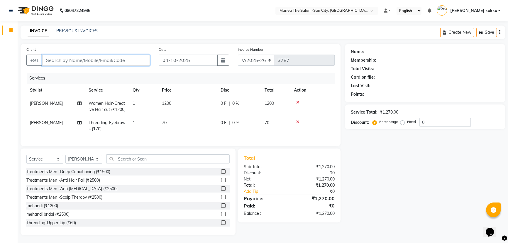
click at [126, 64] on input "Client" at bounding box center [96, 60] width 108 height 11
type input "7731870518"
click at [147, 64] on button "Add Client" at bounding box center [135, 60] width 30 height 11
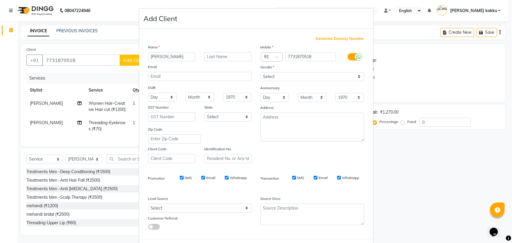
type input "[PERSON_NAME]"
click at [218, 53] on input "text" at bounding box center [228, 56] width 48 height 9
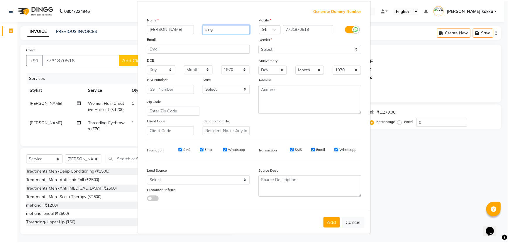
scroll to position [29, 0]
type input "sing"
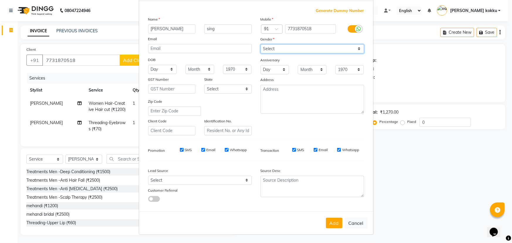
click at [285, 49] on select "Select [DEMOGRAPHIC_DATA] [DEMOGRAPHIC_DATA] Other Prefer Not To Say" at bounding box center [313, 48] width 104 height 9
select select "[DEMOGRAPHIC_DATA]"
click at [261, 44] on select "Select [DEMOGRAPHIC_DATA] [DEMOGRAPHIC_DATA] Other Prefer Not To Say" at bounding box center [313, 48] width 104 height 9
click at [335, 221] on button "Add" at bounding box center [334, 223] width 16 height 11
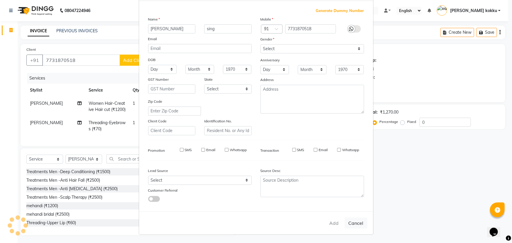
type input "77******18"
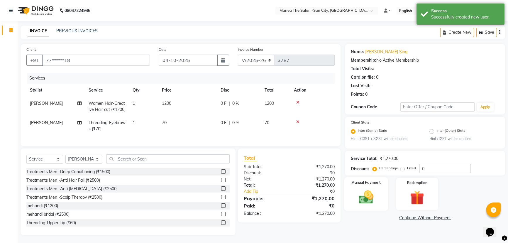
click at [372, 200] on img at bounding box center [366, 197] width 24 height 17
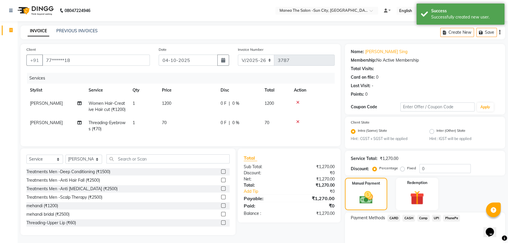
click at [434, 217] on span "UPI" at bounding box center [436, 218] width 9 height 7
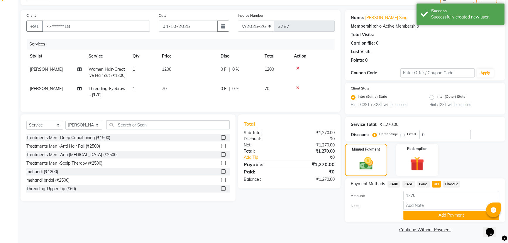
scroll to position [34, 0]
click at [416, 218] on button "Add Payment" at bounding box center [451, 215] width 96 height 9
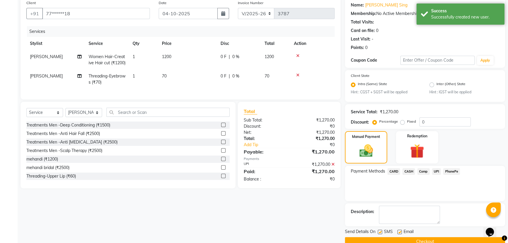
scroll to position [59, 0]
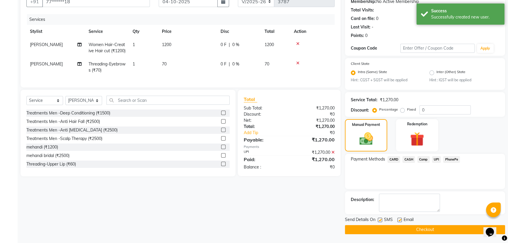
click at [379, 220] on label at bounding box center [380, 220] width 4 height 4
click at [379, 220] on input "checkbox" at bounding box center [380, 220] width 4 height 4
checkbox input "false"
click at [400, 219] on label at bounding box center [400, 220] width 4 height 4
click at [400, 219] on input "checkbox" at bounding box center [400, 220] width 4 height 4
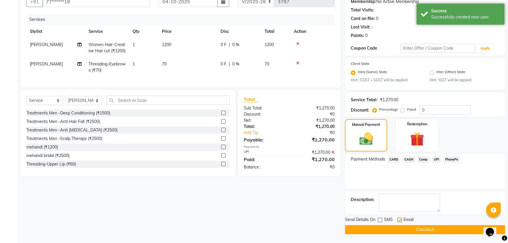
checkbox input "false"
click at [402, 229] on button "Checkout" at bounding box center [425, 229] width 160 height 9
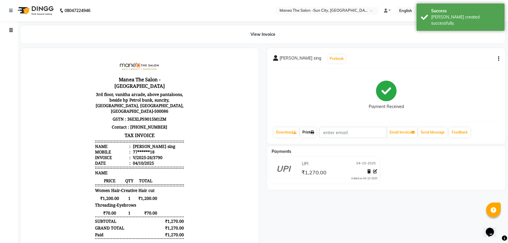
click at [311, 133] on link "Print" at bounding box center [308, 132] width 16 height 10
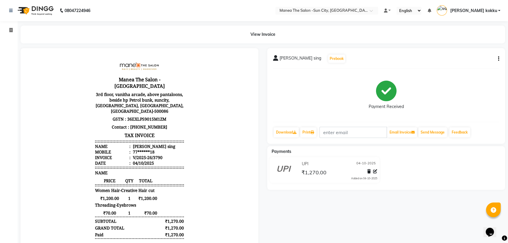
click at [498, 59] on button "button" at bounding box center [498, 59] width 4 height 6
click at [478, 59] on div "Edit Item Staff" at bounding box center [469, 62] width 40 height 7
select select "40515"
select select "85914"
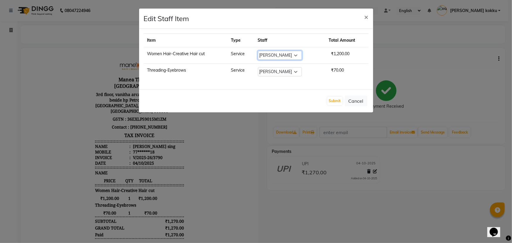
click at [295, 56] on select "Select [PERSON_NAME] [PERSON_NAME] Ikrar [PERSON_NAME] K sai [PERSON_NAME] [PER…" at bounding box center [280, 55] width 44 height 9
click at [366, 16] on span "×" at bounding box center [366, 16] width 4 height 9
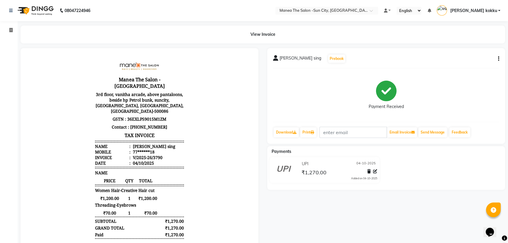
click at [498, 59] on icon "button" at bounding box center [498, 59] width 1 height 0
click at [472, 68] on div "Edit Invoice" at bounding box center [469, 69] width 40 height 7
select select "service"
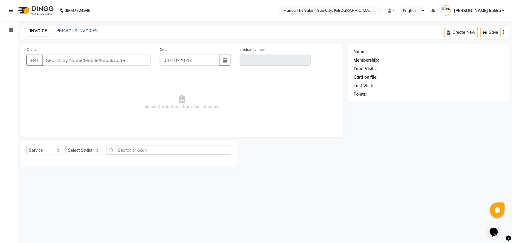
type input "77******18"
type input "V/2025-26/3790"
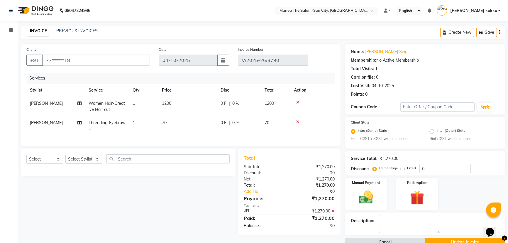
click at [297, 101] on icon at bounding box center [297, 102] width 3 height 4
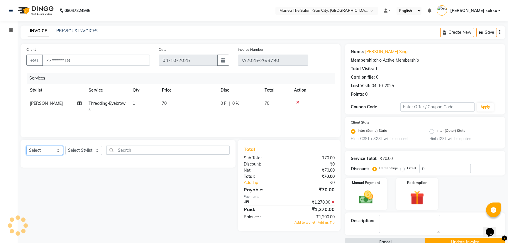
click at [44, 148] on select "Select Service Product Membership Package Voucher Prepaid Gift Card" at bounding box center [44, 150] width 37 height 9
select select "service"
click at [26, 146] on select "Select Service Product Membership Package Voucher Prepaid Gift Card" at bounding box center [44, 150] width 37 height 9
click at [82, 151] on select "Select Stylist [PERSON_NAME] [PERSON_NAME] Ikrar [PERSON_NAME] K sai [PERSON_NA…" at bounding box center [83, 150] width 37 height 9
select select "85914"
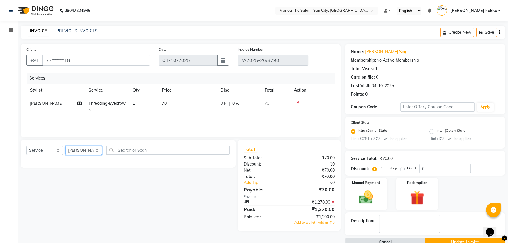
click at [65, 146] on select "Select Stylist [PERSON_NAME] [PERSON_NAME] Ikrar [PERSON_NAME] K sai [PERSON_NA…" at bounding box center [83, 150] width 37 height 9
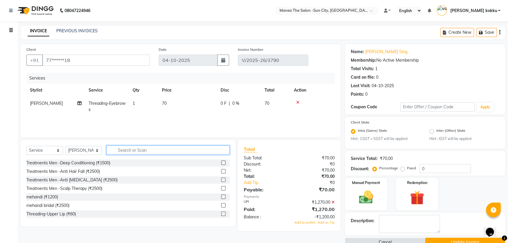
click at [132, 151] on input "text" at bounding box center [167, 150] width 123 height 9
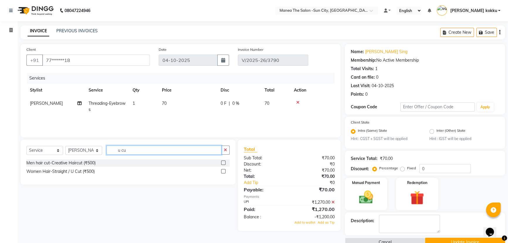
type input "u cu"
click at [223, 171] on label at bounding box center [223, 171] width 4 height 4
click at [223, 171] on input "checkbox" at bounding box center [223, 172] width 4 height 4
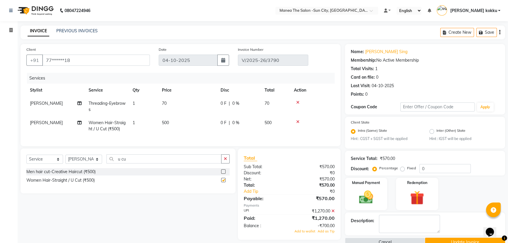
checkbox input "false"
click at [179, 123] on td "500" at bounding box center [187, 125] width 59 height 19
select select "85914"
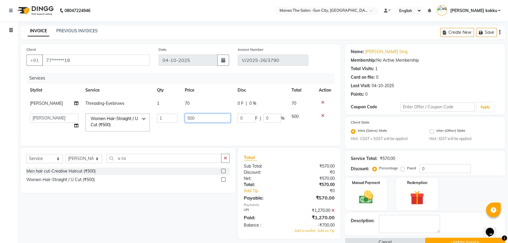
drag, startPoint x: 200, startPoint y: 120, endPoint x: 167, endPoint y: 148, distance: 43.5
click at [167, 146] on div "Client +91 77******18 Date [DATE] Invoice Number V/2025-26/3790 Services Stylis…" at bounding box center [181, 95] width 320 height 102
type input "700"
click at [170, 168] on div "Select Service Product Membership Package Voucher Prepaid Gift Card Select Styl…" at bounding box center [127, 161] width 203 height 14
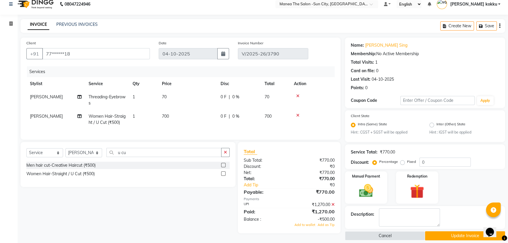
scroll to position [13, 0]
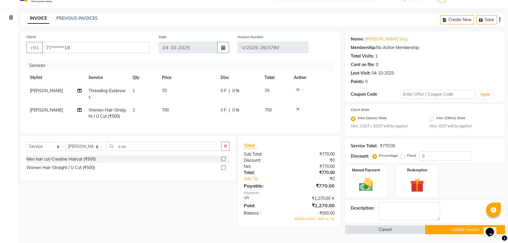
click at [333, 200] on icon at bounding box center [333, 198] width 3 height 4
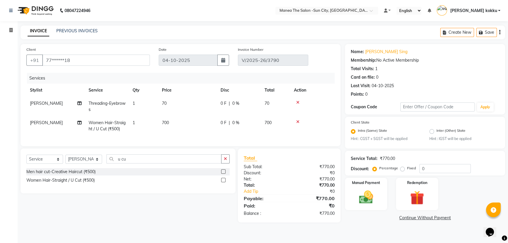
scroll to position [0, 0]
click at [369, 197] on img at bounding box center [369, 197] width 24 height 17
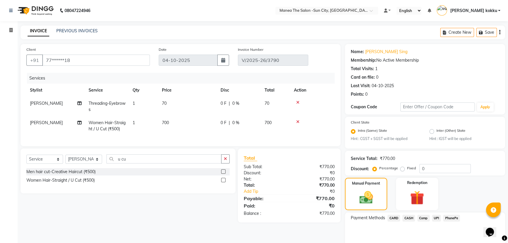
click at [435, 219] on span "UPI" at bounding box center [436, 218] width 9 height 7
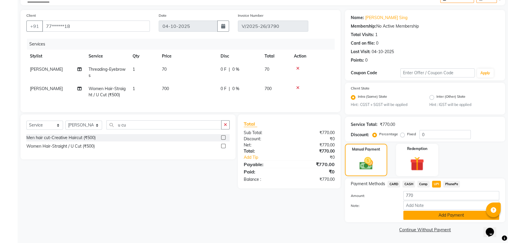
click at [441, 217] on button "Add Payment" at bounding box center [451, 215] width 96 height 9
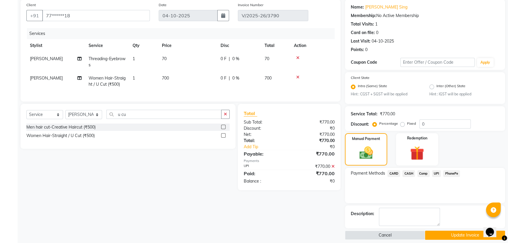
scroll to position [50, 0]
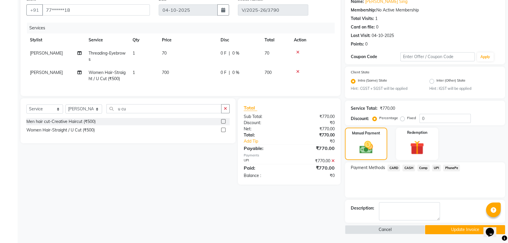
click at [447, 228] on button "Update Invoice" at bounding box center [465, 229] width 80 height 9
